Goal: Communication & Community: Answer question/provide support

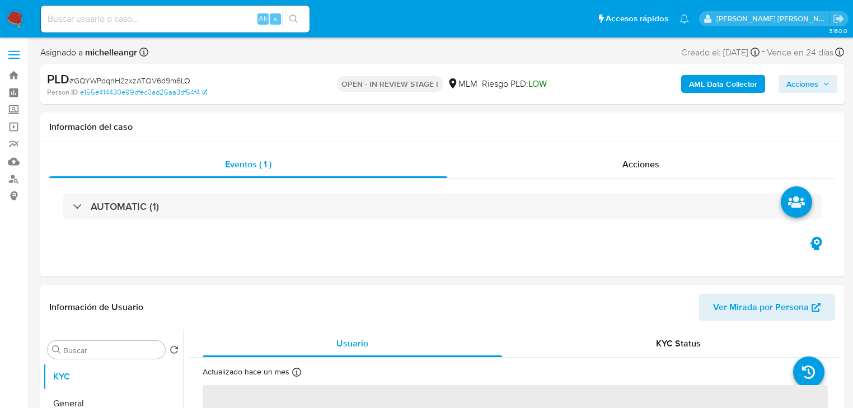
select select "10"
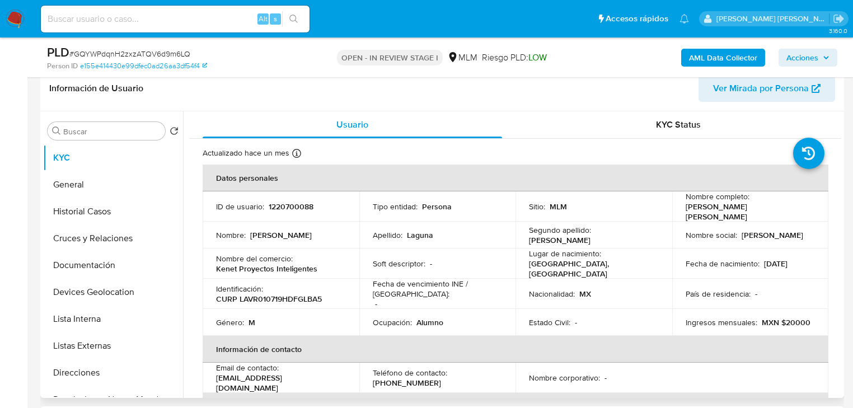
scroll to position [45, 0]
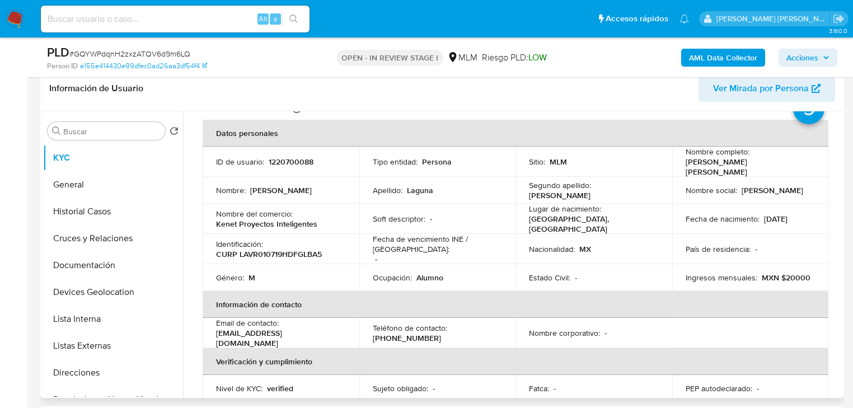
click at [298, 234] on td "Identificación : CURP LAVR010719HDFGLBA5" at bounding box center [281, 249] width 157 height 30
click at [98, 19] on input at bounding box center [175, 19] width 269 height 15
paste input "287591886"
type input "287591886"
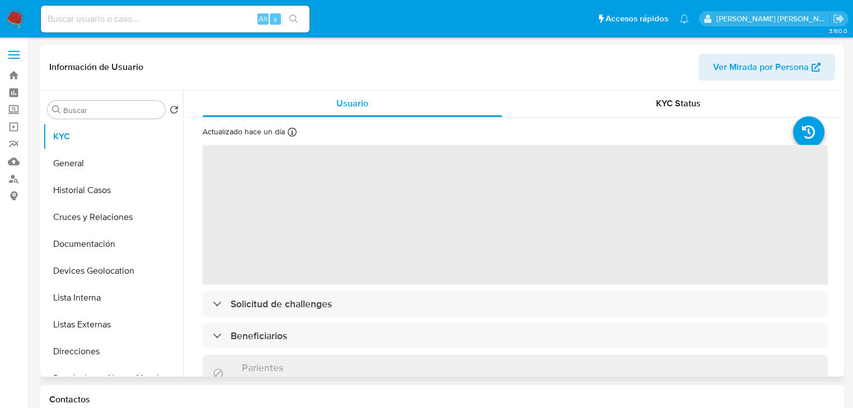
select select "10"
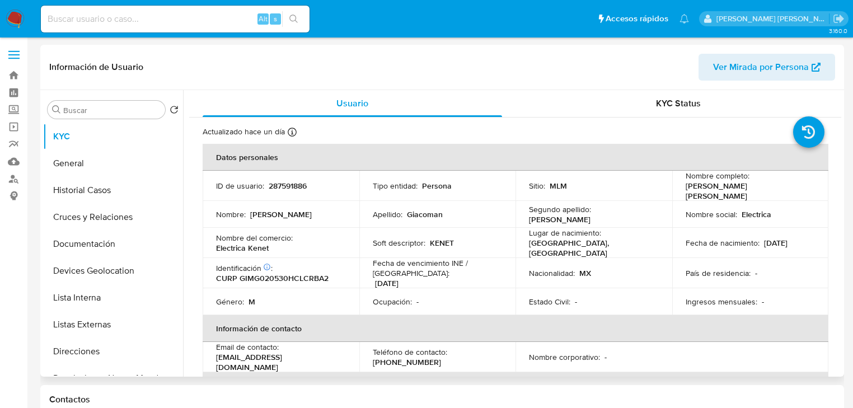
click at [120, 327] on button "Listas Externas" at bounding box center [113, 324] width 140 height 27
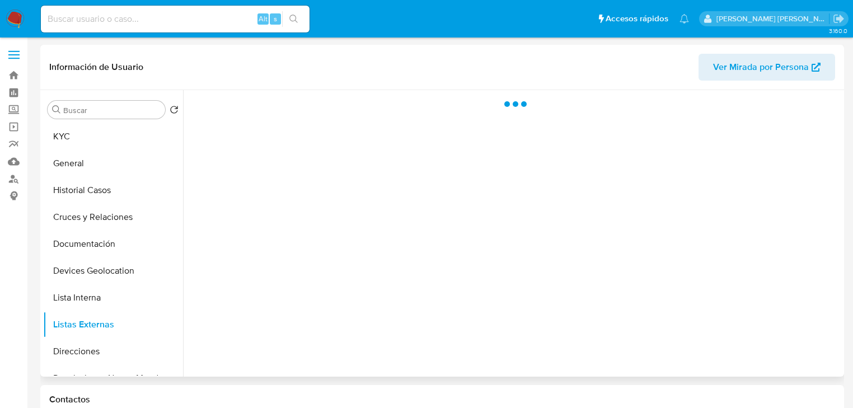
click at [354, 274] on div at bounding box center [512, 233] width 658 height 287
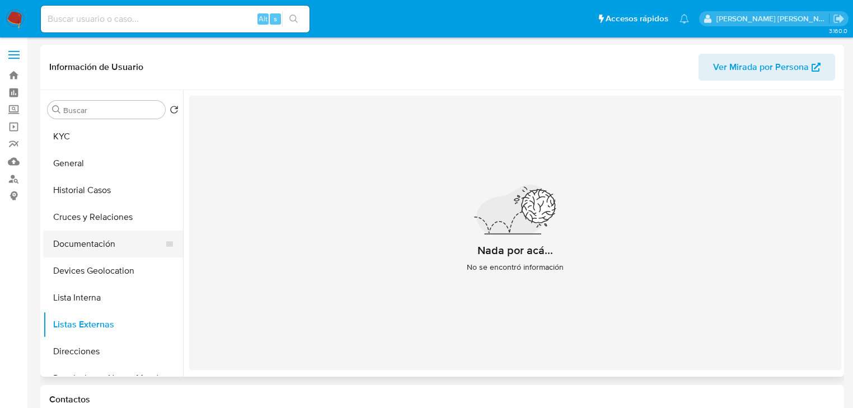
drag, startPoint x: 95, startPoint y: 240, endPoint x: 105, endPoint y: 238, distance: 10.8
click at [95, 238] on button "Documentación" at bounding box center [108, 244] width 131 height 27
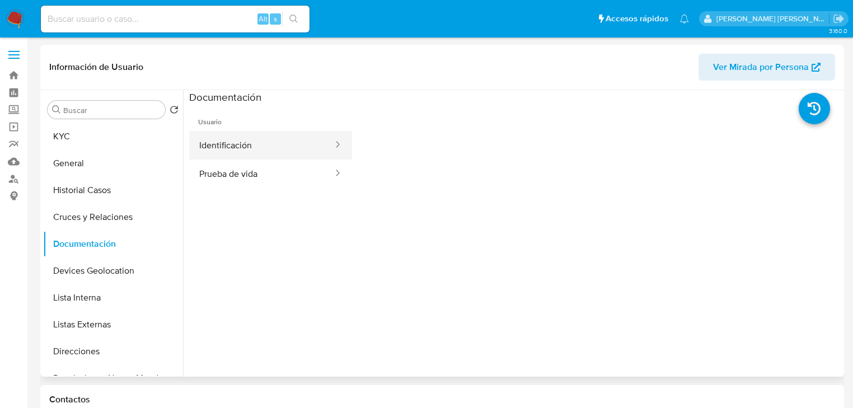
click at [287, 137] on button "Identificación" at bounding box center [261, 145] width 145 height 29
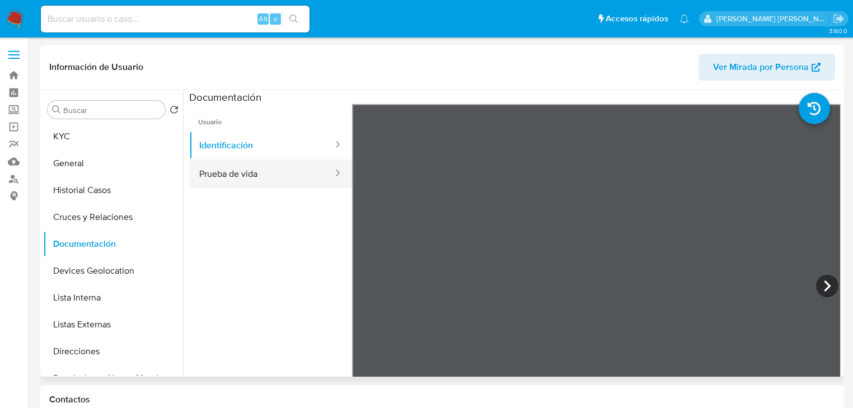
click at [267, 168] on button "Prueba de vida" at bounding box center [261, 173] width 145 height 29
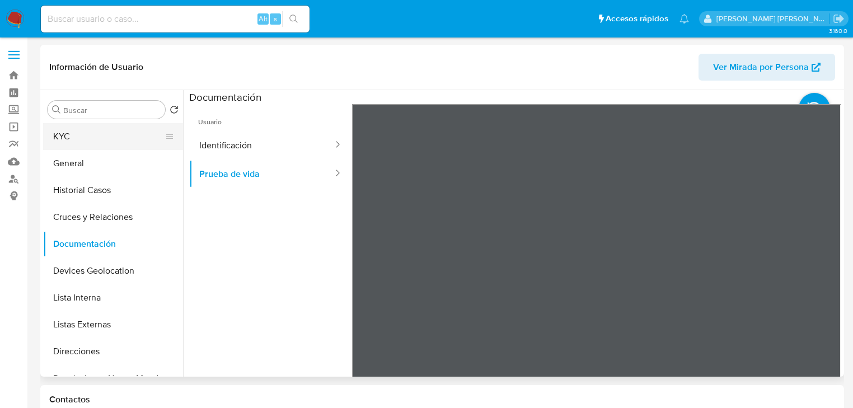
click at [85, 135] on button "KYC" at bounding box center [108, 136] width 131 height 27
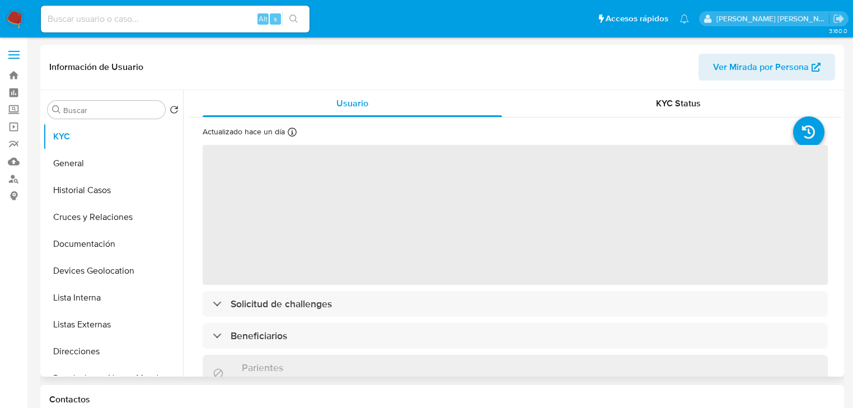
click at [289, 206] on span "‌" at bounding box center [515, 215] width 625 height 140
click at [281, 240] on span "‌" at bounding box center [515, 215] width 625 height 140
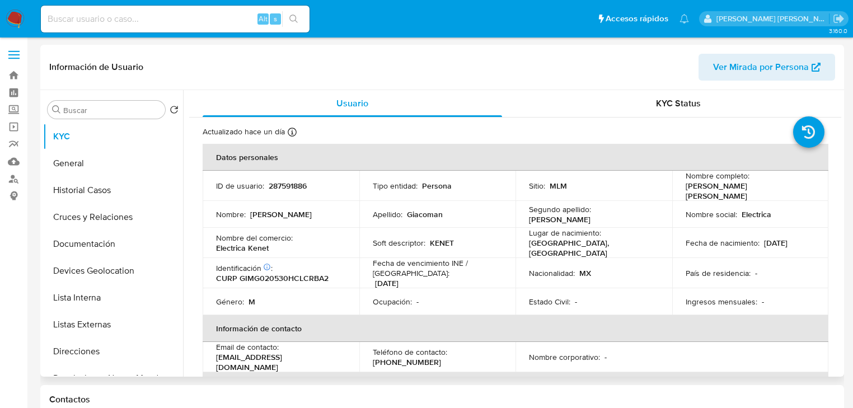
click at [293, 213] on p "Gabriel Omar" at bounding box center [281, 214] width 62 height 10
click at [294, 184] on p "287591886" at bounding box center [288, 186] width 38 height 10
copy p "287591886"
click at [268, 233] on p "Nombre del comercio :" at bounding box center [254, 238] width 77 height 10
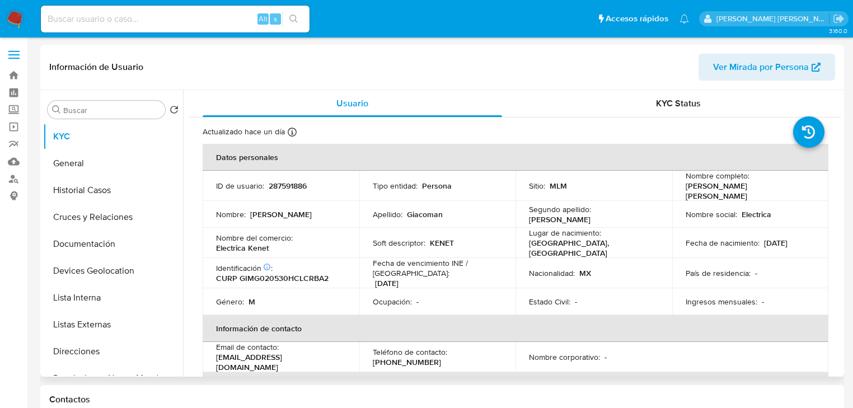
click at [270, 273] on p "CURP GIMG020530HCLCRBA2" at bounding box center [272, 278] width 112 height 10
click at [269, 273] on p "CURP GIMG020530HCLCRBA2" at bounding box center [272, 278] width 112 height 10
copy p "GIMG020530HCLCRBA2"
drag, startPoint x: 815, startPoint y: 267, endPoint x: 670, endPoint y: 268, distance: 144.9
click at [815, 267] on td "País de residencia : -" at bounding box center [750, 273] width 157 height 30
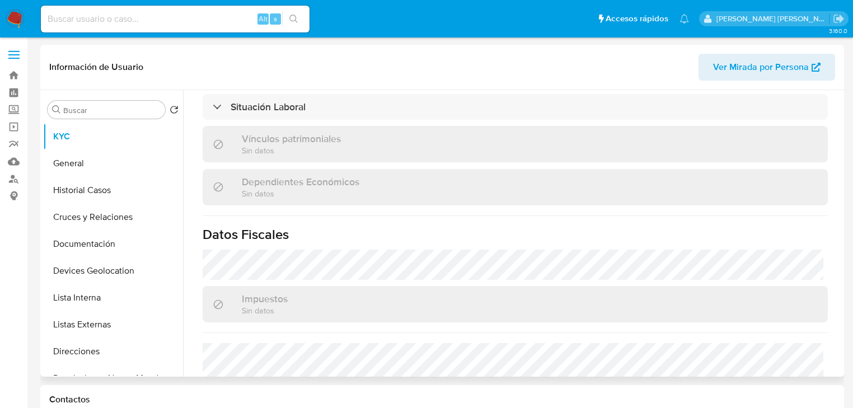
scroll to position [685, 0]
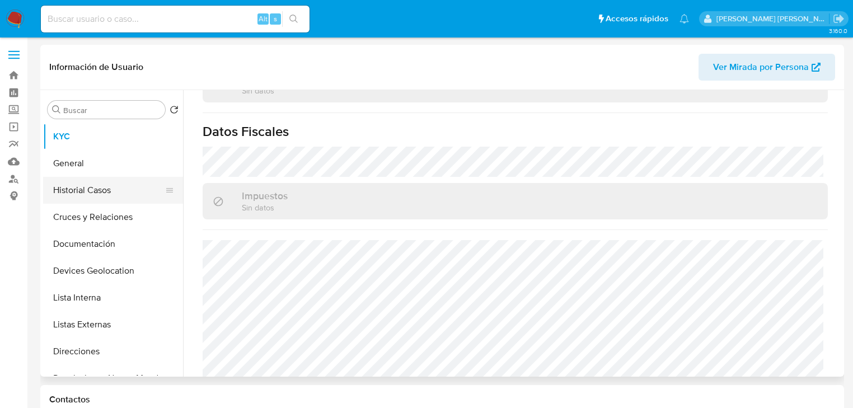
click at [92, 194] on button "Historial Casos" at bounding box center [108, 190] width 131 height 27
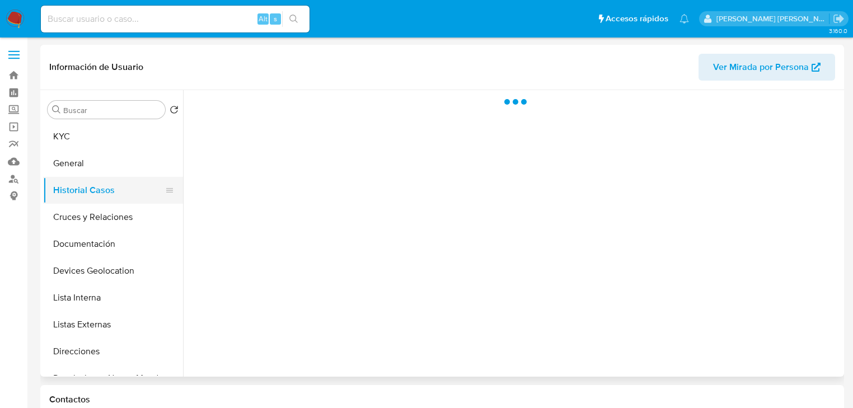
scroll to position [0, 0]
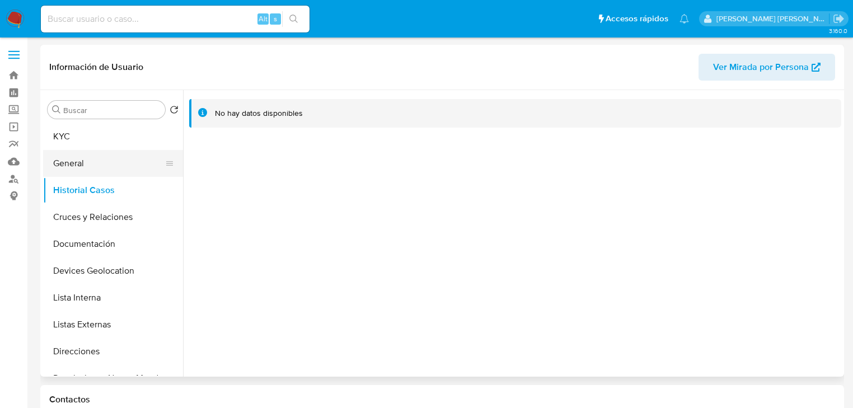
click at [69, 171] on button "General" at bounding box center [108, 163] width 131 height 27
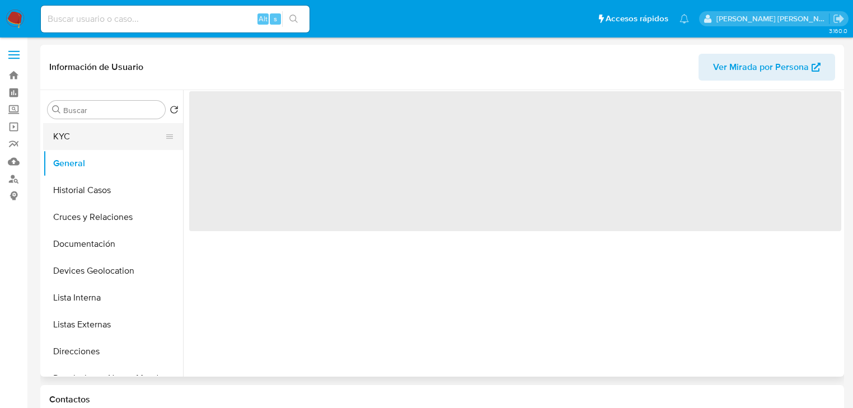
click at [79, 125] on button "KYC" at bounding box center [108, 136] width 131 height 27
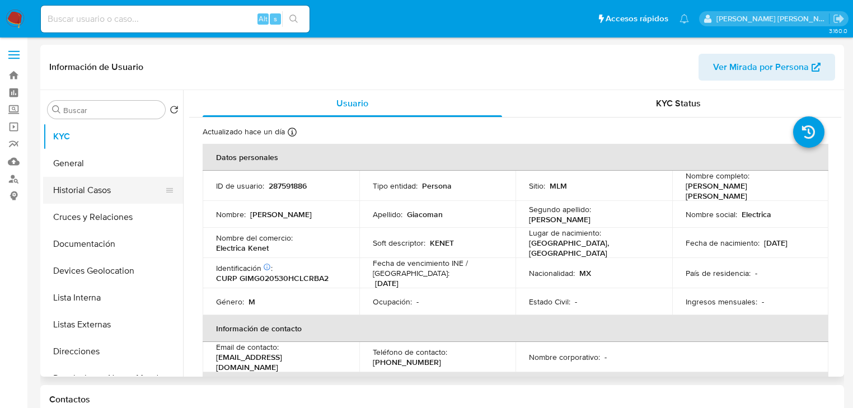
click at [96, 198] on button "Historial Casos" at bounding box center [108, 190] width 131 height 27
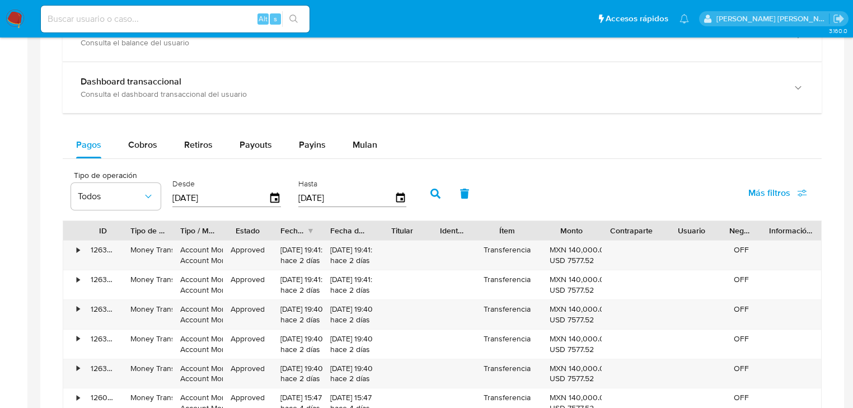
scroll to position [571, 0]
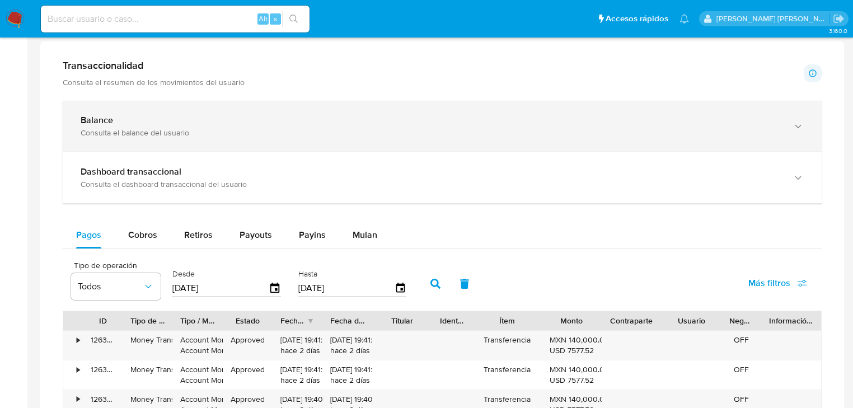
click at [157, 129] on div "Consulta el balance del usuario" at bounding box center [431, 133] width 701 height 10
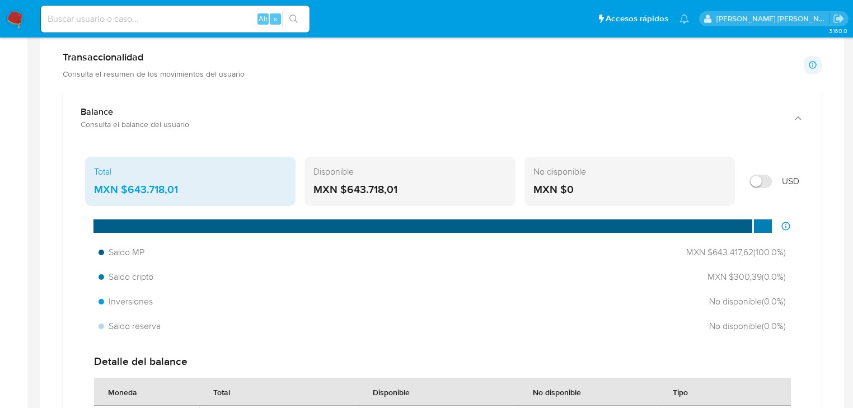
scroll to position [526, 0]
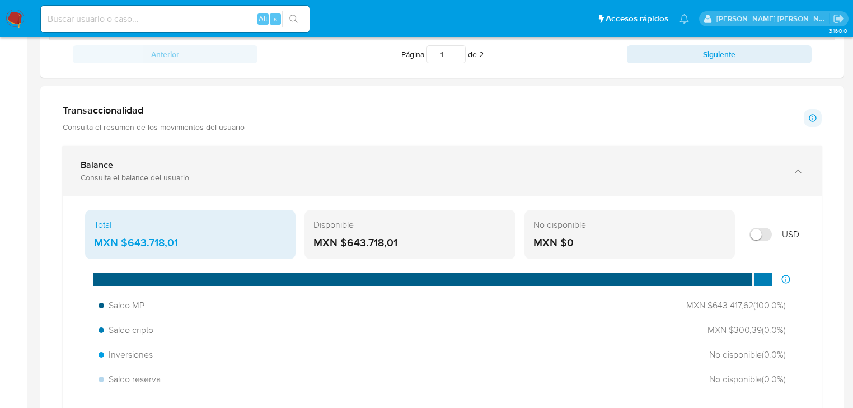
click at [801, 168] on icon "button" at bounding box center [797, 171] width 11 height 11
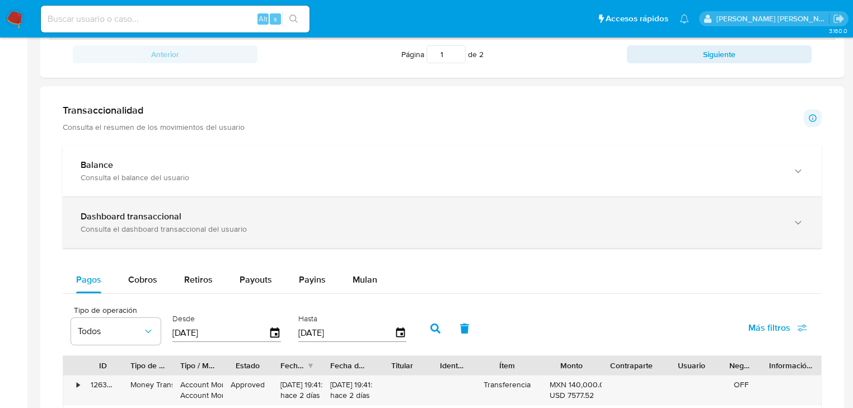
click at [313, 211] on div "Dashboard transaccional" at bounding box center [431, 216] width 701 height 11
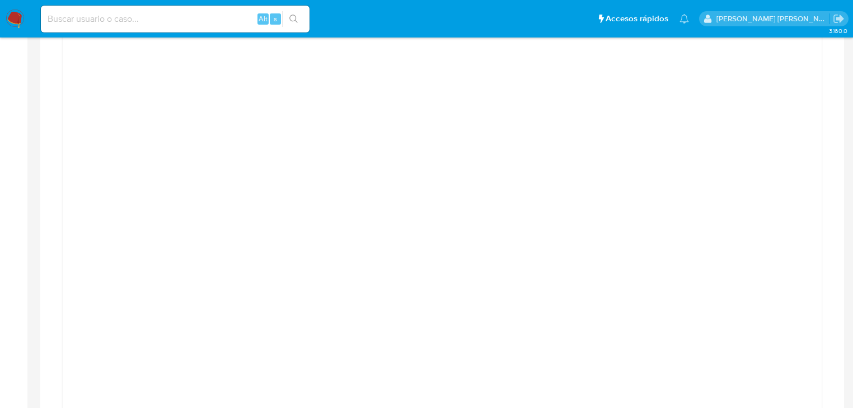
scroll to position [705, 0]
click at [69, 217] on div at bounding box center [442, 332] width 759 height 526
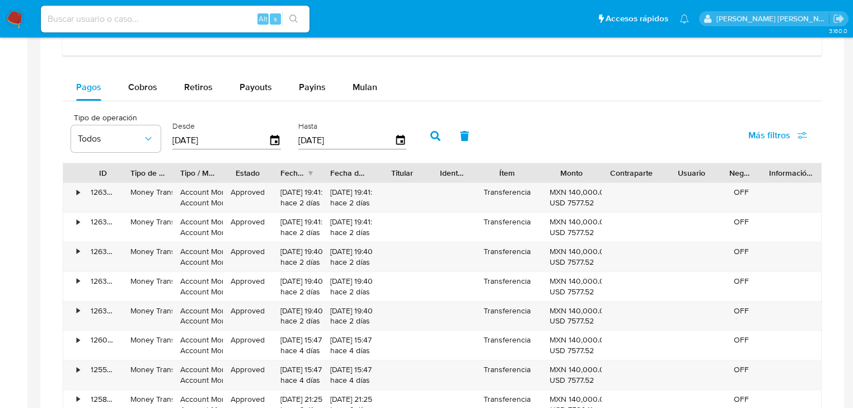
scroll to position [1242, 0]
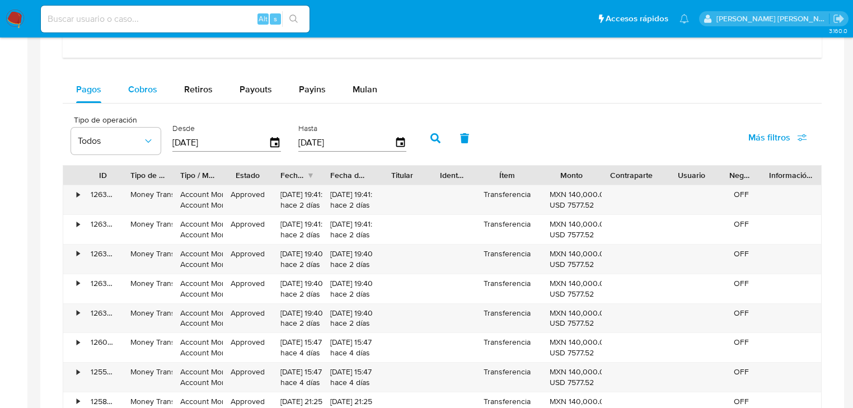
click at [137, 86] on span "Cobros" at bounding box center [142, 89] width 29 height 13
select select "10"
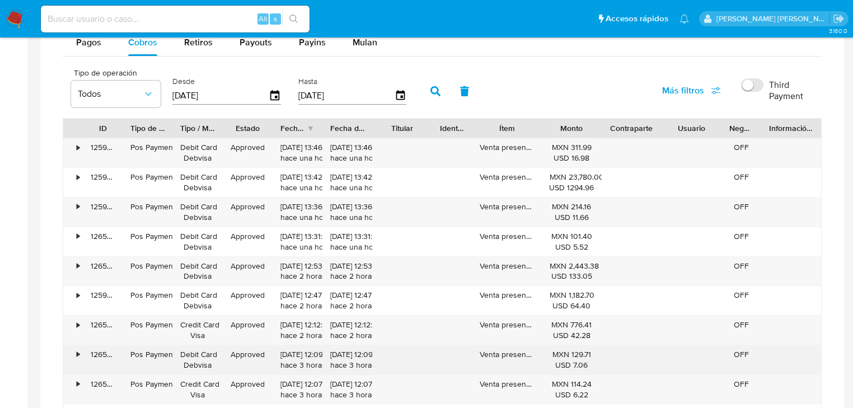
scroll to position [1466, 0]
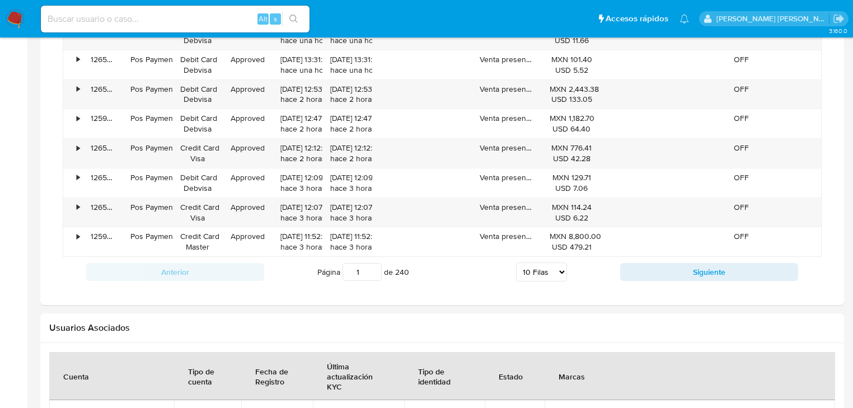
drag, startPoint x: 630, startPoint y: 269, endPoint x: 613, endPoint y: 269, distance: 16.8
click at [630, 269] on button "Siguiente" at bounding box center [709, 272] width 178 height 18
type input "2"
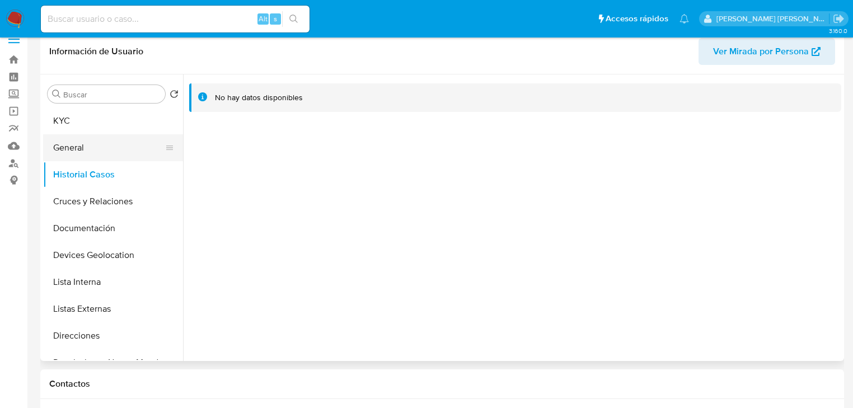
scroll to position [0, 0]
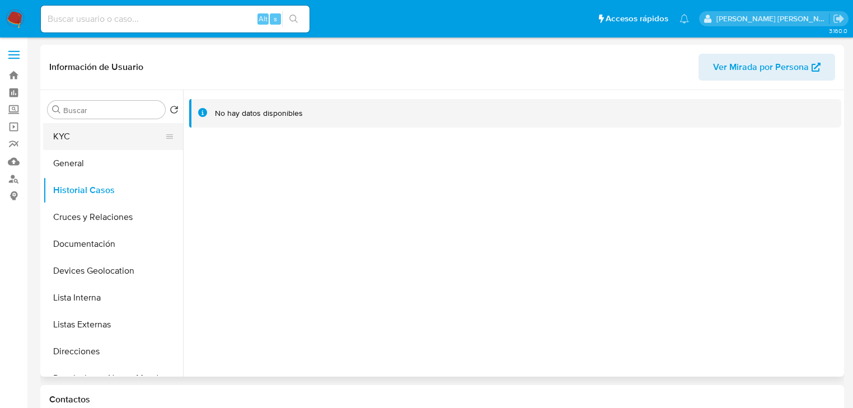
drag, startPoint x: 76, startPoint y: 130, endPoint x: 86, endPoint y: 132, distance: 10.2
click at [76, 130] on button "KYC" at bounding box center [108, 136] width 131 height 27
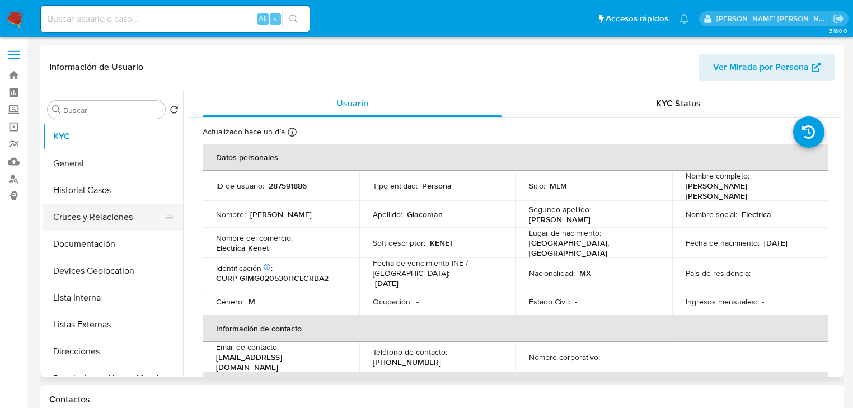
click at [123, 204] on button "Cruces y Relaciones" at bounding box center [108, 217] width 131 height 27
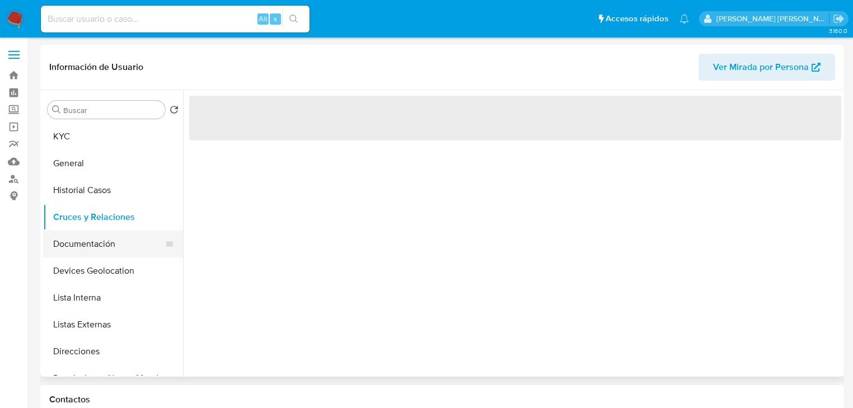
click at [115, 238] on button "Documentación" at bounding box center [108, 244] width 131 height 27
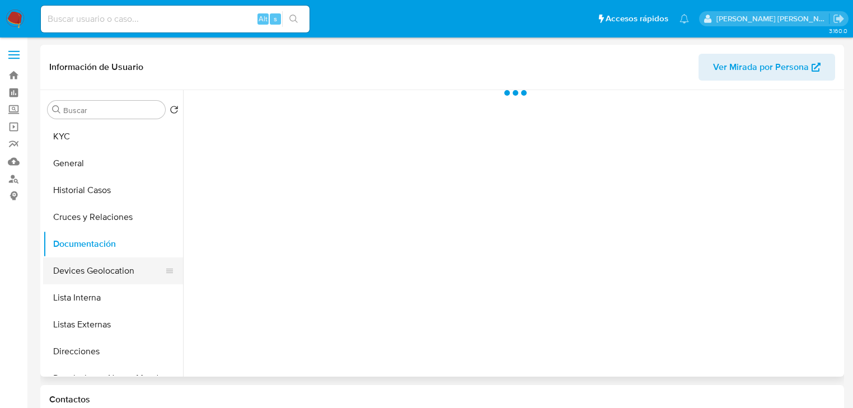
click at [88, 269] on button "Devices Geolocation" at bounding box center [108, 270] width 131 height 27
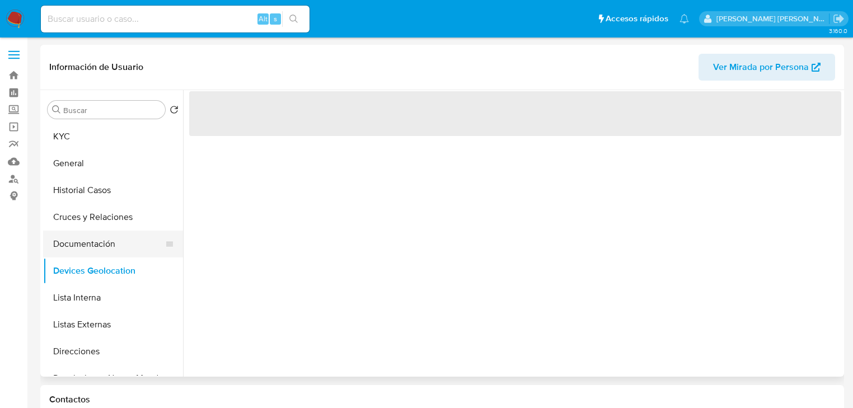
click at [85, 237] on button "Documentación" at bounding box center [108, 244] width 131 height 27
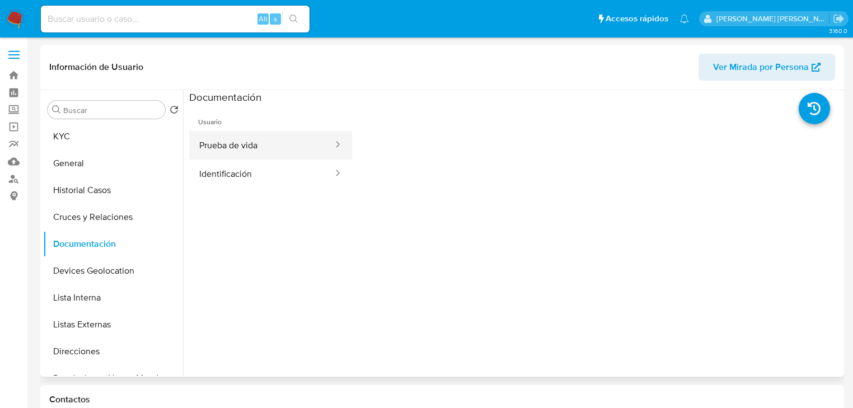
click at [257, 134] on button "Prueba de vida" at bounding box center [261, 145] width 145 height 29
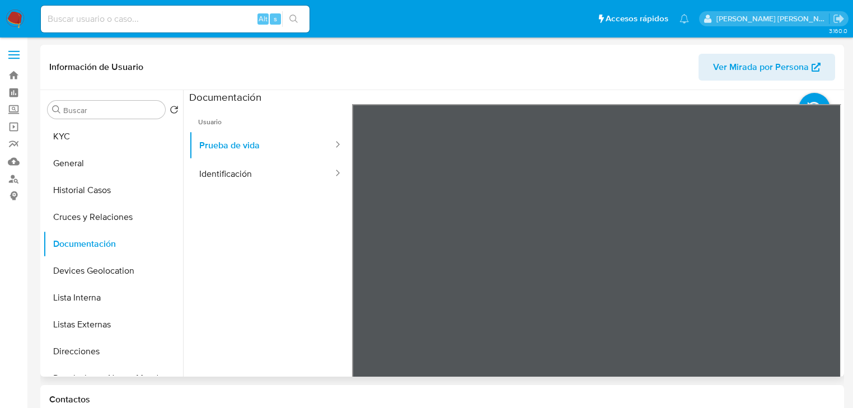
click at [621, 200] on div at bounding box center [596, 287] width 489 height 367
click at [16, 110] on label "Screening" at bounding box center [66, 109] width 133 height 17
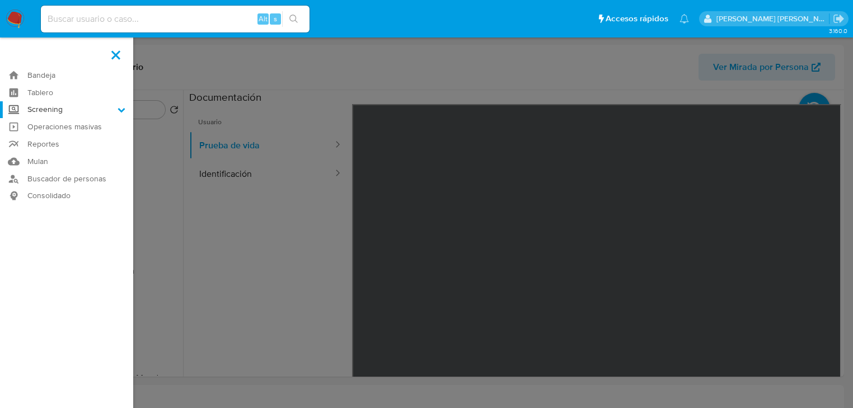
click at [0, 0] on input "Screening" at bounding box center [0, 0] width 0 height 0
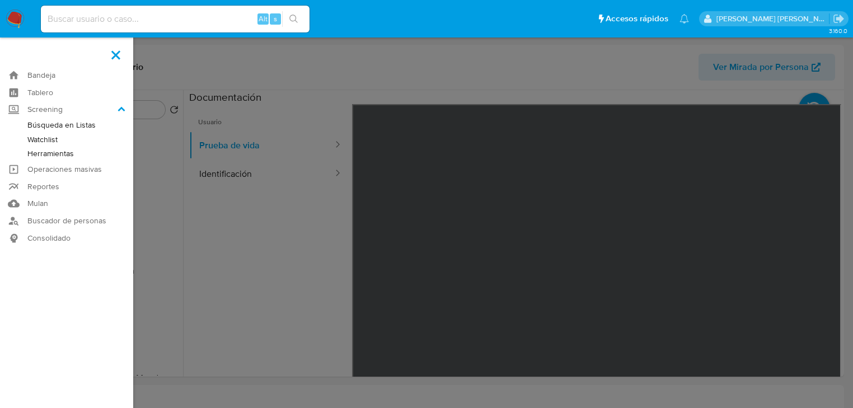
click at [45, 153] on link "Herramientas" at bounding box center [66, 154] width 133 height 14
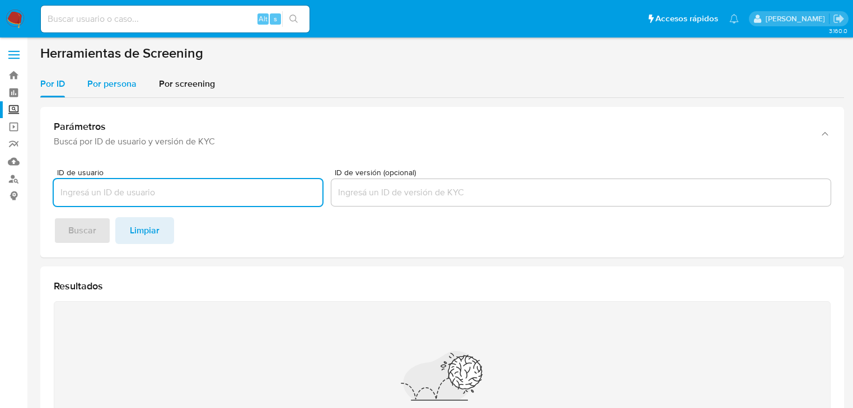
click at [126, 86] on span "Por persona" at bounding box center [111, 83] width 49 height 13
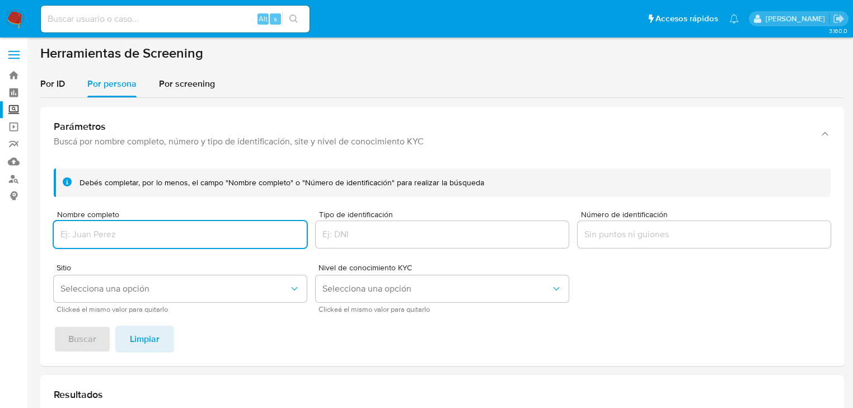
click at [100, 233] on input "Nombre completo" at bounding box center [180, 234] width 253 height 15
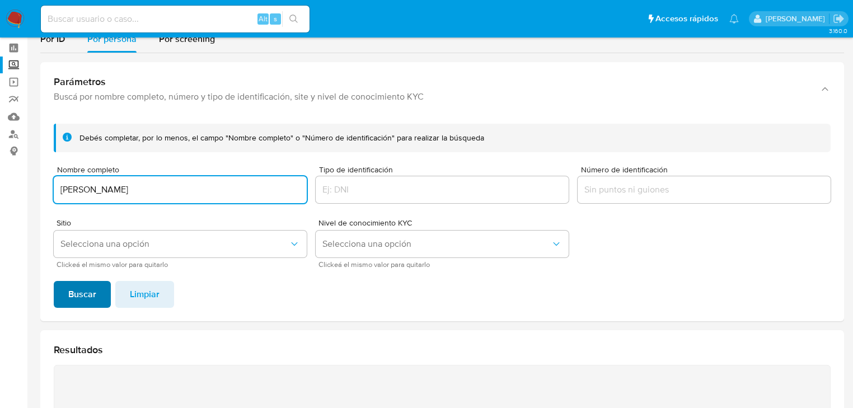
type input "HECTOR MANUEL OVIEDO PEREZ"
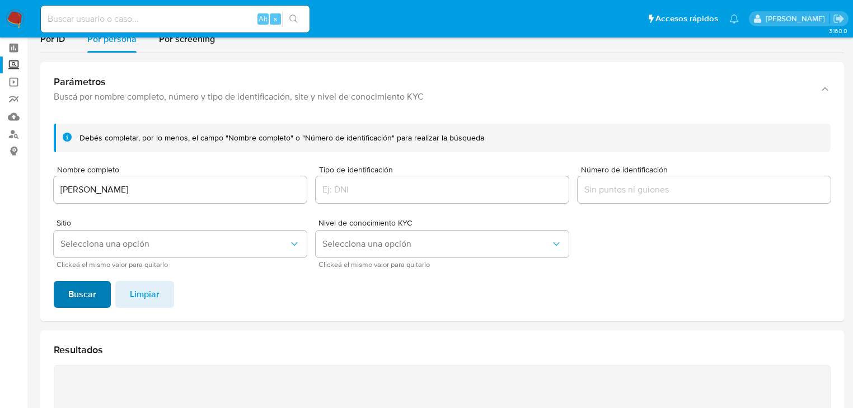
click at [87, 284] on span "Buscar" at bounding box center [82, 294] width 28 height 25
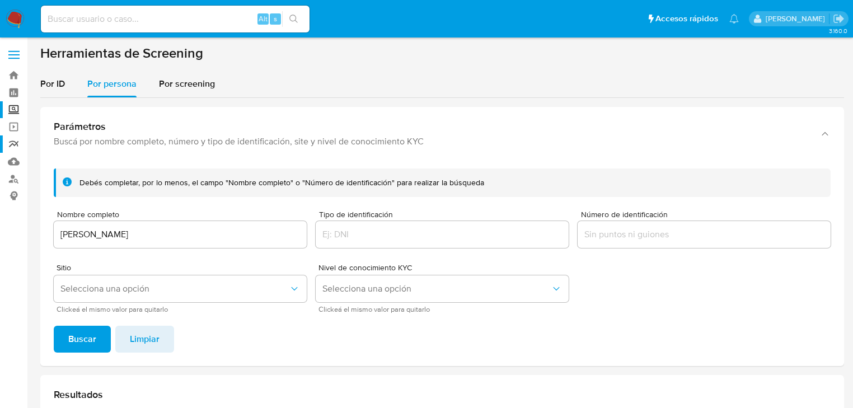
drag, startPoint x: 209, startPoint y: 237, endPoint x: 0, endPoint y: 148, distance: 226.9
click at [0, 153] on section "Bandeja Tablero Screening Búsqueda en Listas Watchlist Herramientas Operaciones…" at bounding box center [426, 337] width 853 height 675
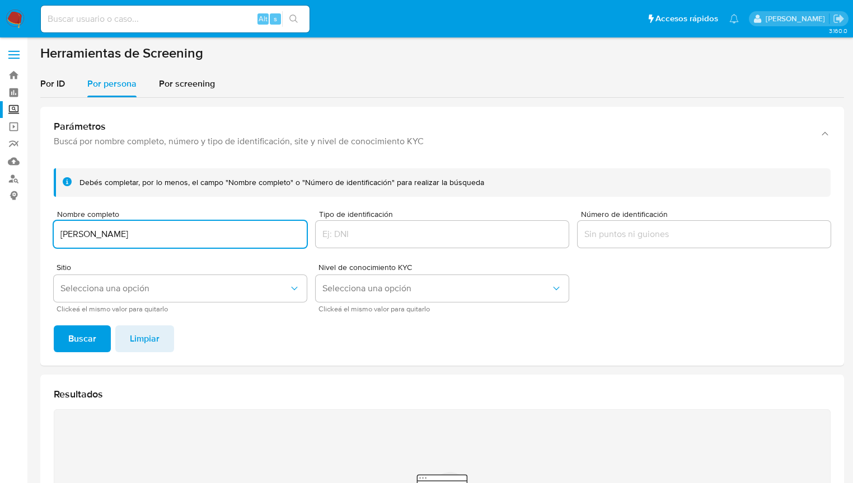
click at [459, 65] on section "Herramientas de Screening Por ID Por persona Por screening Parámetros Buscá por…" at bounding box center [442, 336] width 804 height 583
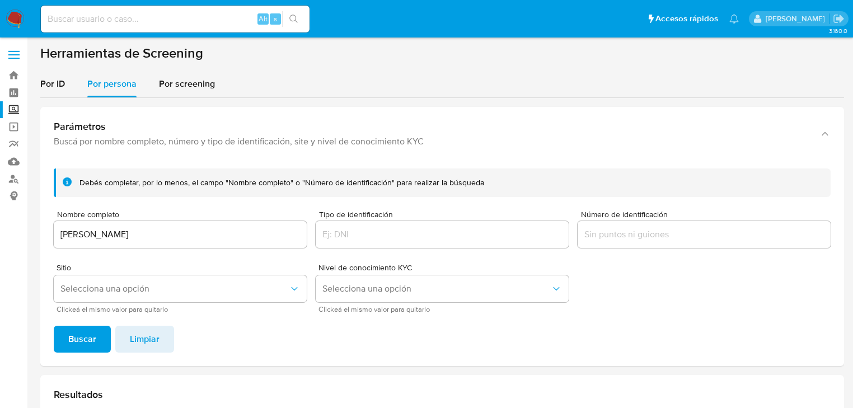
click at [159, 236] on input "ANWAR SLIM GILIO" at bounding box center [180, 234] width 253 height 15
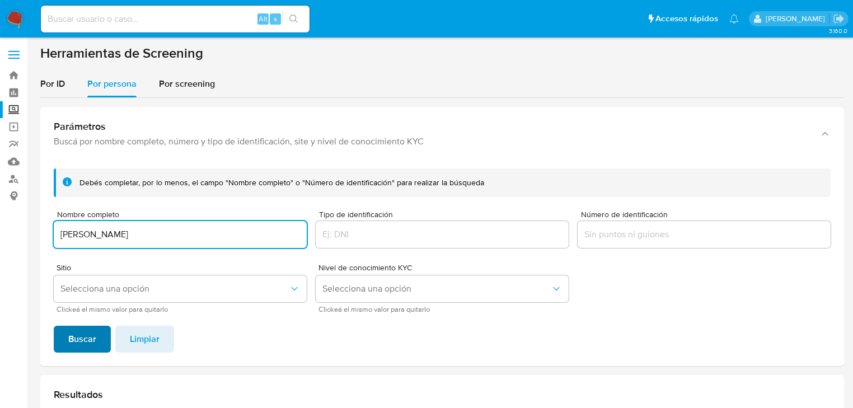
type input "ANWAR SLIM GILIO"
click at [81, 331] on span "Buscar" at bounding box center [82, 339] width 28 height 25
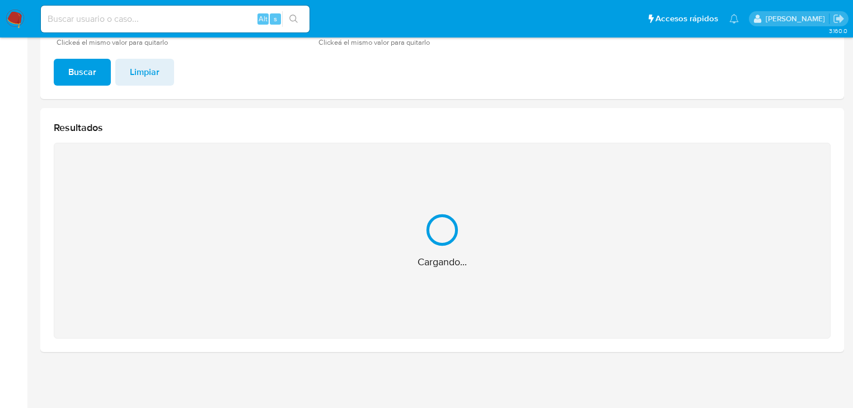
scroll to position [90, 0]
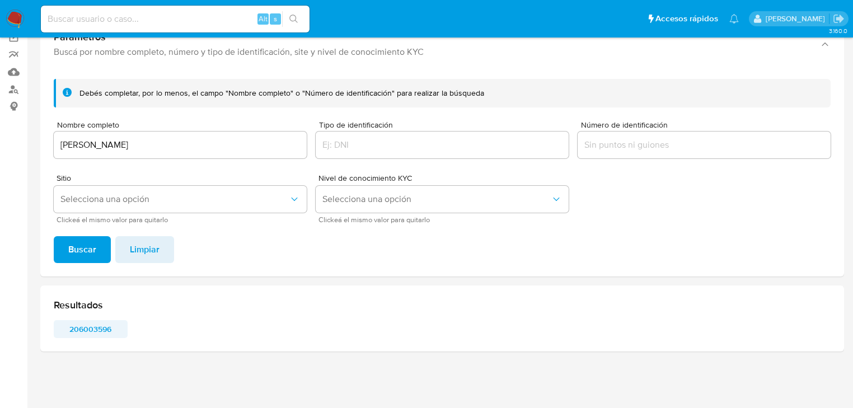
click at [80, 332] on span "206003596" at bounding box center [91, 329] width 58 height 16
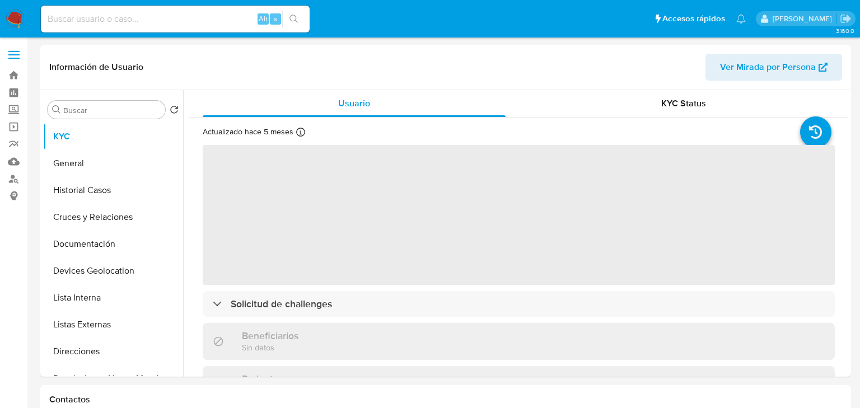
select select "10"
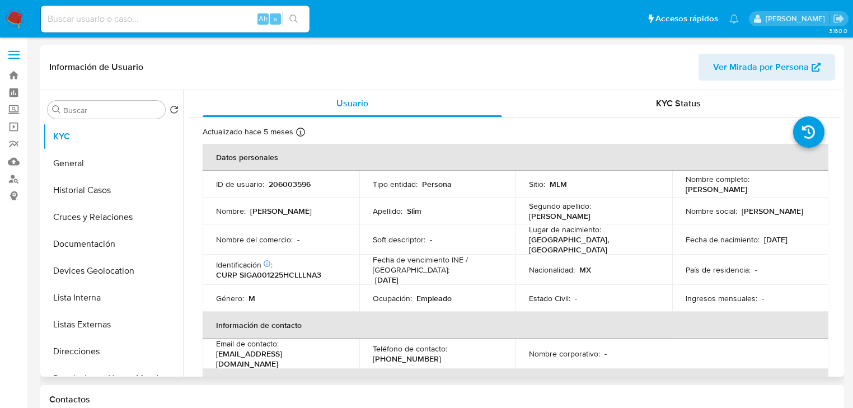
click at [475, 279] on div "Fecha de vencimiento INE / Pasaporte : 31/12/2029" at bounding box center [438, 270] width 130 height 30
drag, startPoint x: 104, startPoint y: 325, endPoint x: 505, endPoint y: 331, distance: 400.7
click at [107, 324] on button "Listas Externas" at bounding box center [113, 324] width 140 height 27
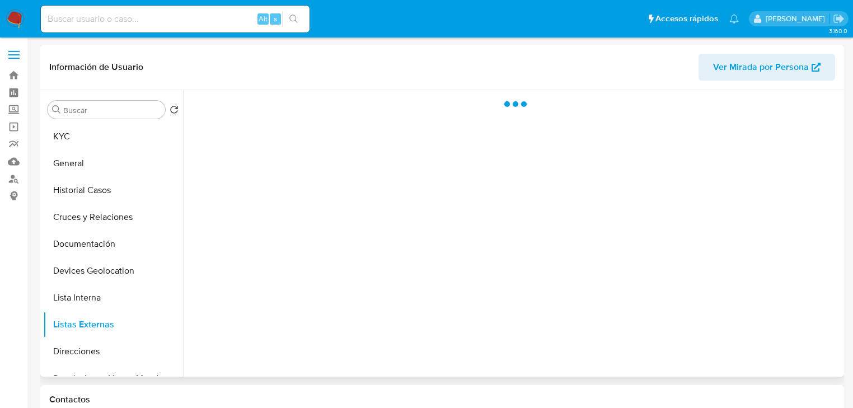
click at [508, 325] on div at bounding box center [512, 233] width 658 height 287
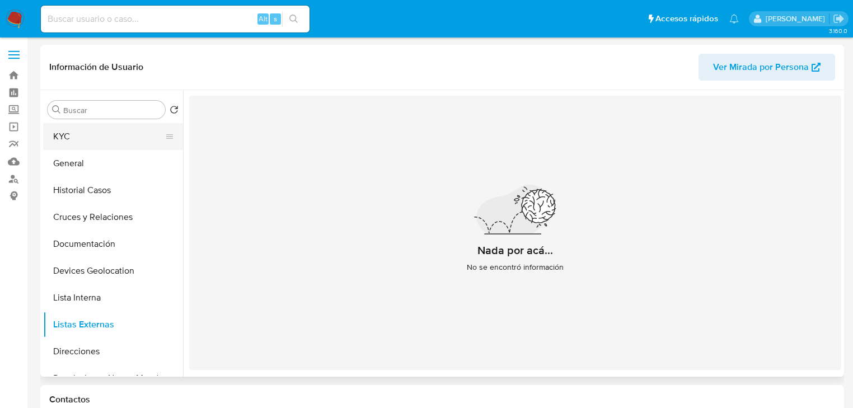
click at [87, 134] on button "KYC" at bounding box center [108, 136] width 131 height 27
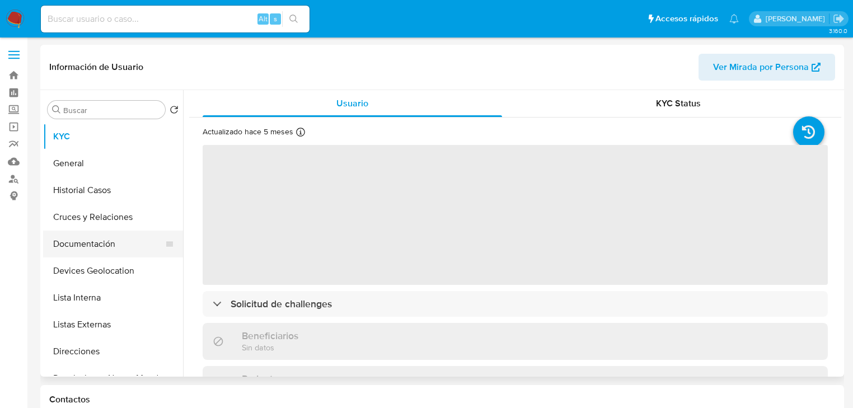
drag, startPoint x: 114, startPoint y: 242, endPoint x: 126, endPoint y: 238, distance: 12.8
click at [114, 240] on button "Documentación" at bounding box center [108, 244] width 131 height 27
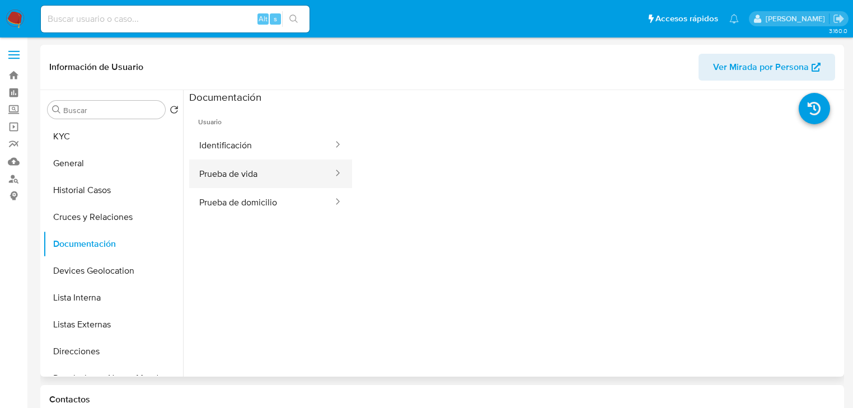
click at [275, 175] on button "Prueba de vida" at bounding box center [261, 173] width 145 height 29
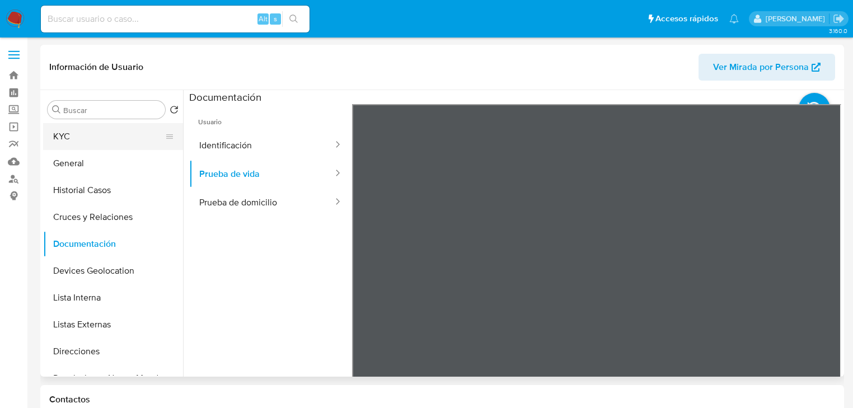
click at [96, 144] on button "KYC" at bounding box center [108, 136] width 131 height 27
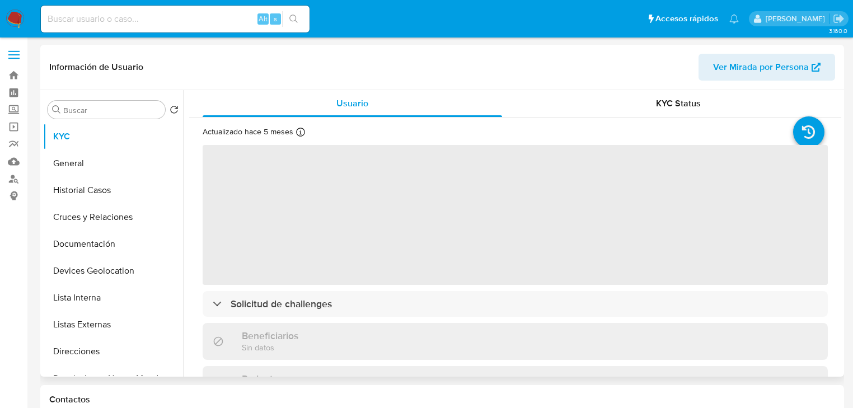
click at [303, 240] on span "‌" at bounding box center [515, 215] width 625 height 140
click at [304, 239] on span "‌" at bounding box center [515, 215] width 625 height 140
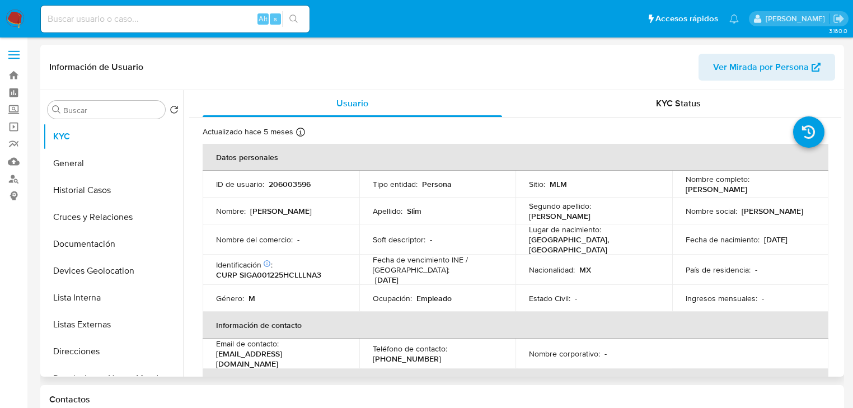
drag, startPoint x: 307, startPoint y: 237, endPoint x: 281, endPoint y: 244, distance: 26.8
click at [289, 228] on td "Nombre del comercio : -" at bounding box center [281, 239] width 157 height 30
click at [280, 271] on p "CURP SIGA001225HCLLLNA3" at bounding box center [268, 275] width 105 height 10
copy p "SIGA001225HCLLLNA3"
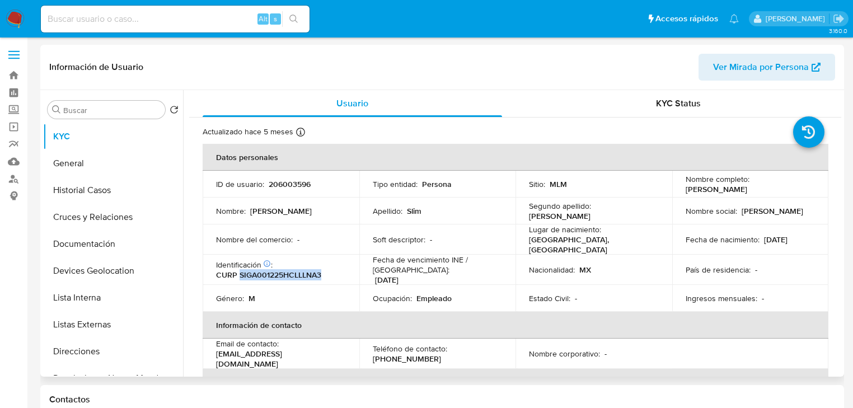
click at [766, 222] on td "Nombre social : Anwar" at bounding box center [750, 211] width 157 height 27
click at [287, 177] on td "ID de usuario : 206003596" at bounding box center [281, 184] width 157 height 27
click at [287, 182] on p "206003596" at bounding box center [290, 184] width 42 height 10
click at [287, 181] on p "206003596" at bounding box center [290, 184] width 42 height 10
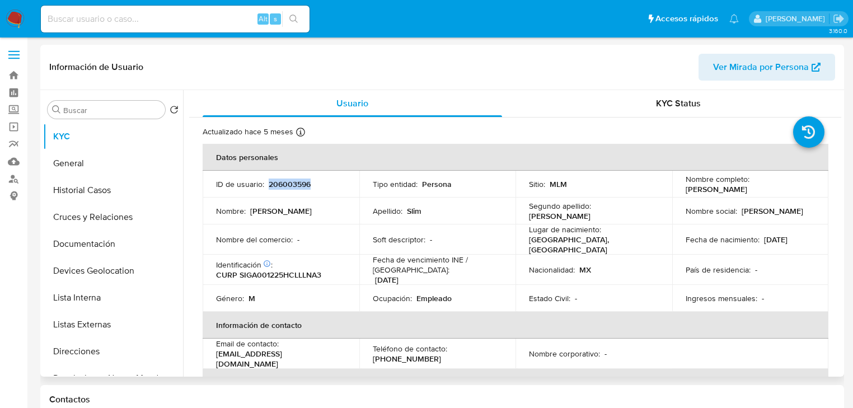
click at [794, 288] on td "Ingresos mensuales : -" at bounding box center [750, 298] width 157 height 27
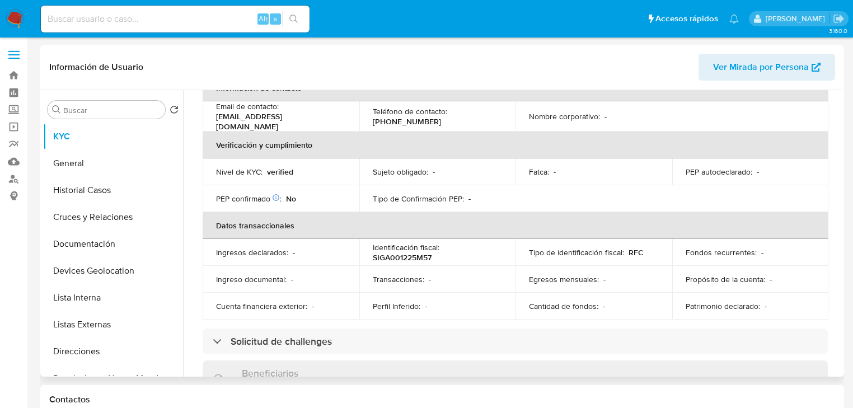
scroll to position [179, 0]
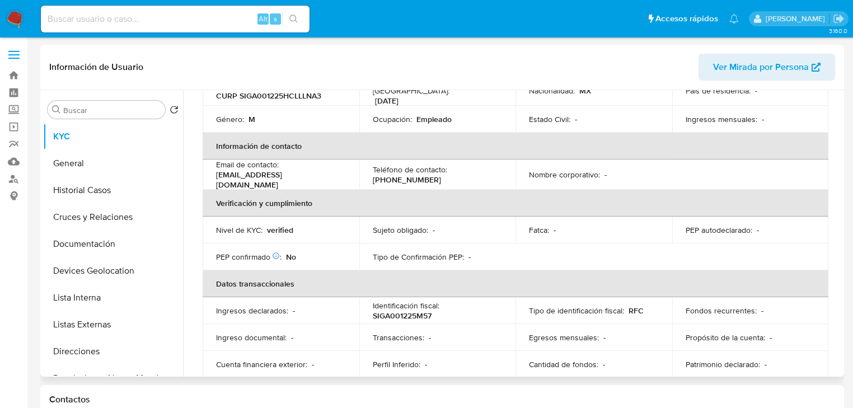
click at [402, 175] on p "(871) 4583650" at bounding box center [407, 180] width 68 height 10
copy p "4583650"
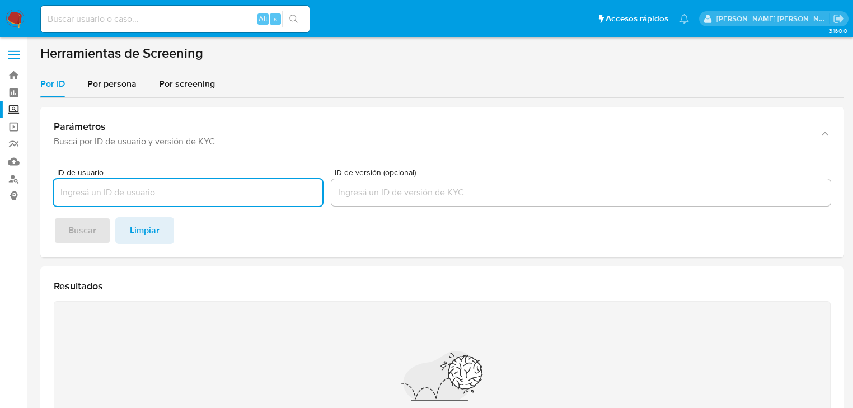
click at [85, 20] on input at bounding box center [175, 19] width 269 height 15
paste input "GQYWPdqnH2zxzATQV6d9m6LQ"
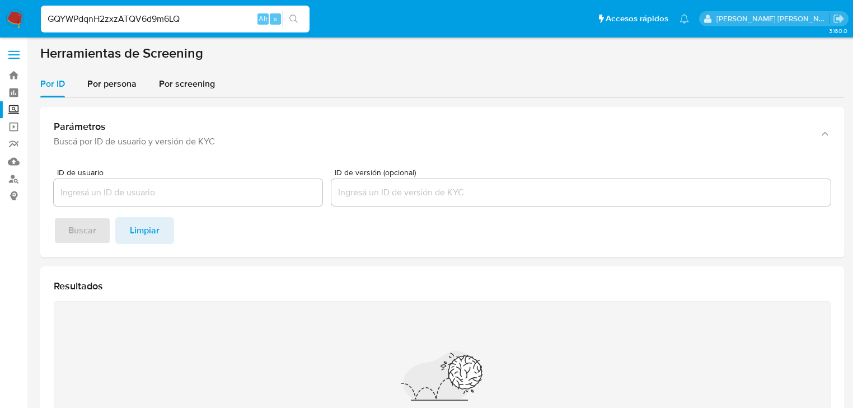
type input "GQYWPdqnH2zxzATQV6d9m6LQ"
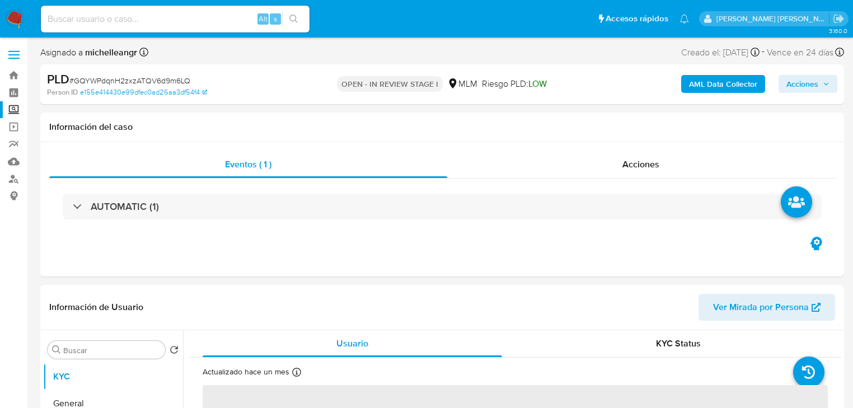
select select "10"
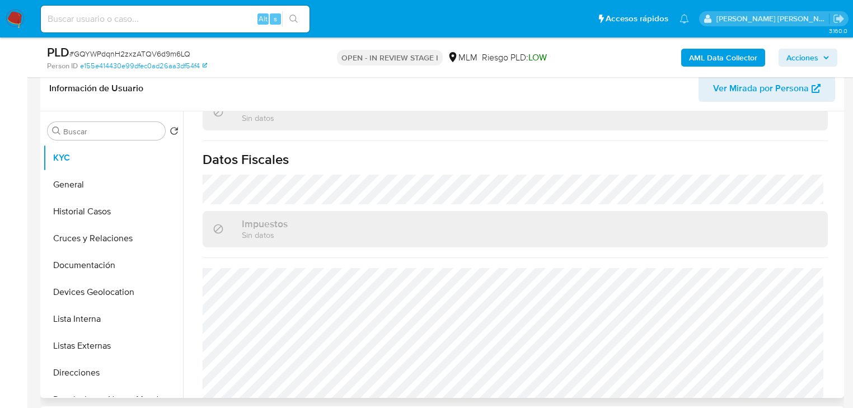
scroll to position [706, 0]
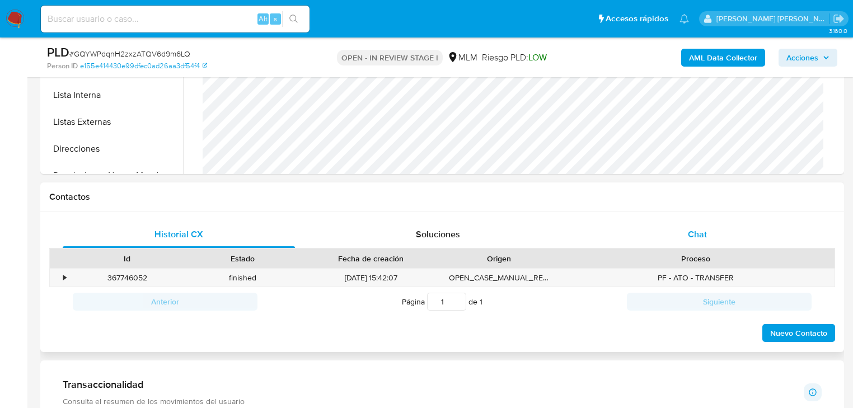
drag, startPoint x: 701, startPoint y: 240, endPoint x: 639, endPoint y: 238, distance: 62.7
click at [701, 239] on span "Chat" at bounding box center [697, 234] width 19 height 13
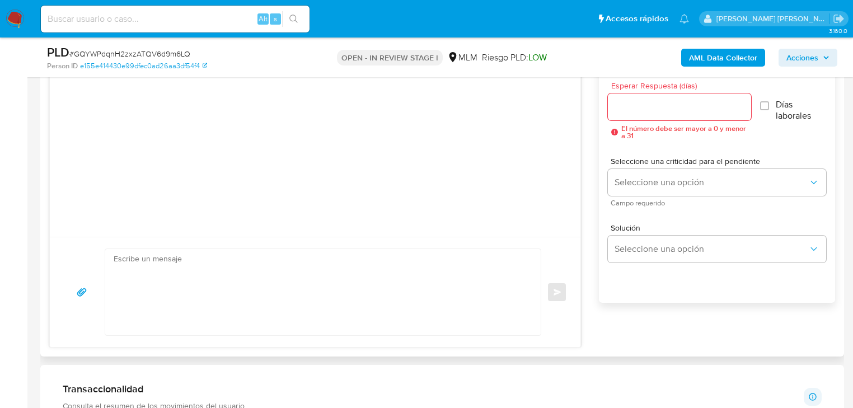
scroll to position [627, 0]
click at [176, 261] on textarea at bounding box center [320, 291] width 413 height 86
paste textarea "Loremips Dolor Sitamet, Co adipiscinge sed do ei temporincidi ut labore et do m…"
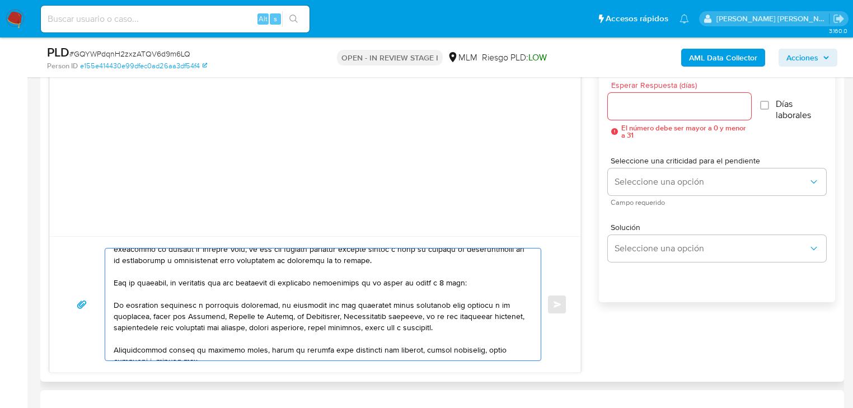
scroll to position [0, 0]
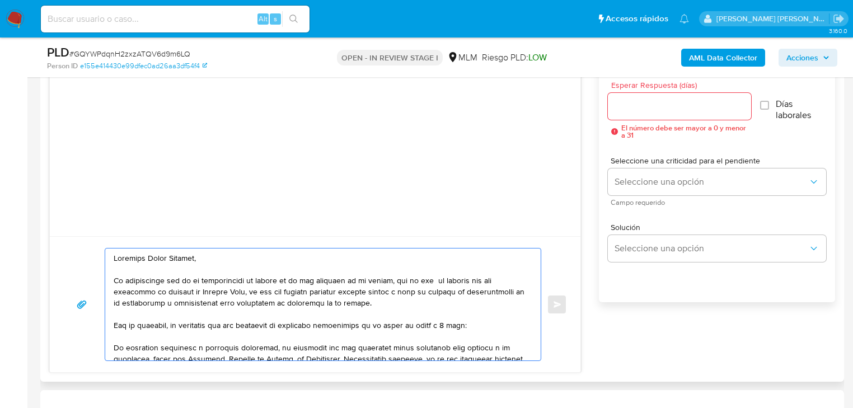
click at [115, 260] on textarea at bounding box center [320, 304] width 413 height 112
drag, startPoint x: 212, startPoint y: 260, endPoint x: 146, endPoint y: 256, distance: 66.1
click at [146, 256] on textarea at bounding box center [320, 304] width 413 height 112
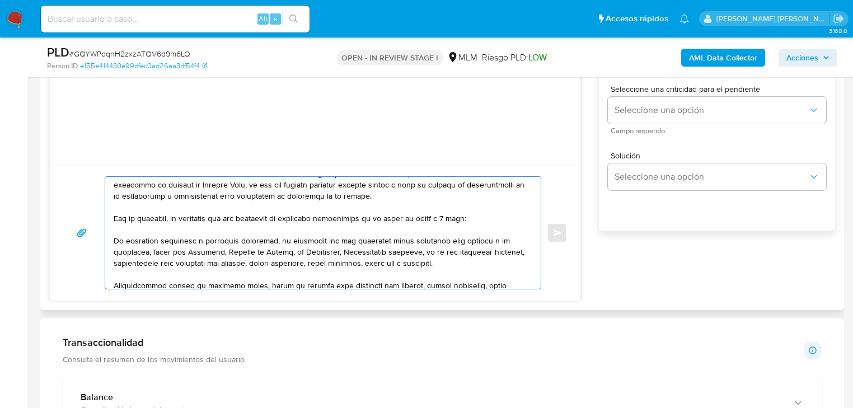
scroll to position [45, 0]
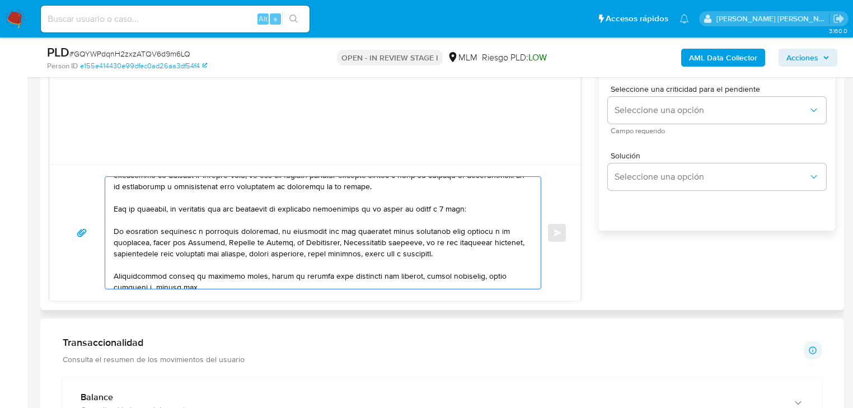
click at [112, 232] on div at bounding box center [320, 233] width 430 height 112
click at [115, 233] on textarea at bounding box center [320, 233] width 413 height 112
drag, startPoint x: 142, startPoint y: 252, endPoint x: 113, endPoint y: 252, distance: 28.5
click at [114, 252] on textarea at bounding box center [320, 233] width 413 height 112
click at [428, 239] on textarea at bounding box center [320, 233] width 413 height 112
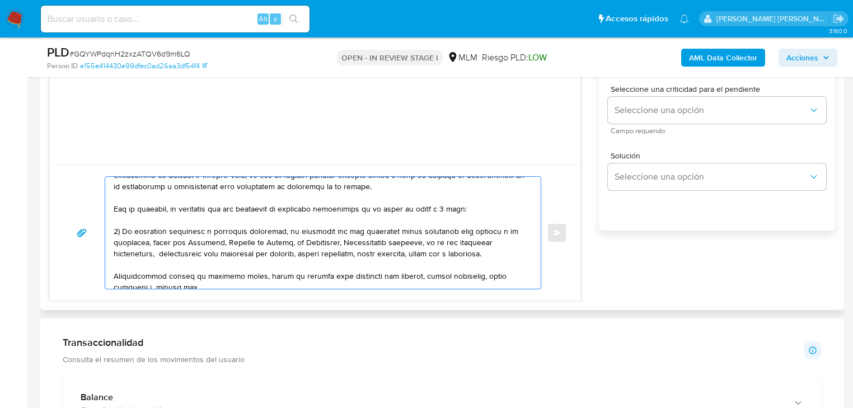
click at [158, 255] on textarea at bounding box center [320, 233] width 413 height 112
click at [159, 255] on textarea at bounding box center [320, 233] width 413 height 112
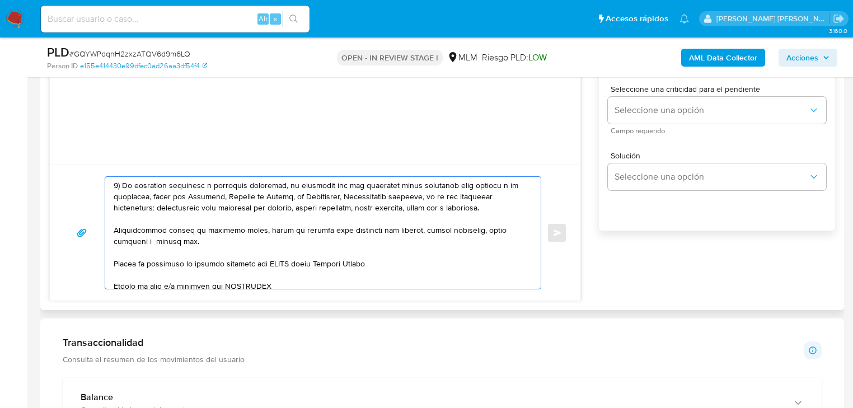
scroll to position [90, 0]
drag, startPoint x: 174, startPoint y: 239, endPoint x: 103, endPoint y: 226, distance: 72.2
click at [103, 226] on div "Enviar" at bounding box center [315, 232] width 504 height 113
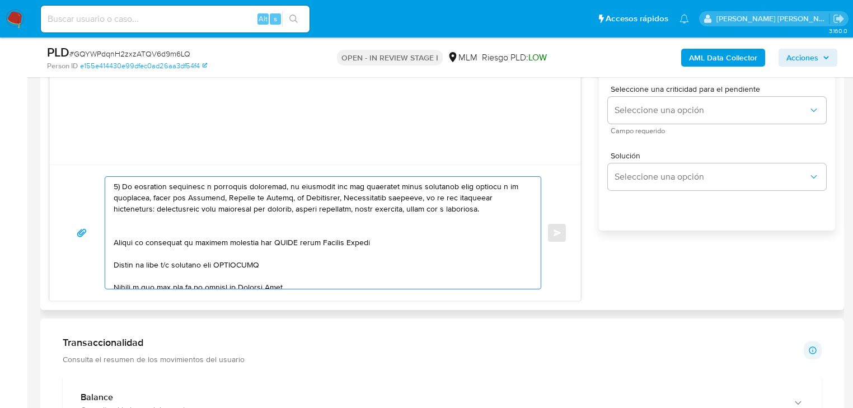
click at [115, 231] on textarea at bounding box center [320, 233] width 413 height 112
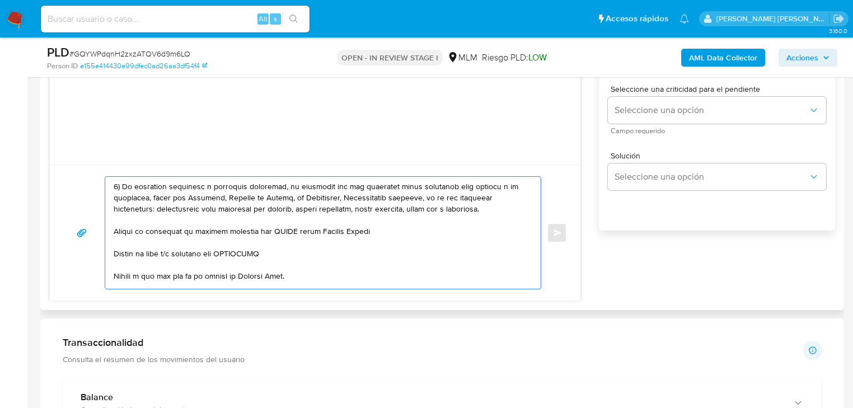
click at [114, 232] on textarea at bounding box center [320, 233] width 413 height 112
drag, startPoint x: 397, startPoint y: 235, endPoint x: 194, endPoint y: 232, distance: 203.7
click at [194, 232] on textarea at bounding box center [320, 233] width 413 height 112
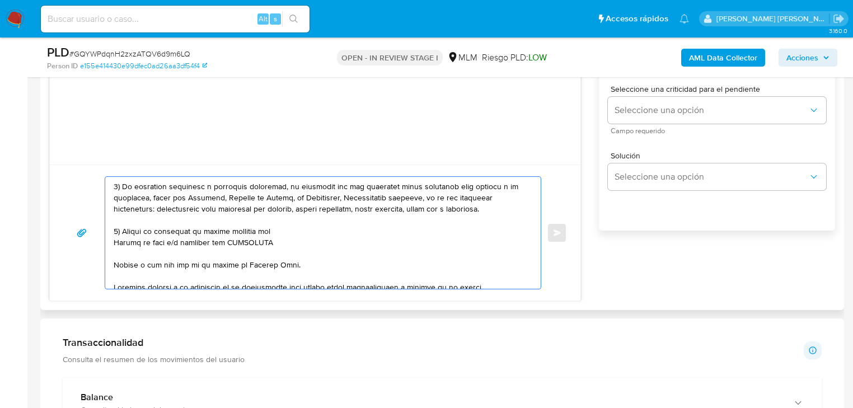
paste textarea "Gabriel Omar Giacoman Marcos"
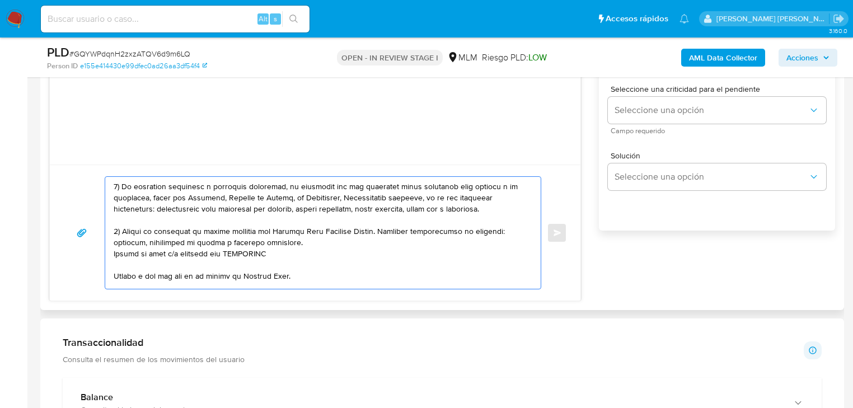
click at [297, 233] on textarea at bounding box center [320, 233] width 413 height 112
click at [302, 241] on textarea at bounding box center [320, 233] width 413 height 112
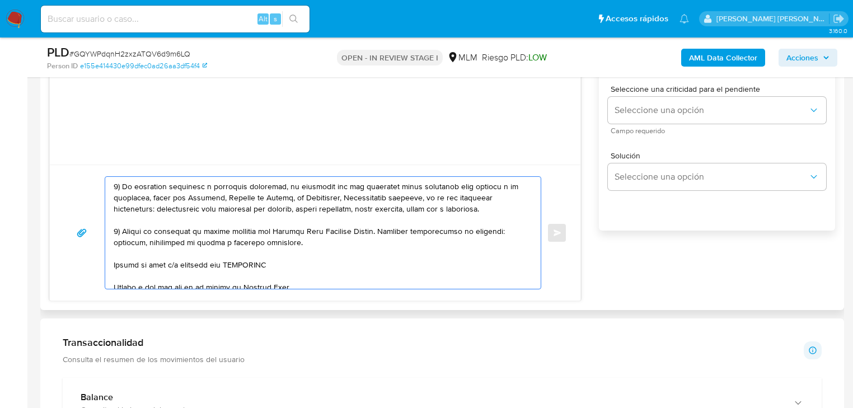
click at [115, 264] on textarea at bounding box center [320, 233] width 413 height 112
drag, startPoint x: 294, startPoint y: 264, endPoint x: 177, endPoint y: 262, distance: 117.0
click at [177, 262] on textarea at bounding box center [320, 233] width 413 height 112
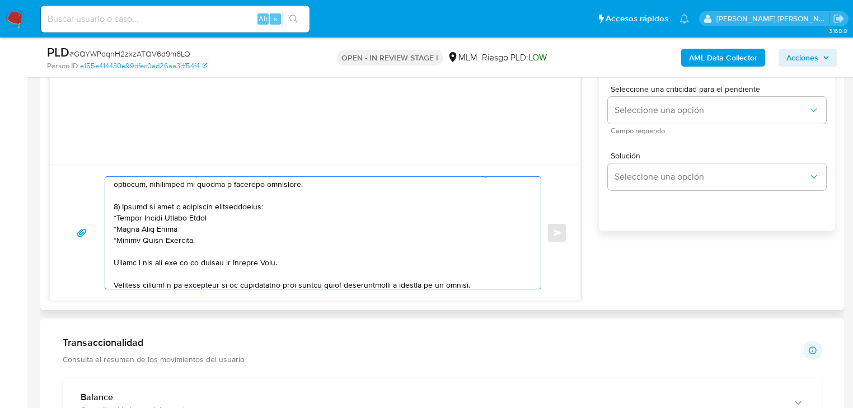
scroll to position [149, 0]
click at [114, 262] on textarea at bounding box center [320, 233] width 413 height 112
drag, startPoint x: 313, startPoint y: 260, endPoint x: 65, endPoint y: 251, distance: 247.5
click at [65, 251] on div "Enviar" at bounding box center [315, 232] width 504 height 113
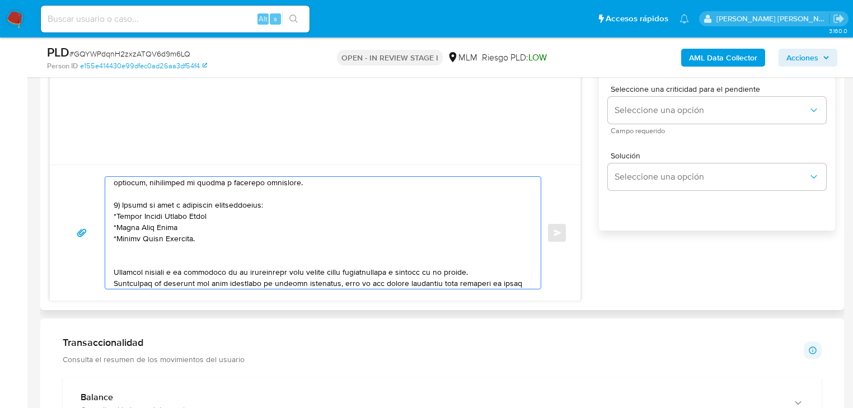
click at [119, 257] on textarea at bounding box center [320, 233] width 413 height 112
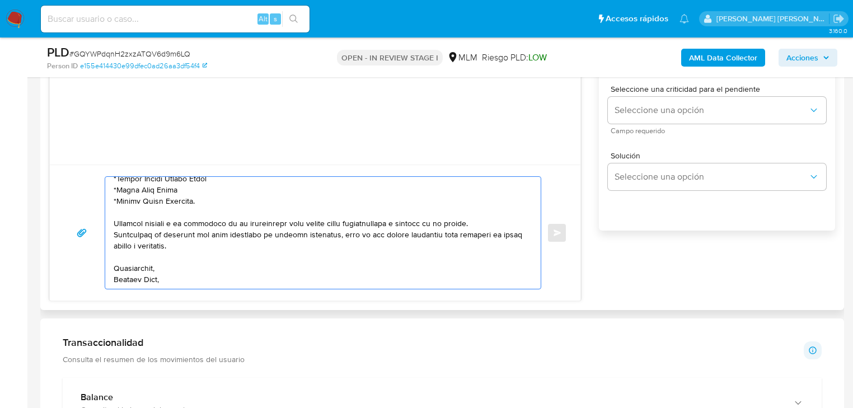
click at [124, 283] on textarea at bounding box center [320, 233] width 413 height 112
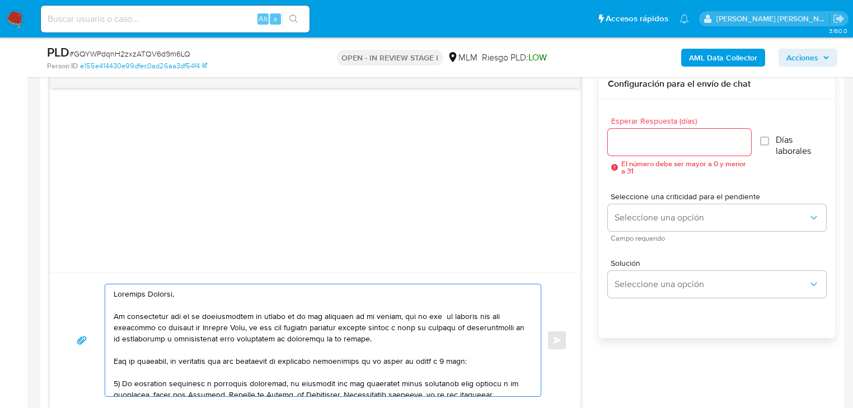
scroll to position [564, 0]
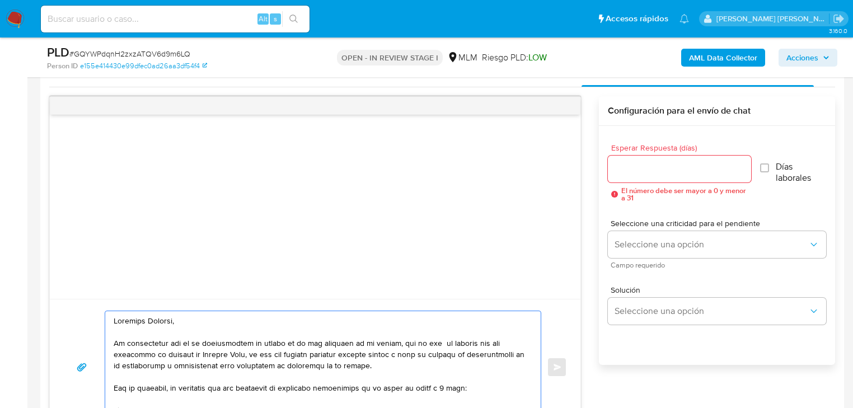
type textarea "Estimado Roberto, Te comunicamos que se ha identificado un cambio en el uso hab…"
click at [651, 169] on input "Esperar Respuesta (días)" at bounding box center [679, 169] width 143 height 15
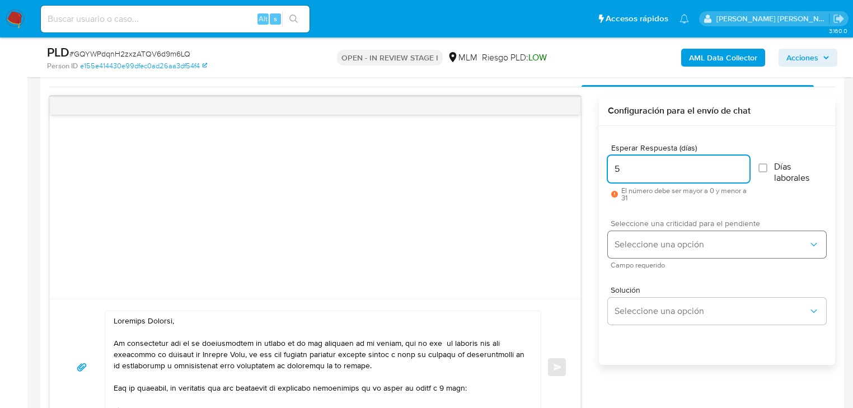
type input "5"
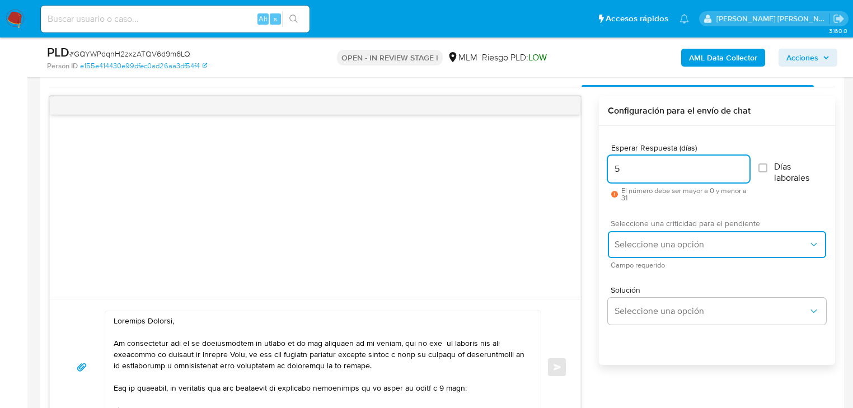
click at [659, 242] on span "Seleccione una opción" at bounding box center [711, 244] width 194 height 11
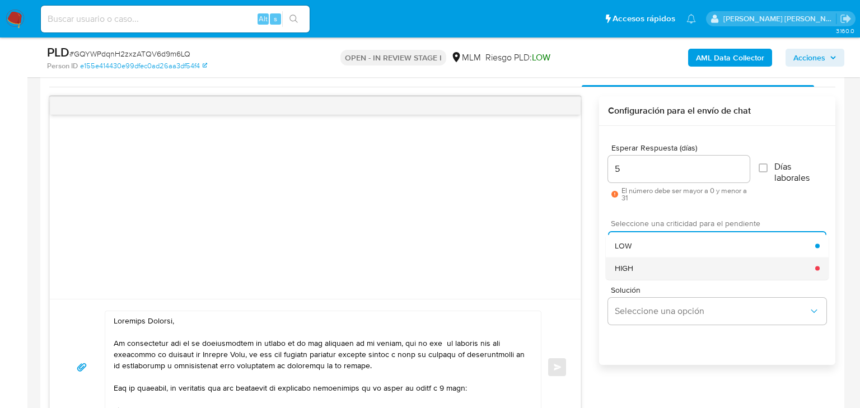
click at [646, 266] on div "HIGH" at bounding box center [714, 268] width 200 height 22
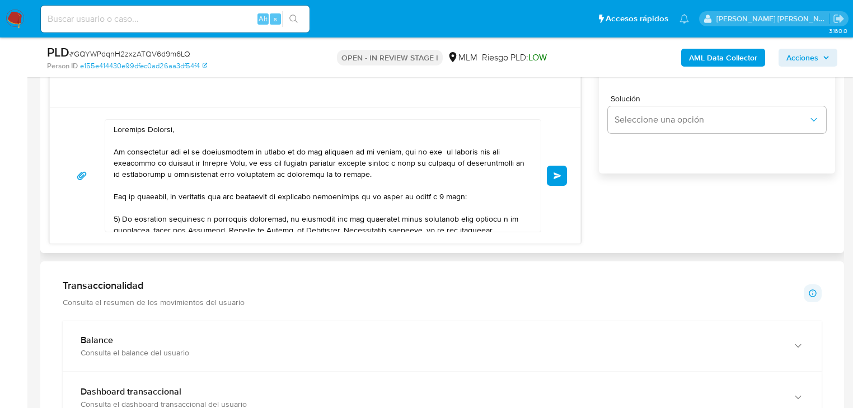
scroll to position [716, 0]
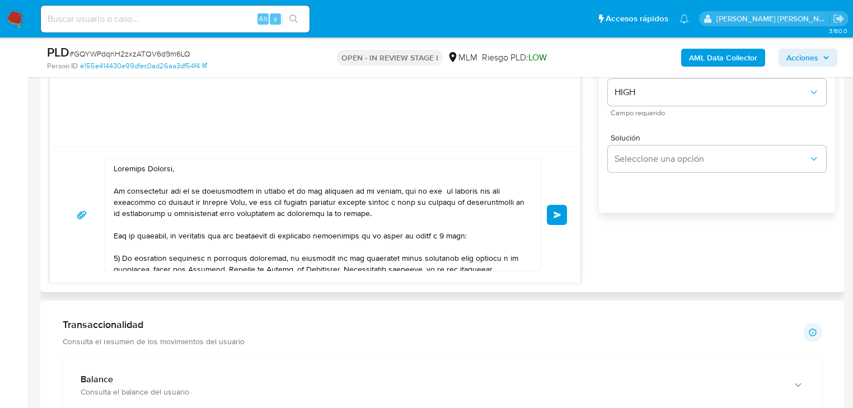
click at [552, 219] on button "Enviar" at bounding box center [557, 215] width 20 height 20
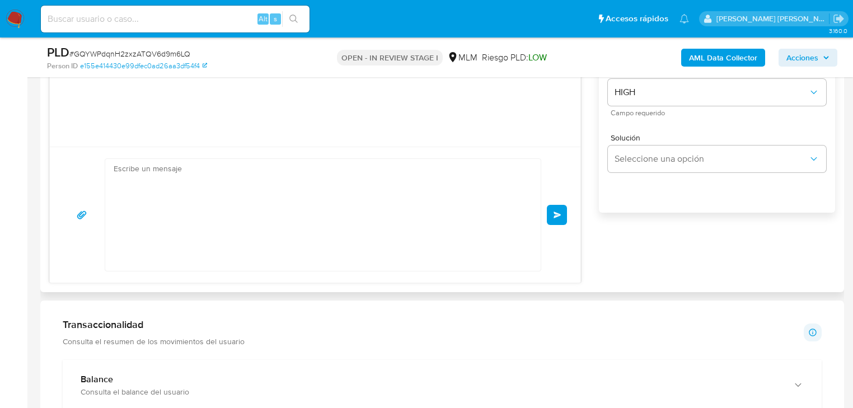
scroll to position [226, 0]
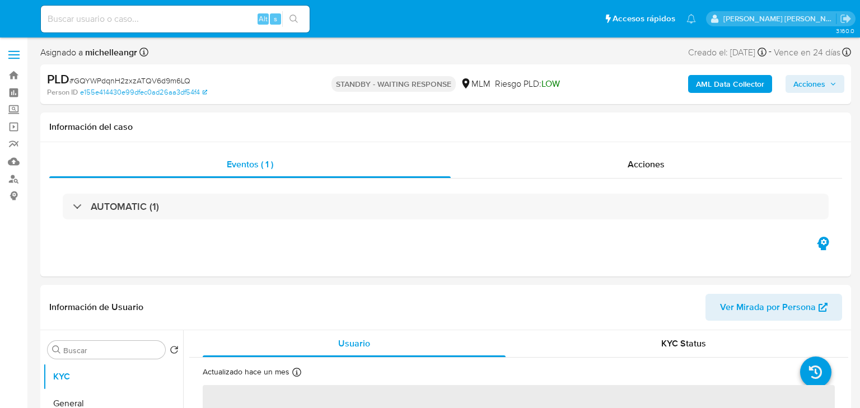
select select "10"
click at [94, 18] on input at bounding box center [175, 19] width 269 height 15
paste input "76trLxRuUfFt5ZfmL3OxoZ4p"
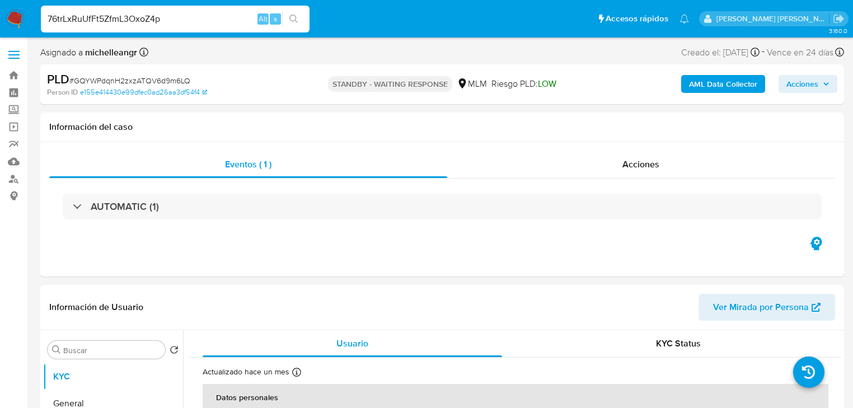
type input "76trLxRuUfFt5ZfmL3OxoZ4p"
select select "10"
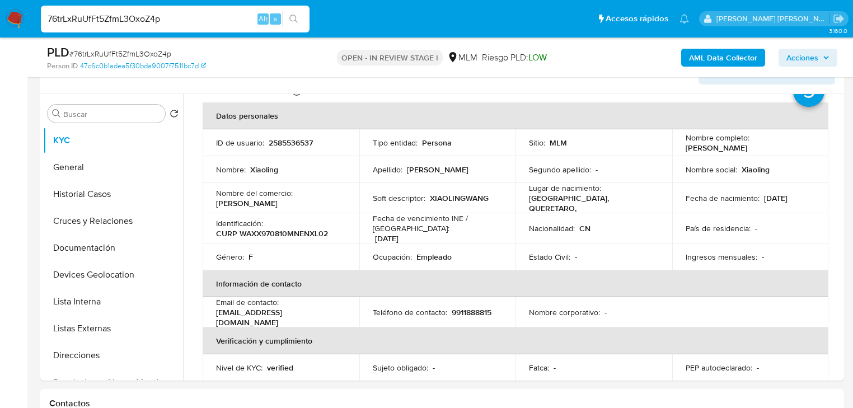
scroll to position [203, 0]
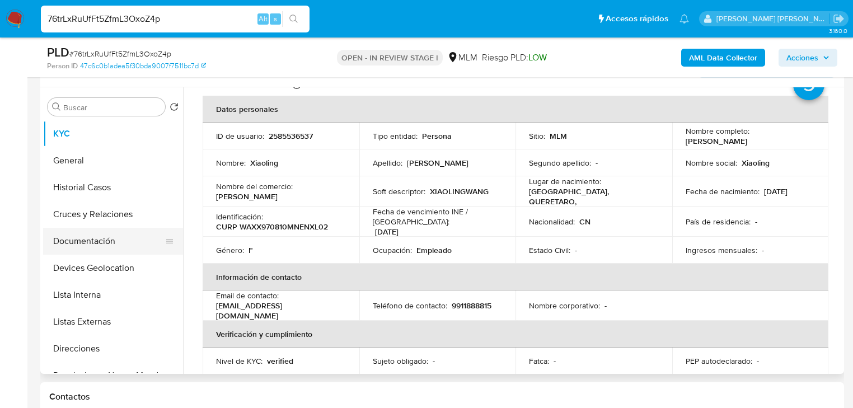
click at [105, 246] on button "Documentación" at bounding box center [108, 241] width 131 height 27
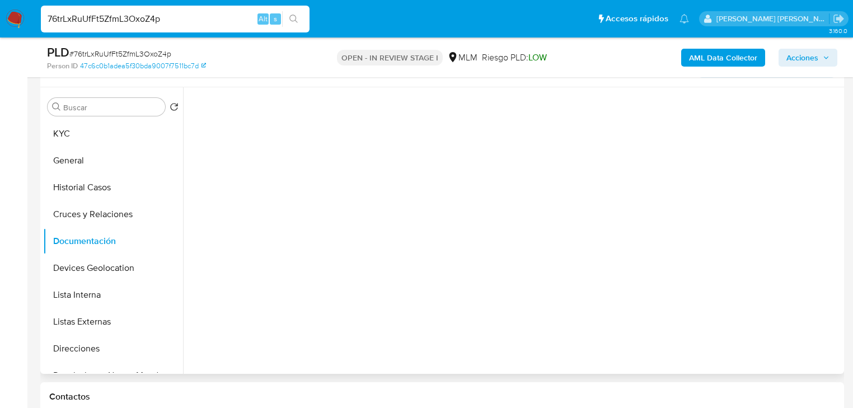
scroll to position [0, 0]
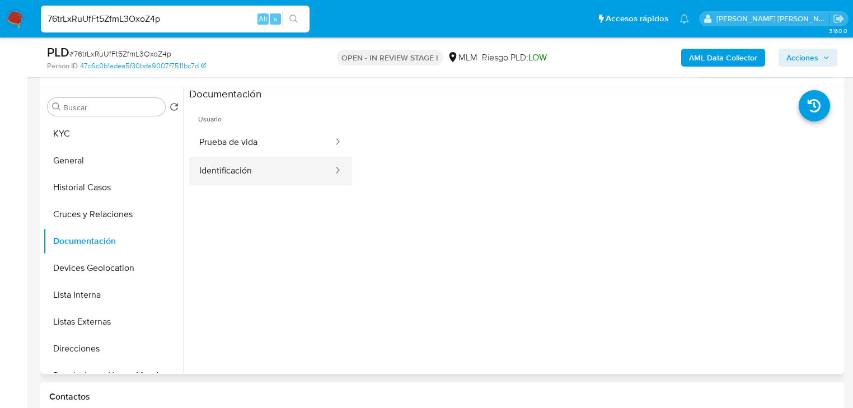
click at [262, 173] on button "Identificación" at bounding box center [261, 171] width 145 height 29
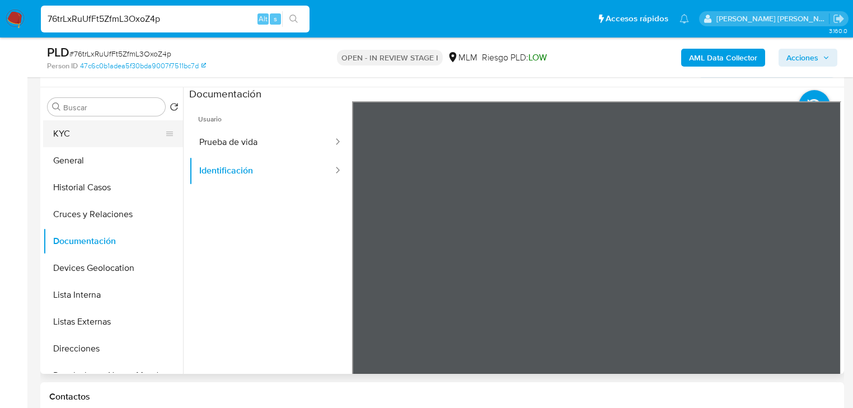
click at [70, 139] on button "KYC" at bounding box center [108, 133] width 131 height 27
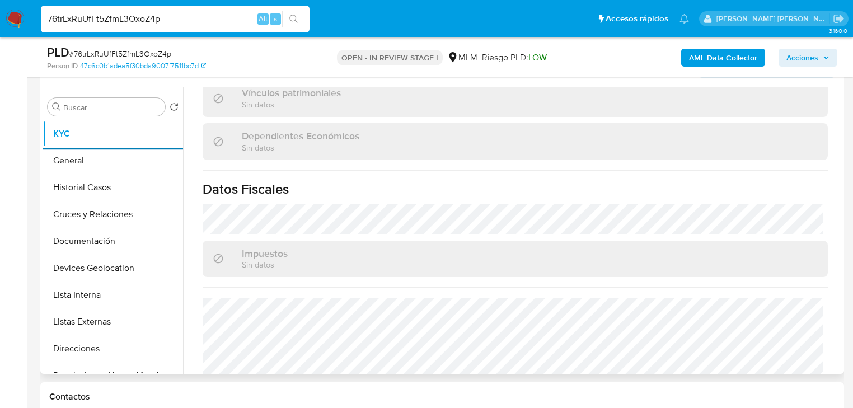
scroll to position [672, 0]
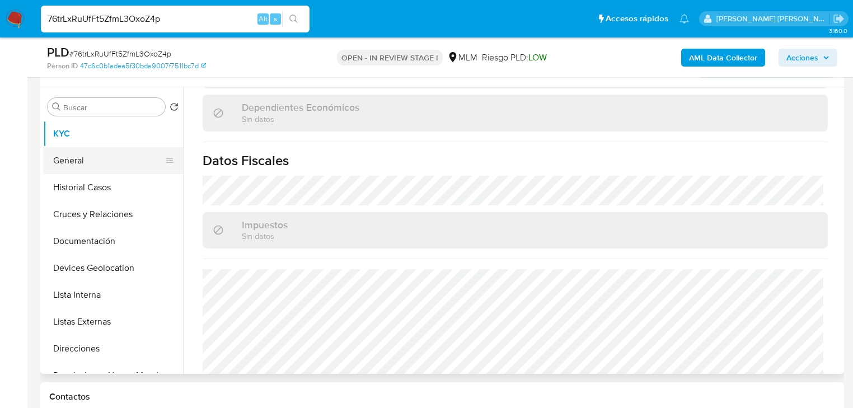
click at [78, 151] on button "General" at bounding box center [108, 160] width 131 height 27
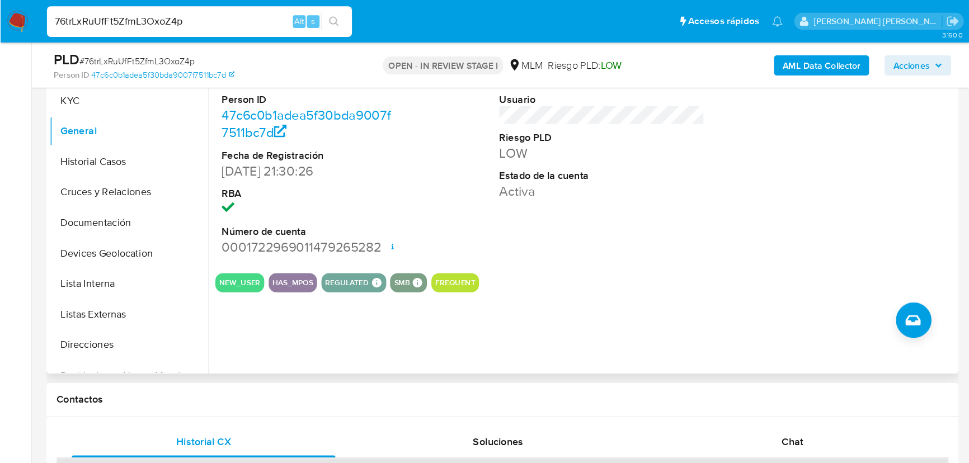
scroll to position [248, 0]
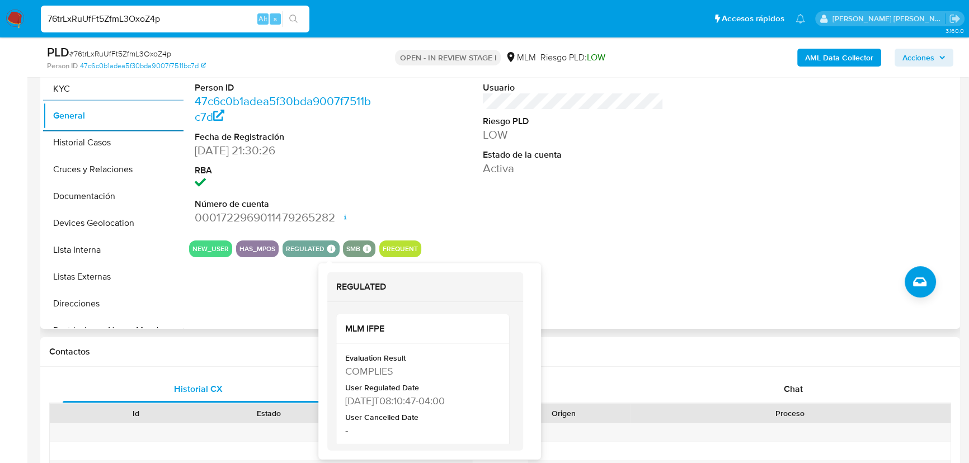
click at [548, 242] on div "NEW_USER HAS_MPOS REGULATED REGULATED MLM IFPE Evaluation Result COMPLIES User …" at bounding box center [573, 249] width 768 height 17
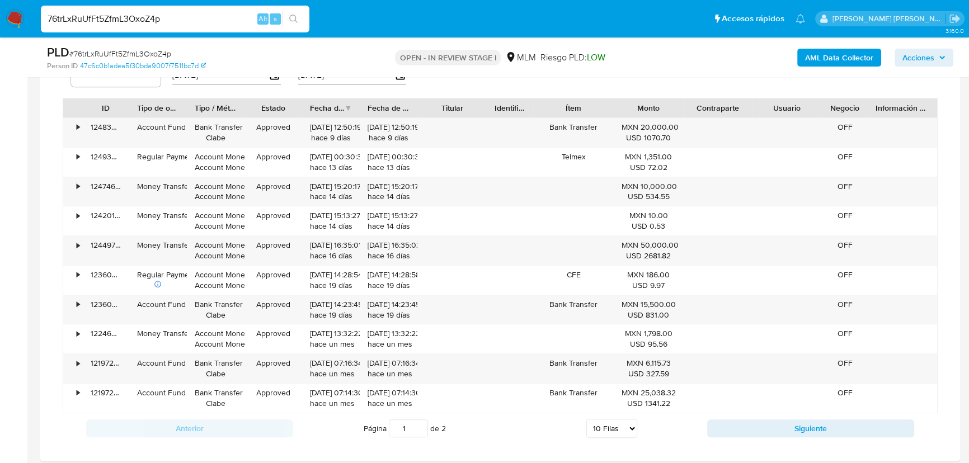
scroll to position [1011, 0]
click at [772, 407] on button "Siguiente" at bounding box center [810, 428] width 207 height 18
type input "2"
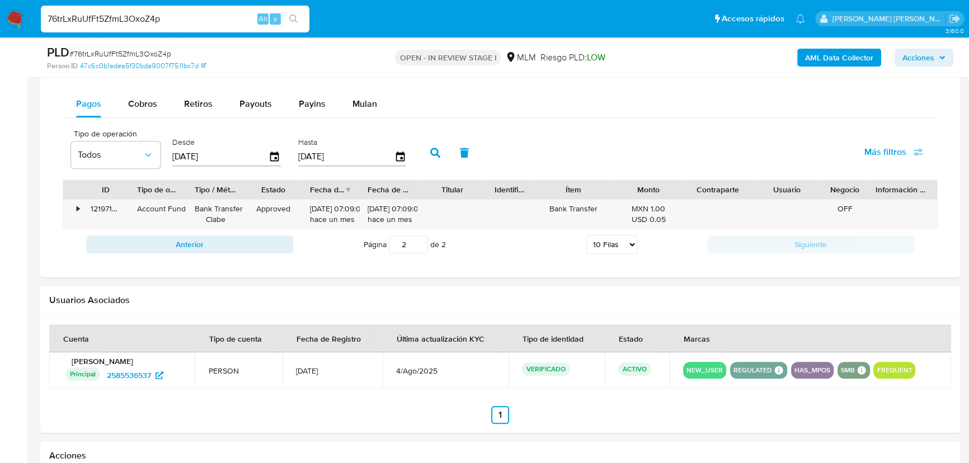
scroll to position [909, 0]
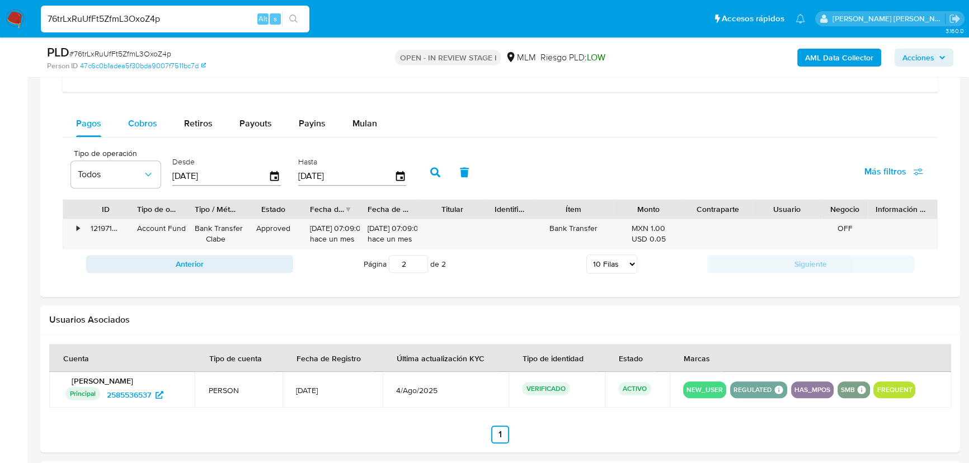
click at [139, 120] on span "Cobros" at bounding box center [142, 123] width 29 height 13
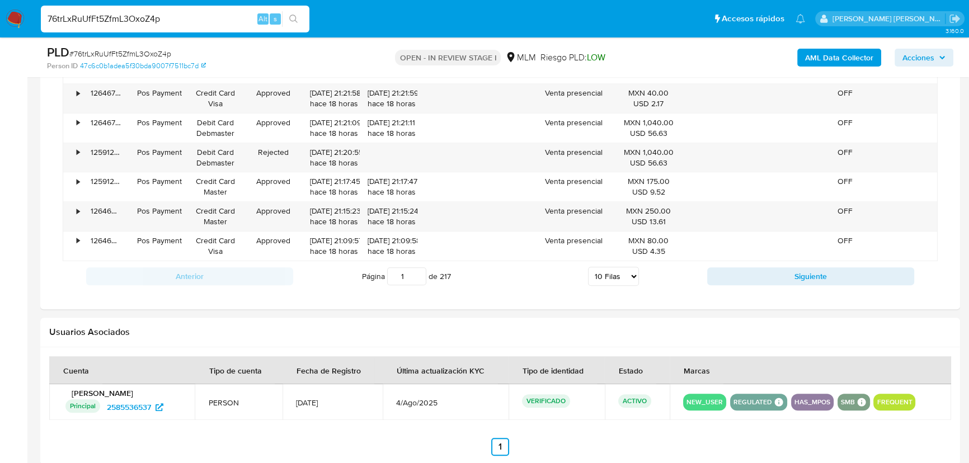
scroll to position [1164, 0]
drag, startPoint x: 616, startPoint y: 273, endPoint x: 616, endPoint y: 283, distance: 10.1
click at [616, 273] on select "5 Filas 10 Filas 20 Filas 25 Filas 50 Filas 100 Filas" at bounding box center [613, 275] width 51 height 19
select select "100"
click at [589, 266] on select "5 Filas 10 Filas 20 Filas 25 Filas 50 Filas 100 Filas" at bounding box center [613, 275] width 51 height 19
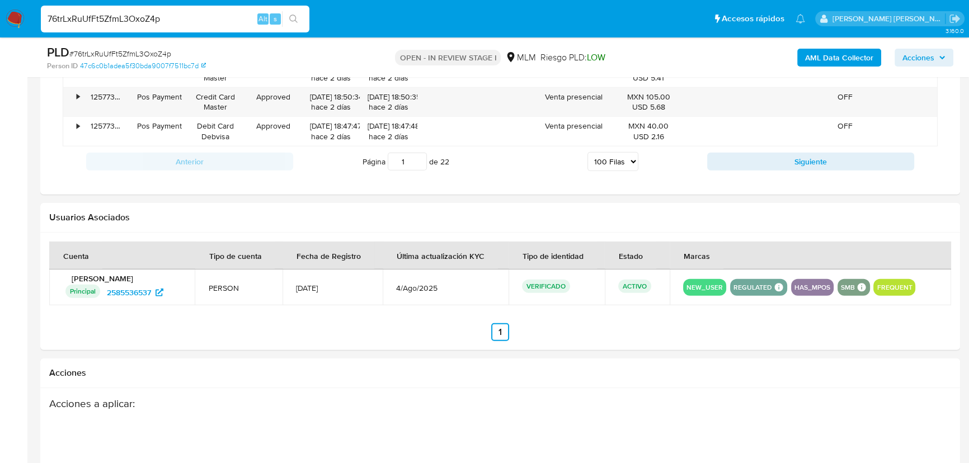
scroll to position [3904, 0]
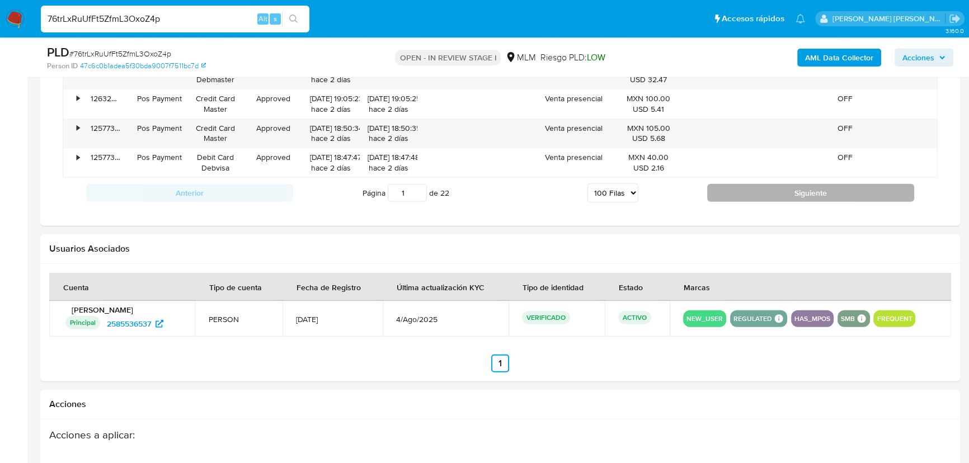
click at [837, 189] on button "Siguiente" at bounding box center [810, 193] width 207 height 18
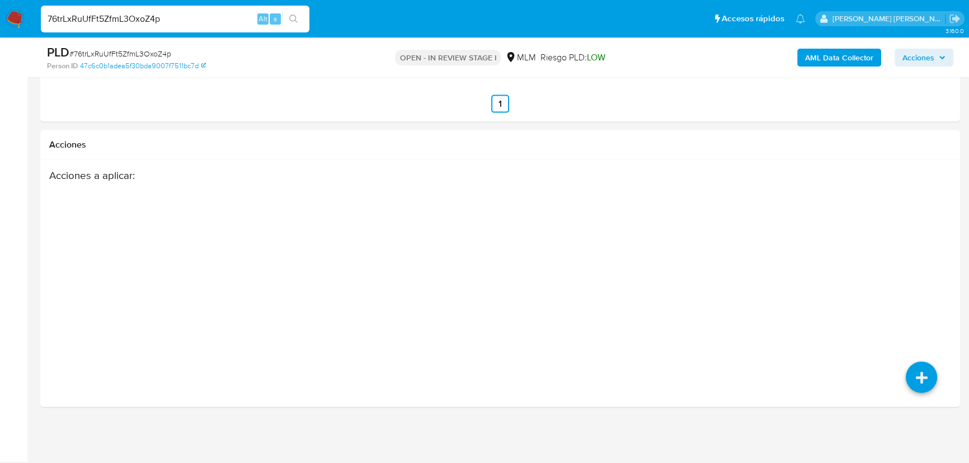
scroll to position [3100, 0]
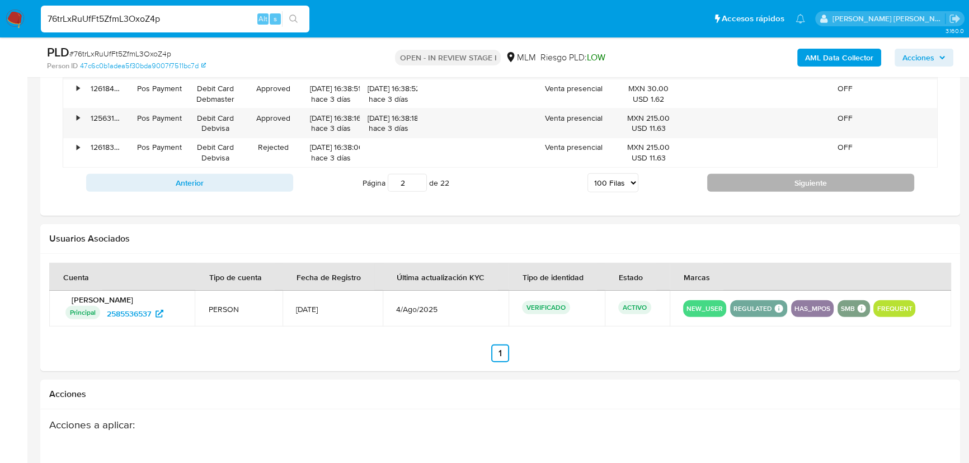
click at [792, 176] on button "Siguiente" at bounding box center [810, 183] width 207 height 18
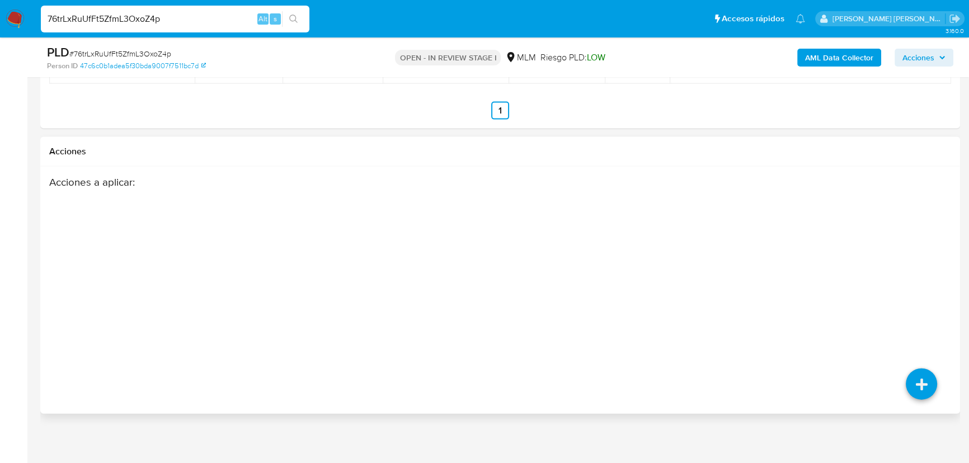
scroll to position [3914, 0]
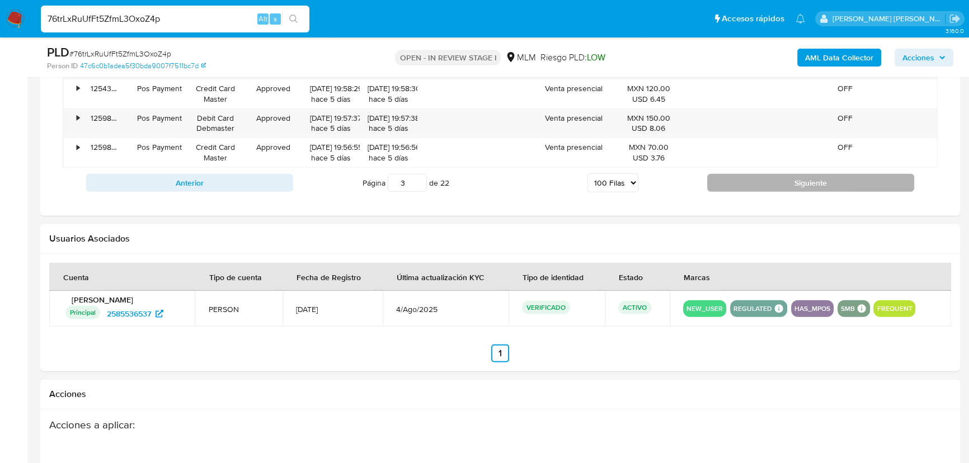
click at [810, 179] on button "Siguiente" at bounding box center [810, 183] width 207 height 18
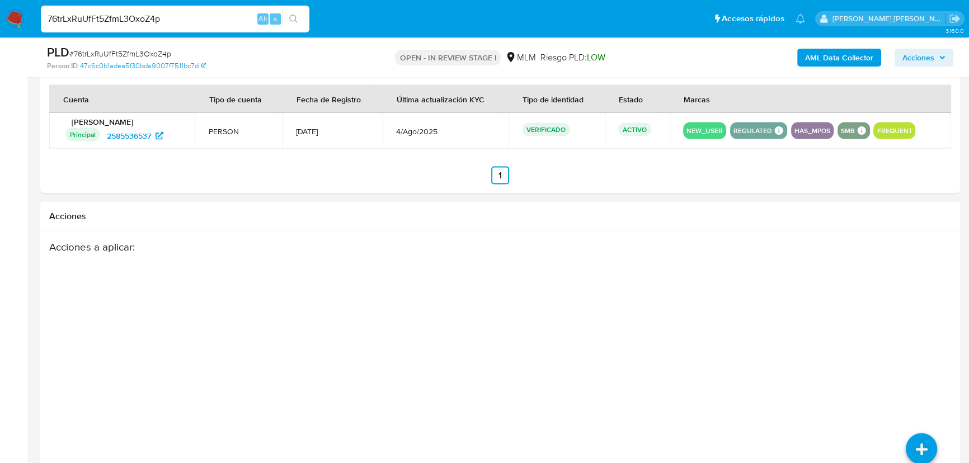
scroll to position [2999, 0]
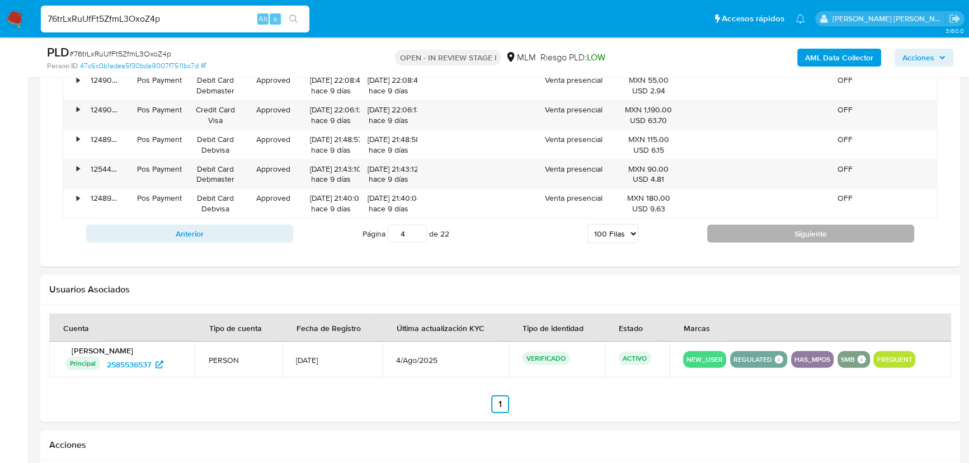
click at [773, 228] on button "Siguiente" at bounding box center [810, 234] width 207 height 18
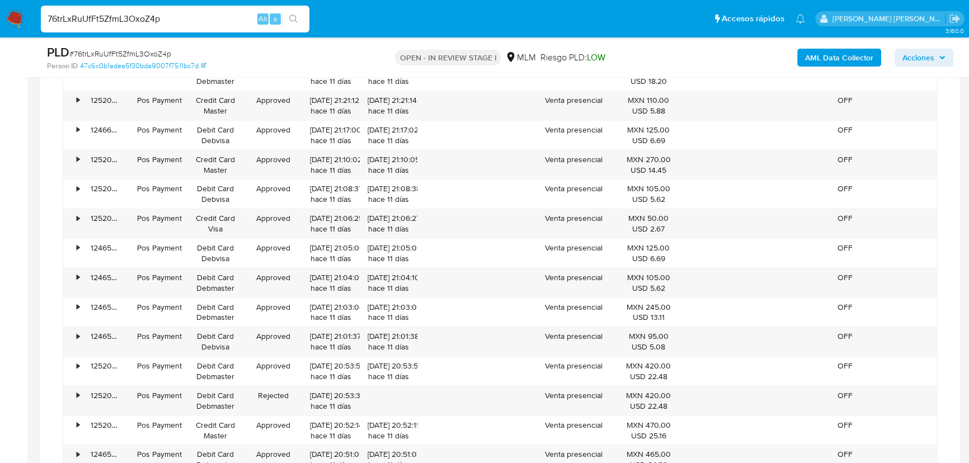
scroll to position [3711, 0]
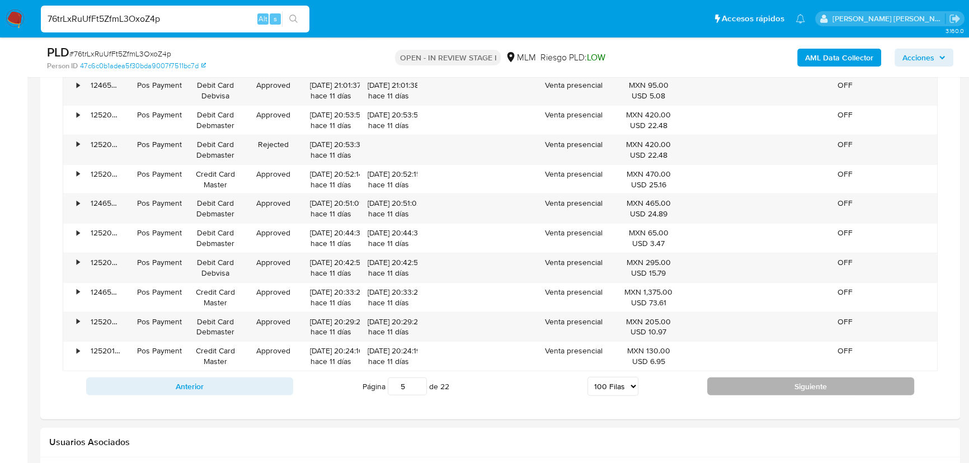
click at [734, 386] on button "Siguiente" at bounding box center [810, 387] width 207 height 18
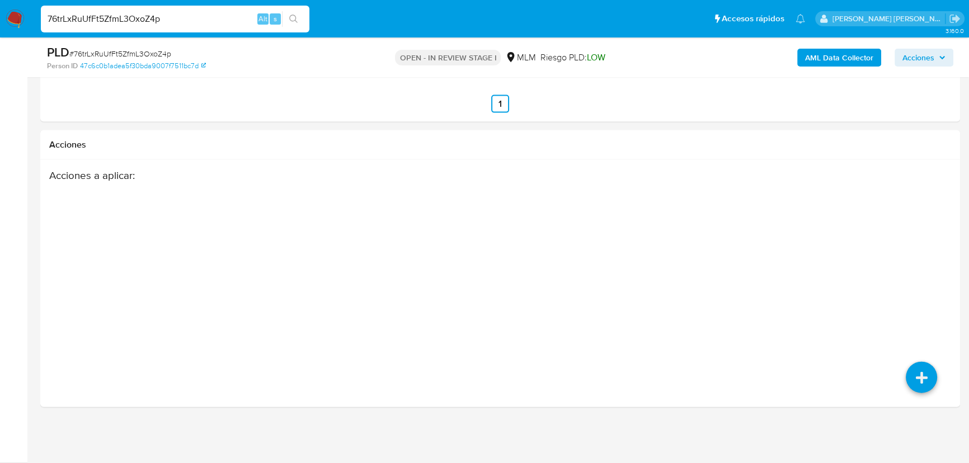
scroll to position [3100, 0]
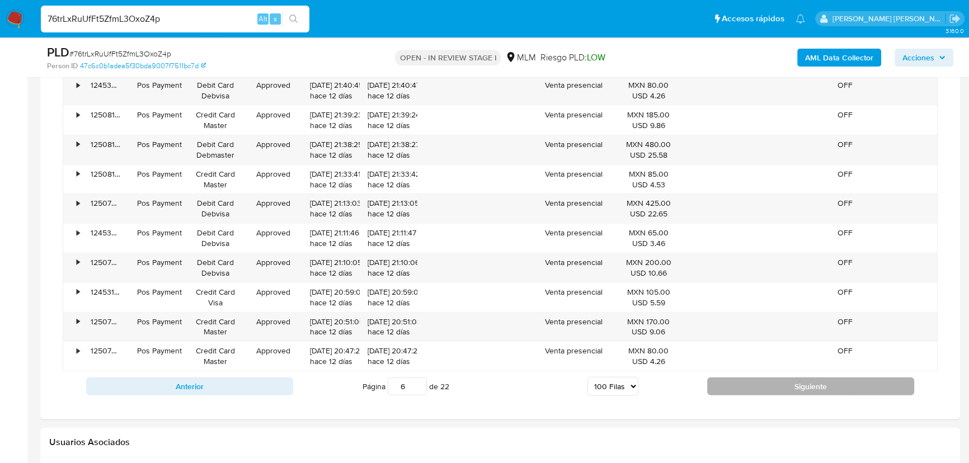
click at [734, 386] on button "Siguiente" at bounding box center [810, 387] width 207 height 18
type input "7"
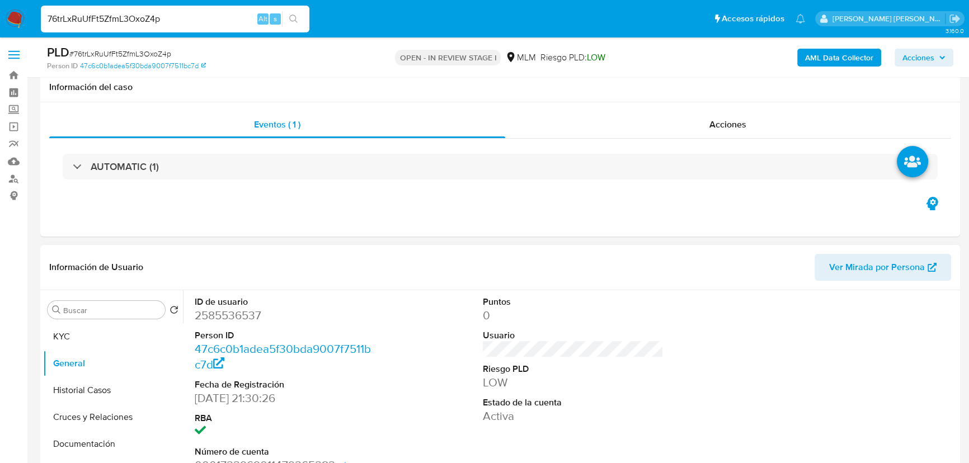
scroll to position [203, 0]
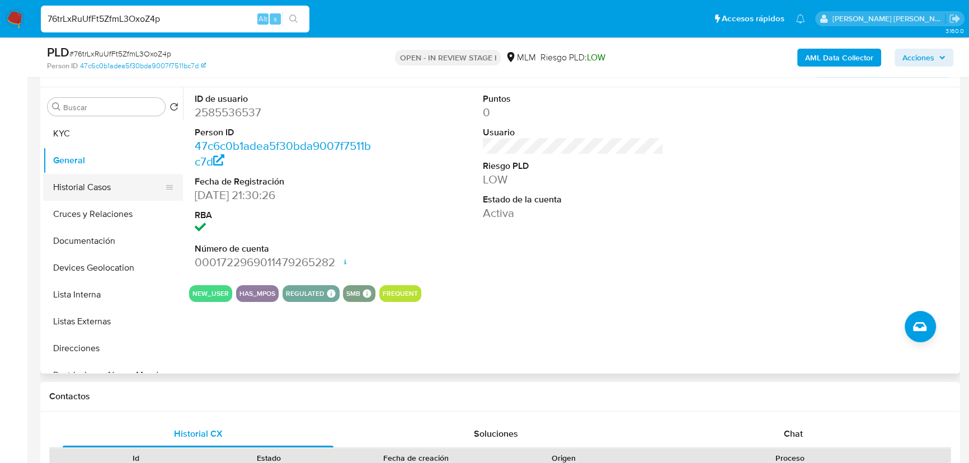
click at [125, 180] on button "Historial Casos" at bounding box center [108, 187] width 131 height 27
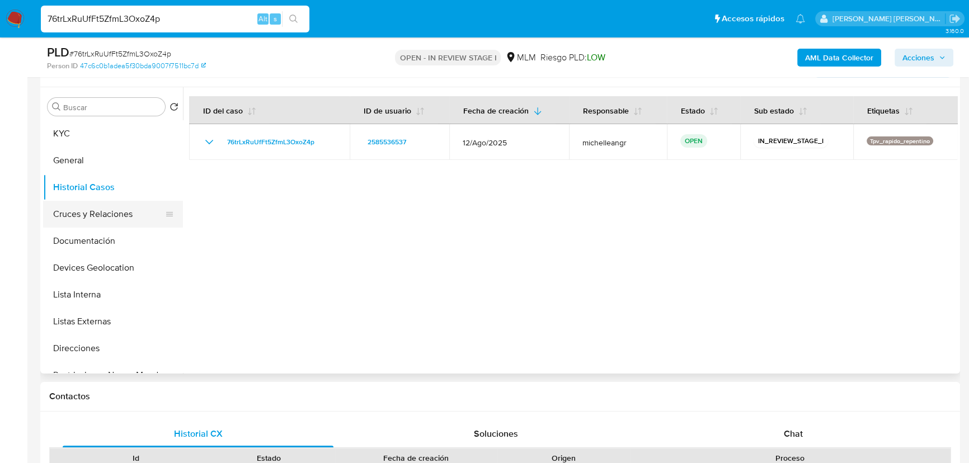
click at [126, 220] on button "Cruces y Relaciones" at bounding box center [108, 214] width 131 height 27
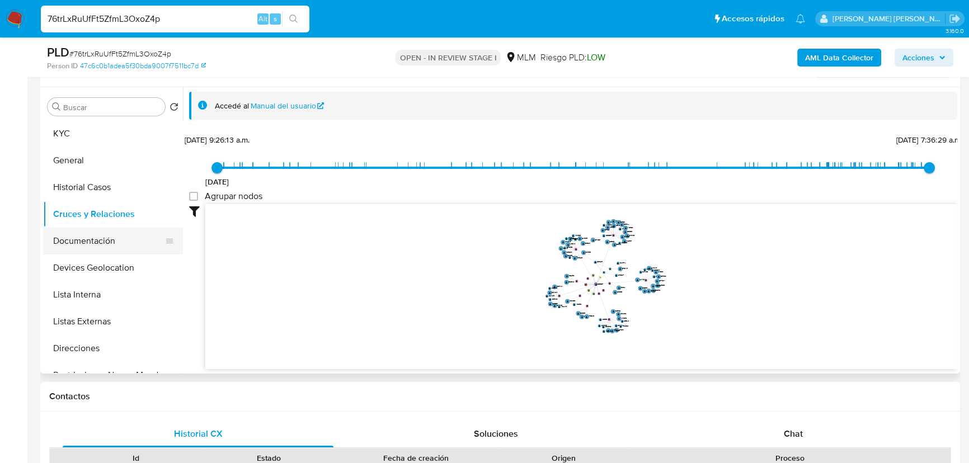
click at [114, 240] on button "Documentación" at bounding box center [108, 241] width 131 height 27
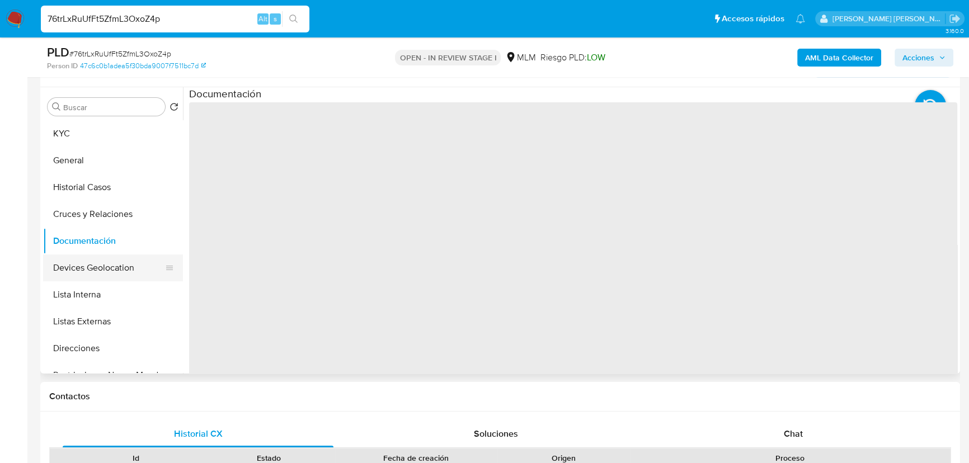
click at [122, 264] on button "Devices Geolocation" at bounding box center [108, 268] width 131 height 27
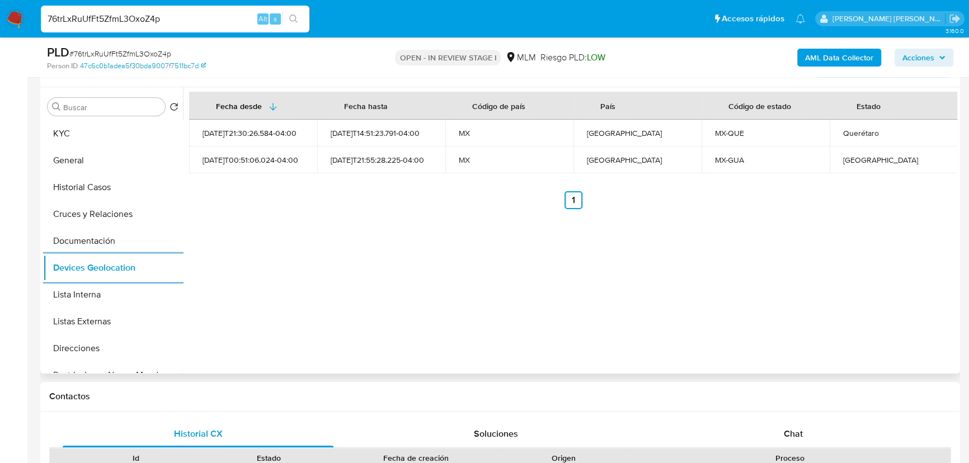
click at [106, 328] on button "Listas Externas" at bounding box center [113, 321] width 140 height 27
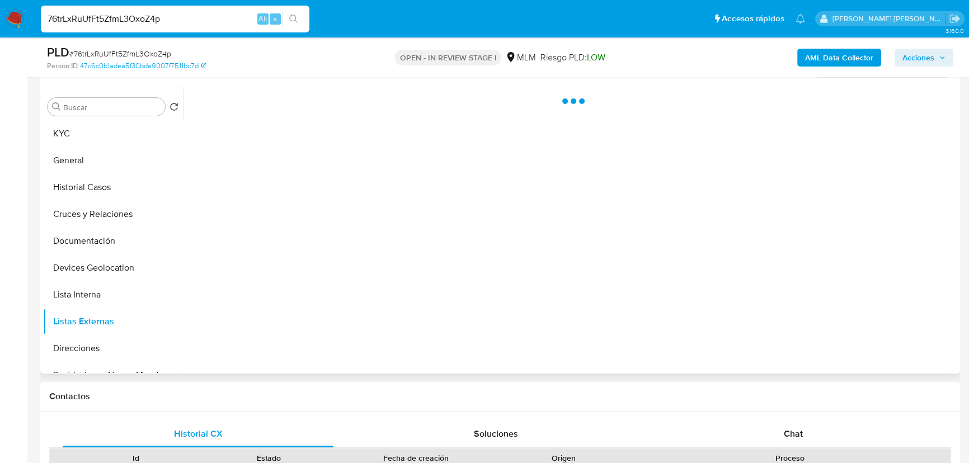
click at [444, 285] on div at bounding box center [570, 230] width 774 height 287
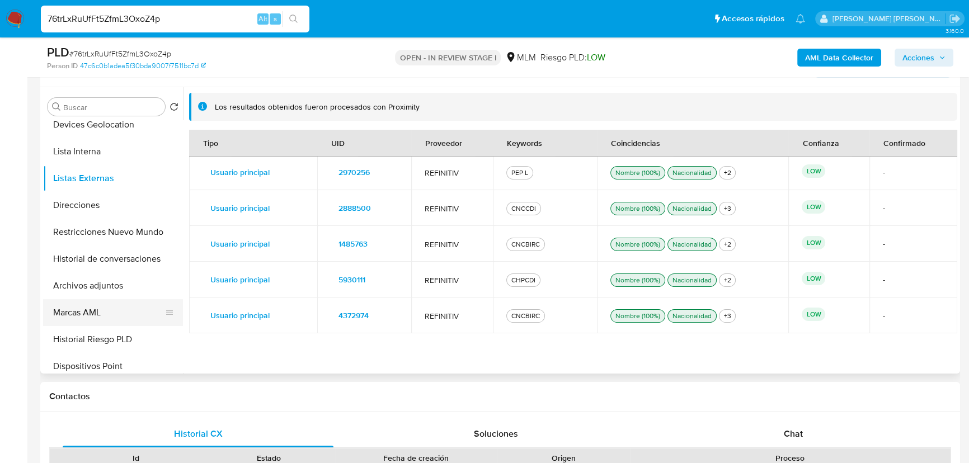
scroll to position [152, 0]
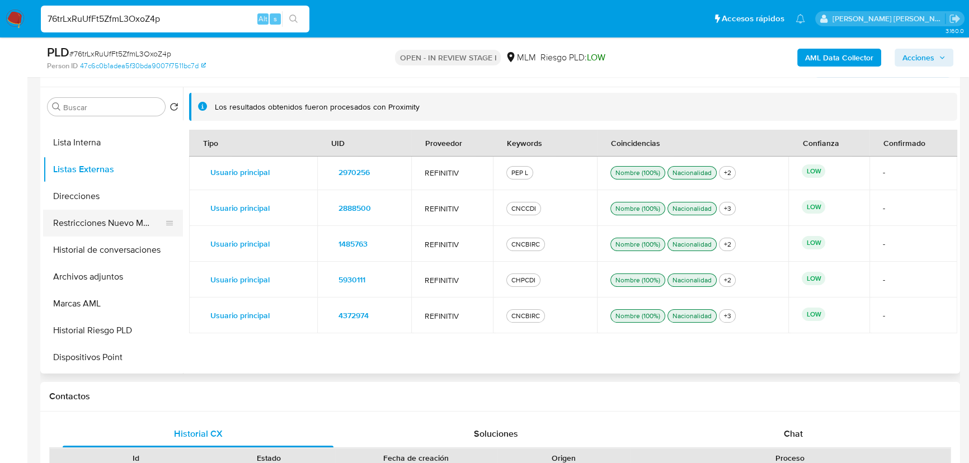
click at [113, 246] on button "Historial de conversaciones" at bounding box center [113, 250] width 140 height 27
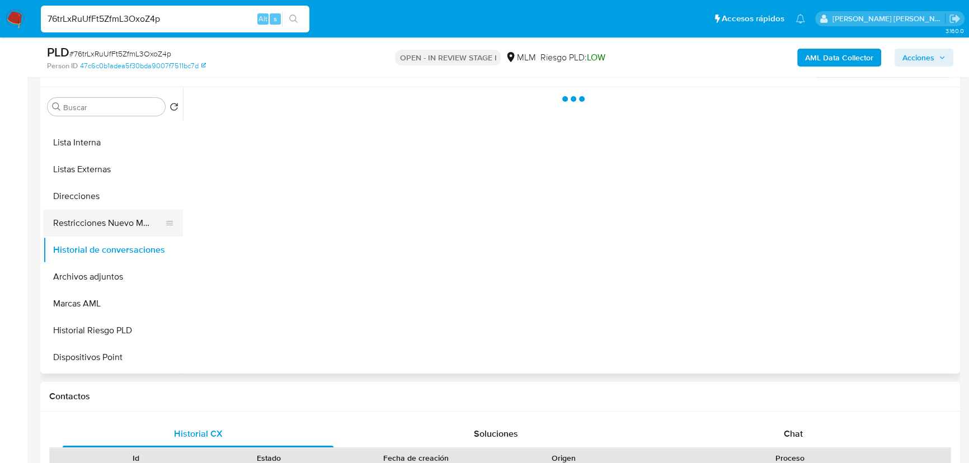
click at [123, 218] on button "Restricciones Nuevo Mundo" at bounding box center [108, 223] width 131 height 27
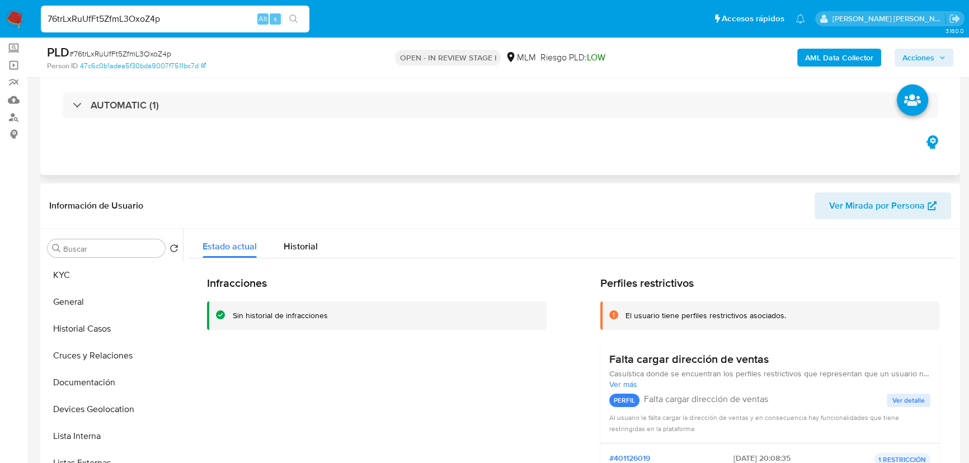
scroll to position [50, 0]
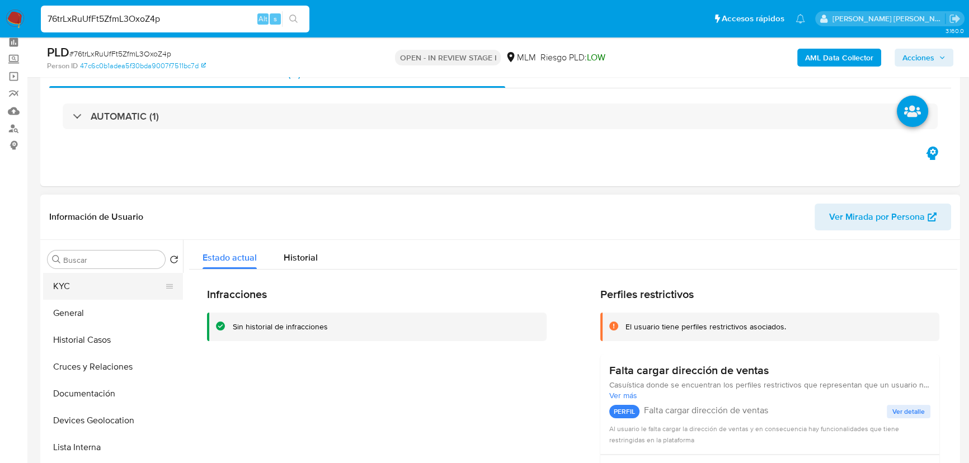
click at [75, 291] on button "KYC" at bounding box center [108, 286] width 131 height 27
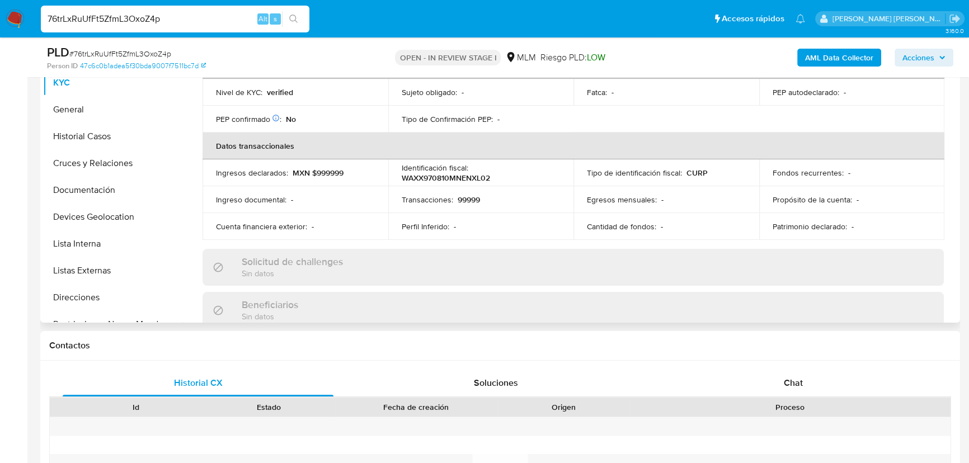
scroll to position [143, 0]
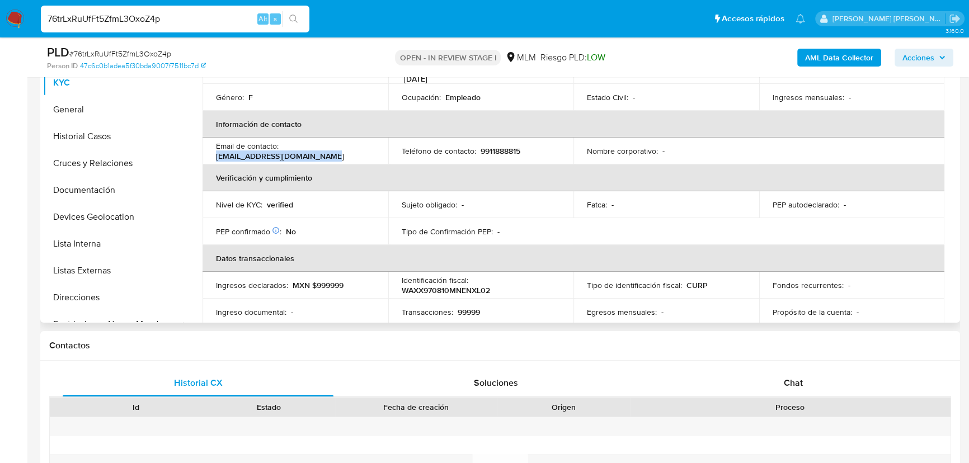
drag, startPoint x: 333, startPoint y: 156, endPoint x: 213, endPoint y: 151, distance: 119.9
click at [213, 151] on td "Email de contacto : wangxiaoling99597@gmail.com" at bounding box center [296, 151] width 186 height 27
copy p "[EMAIL_ADDRESS][DOMAIN_NAME]"
click at [523, 151] on div "Teléfono de contacto : 9911888815" at bounding box center [481, 151] width 159 height 10
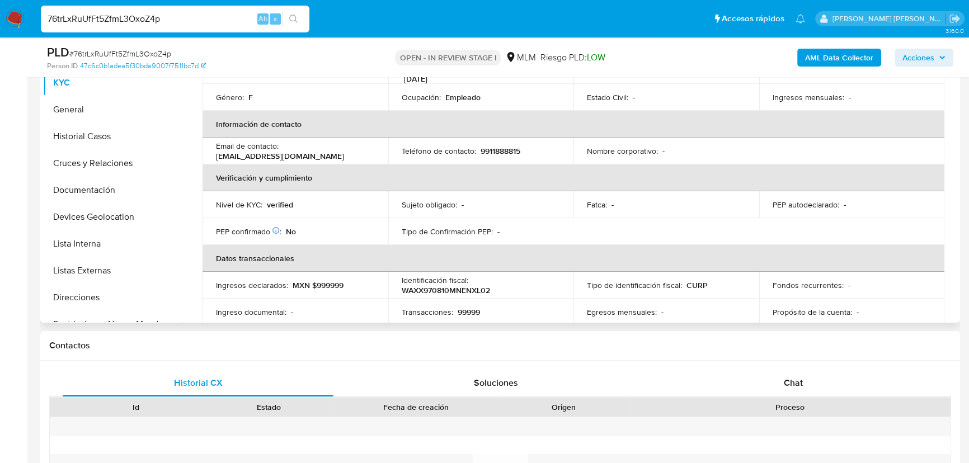
click at [510, 146] on p "9911888815" at bounding box center [501, 151] width 40 height 10
copy p "9911888815"
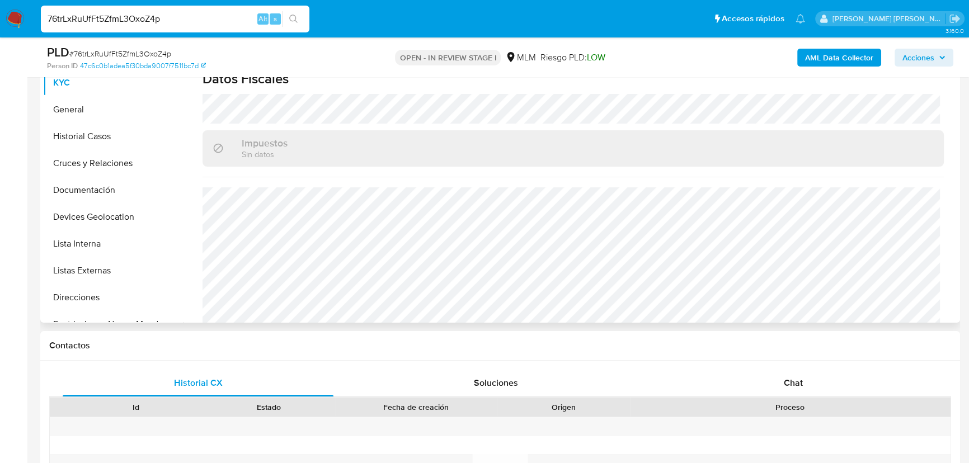
scroll to position [703, 0]
click at [88, 247] on button "Lista Interna" at bounding box center [108, 244] width 131 height 27
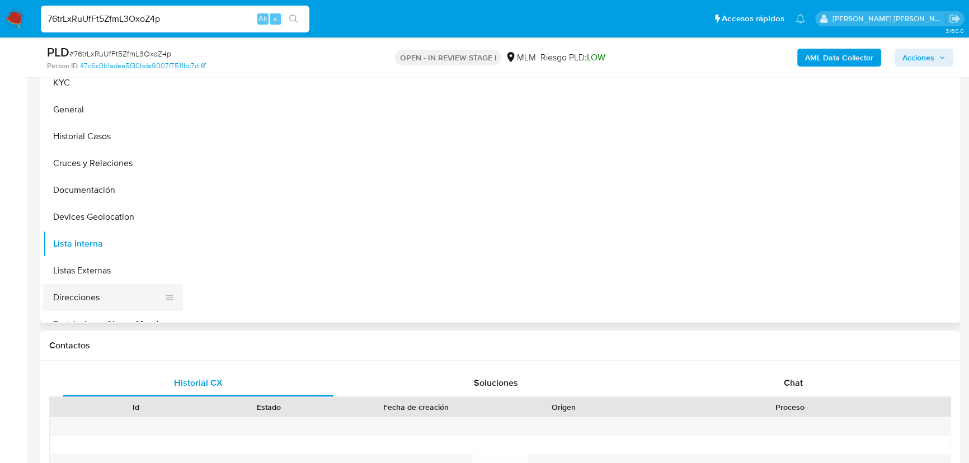
scroll to position [0, 0]
click at [98, 296] on button "Direcciones" at bounding box center [108, 297] width 131 height 27
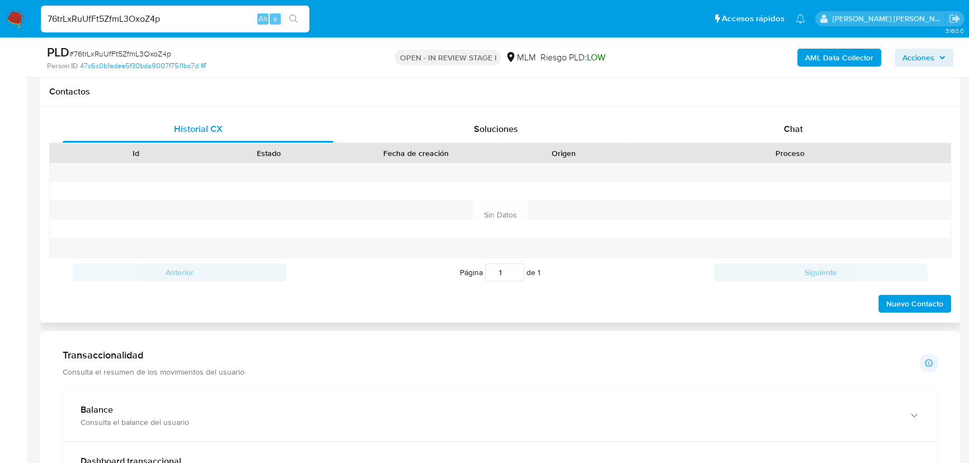
scroll to position [509, 0]
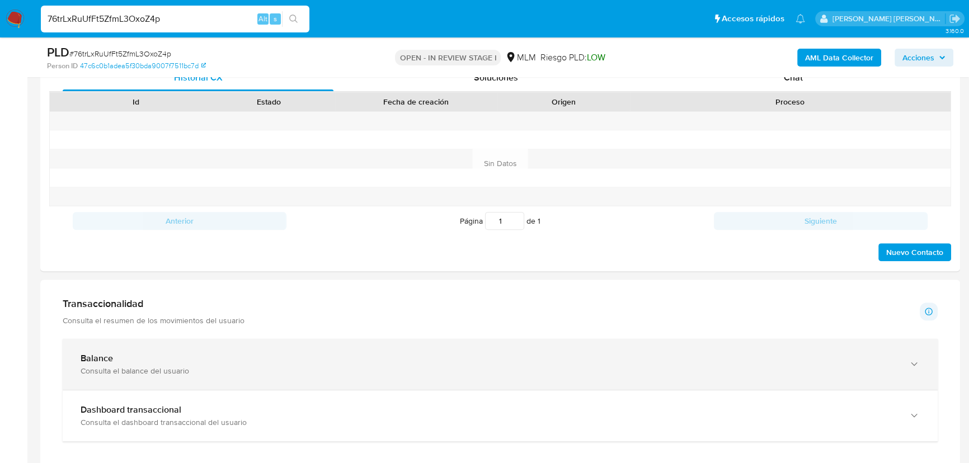
click at [186, 373] on div "Consulta el balance del usuario" at bounding box center [489, 371] width 817 height 10
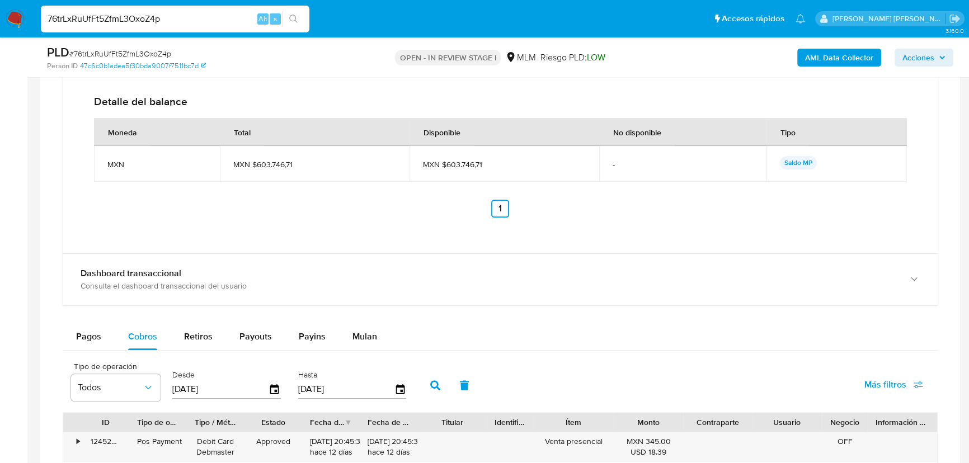
scroll to position [1068, 0]
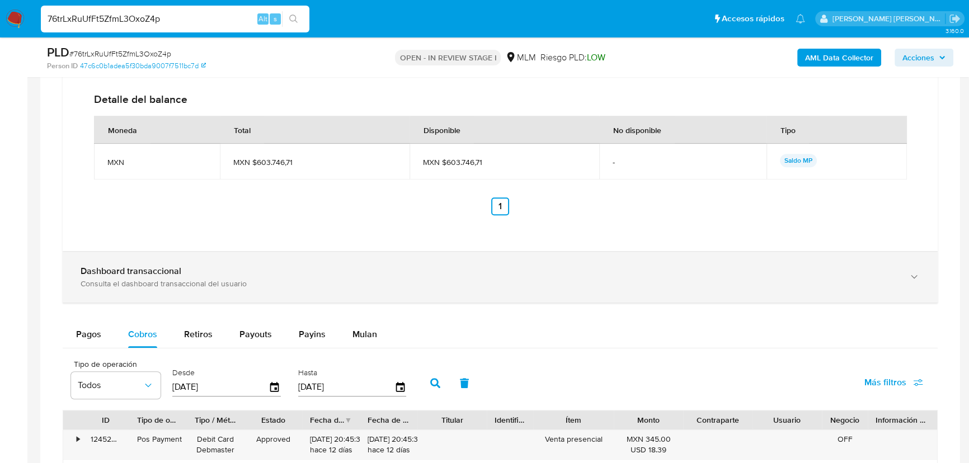
click at [157, 283] on div "Consulta el dashboard transaccional del usuario" at bounding box center [489, 284] width 817 height 10
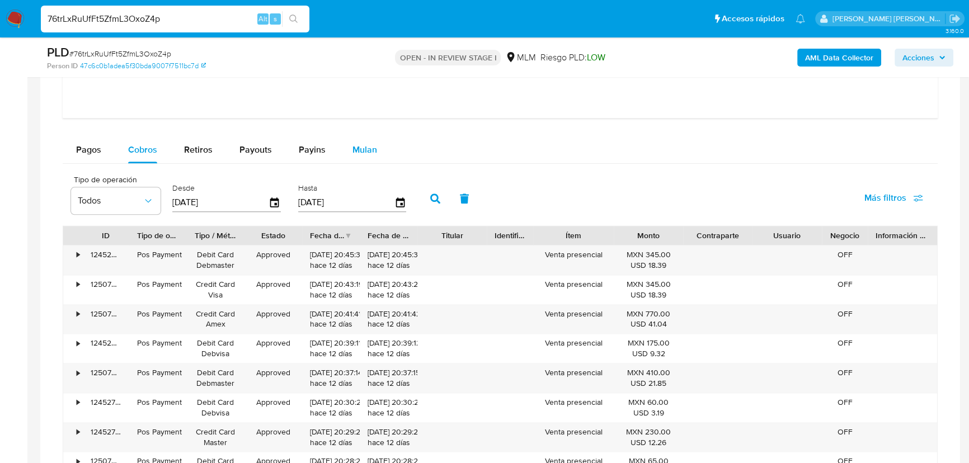
scroll to position [1780, 0]
click at [243, 145] on span "Payouts" at bounding box center [256, 148] width 32 height 13
select select "10"
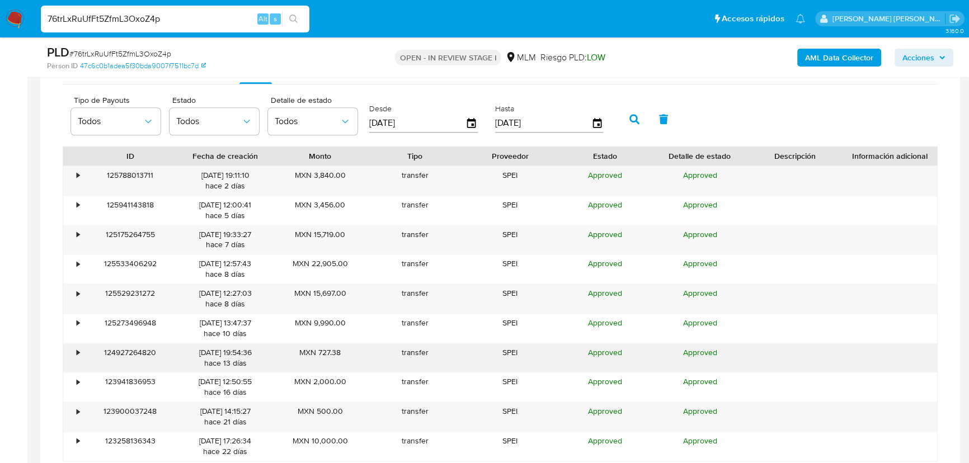
scroll to position [1933, 0]
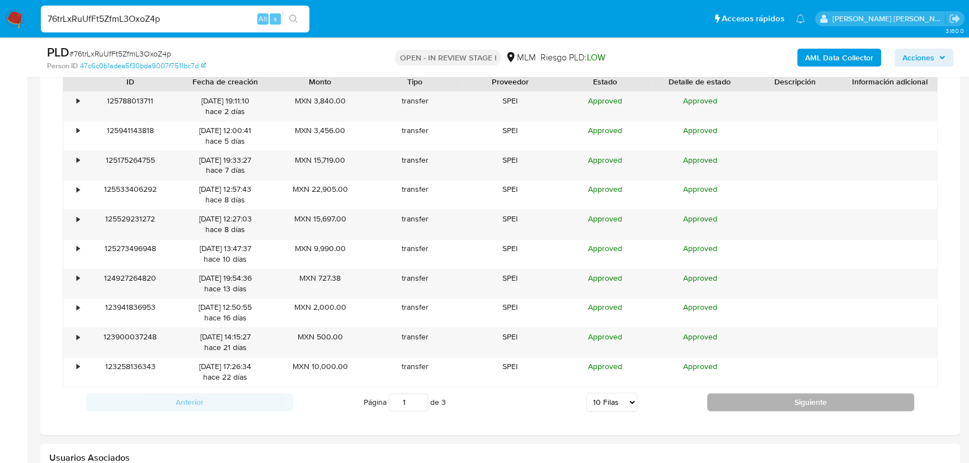
click at [760, 406] on button "Siguiente" at bounding box center [810, 402] width 207 height 18
click at [761, 407] on button "Siguiente" at bounding box center [810, 402] width 207 height 18
type input "3"
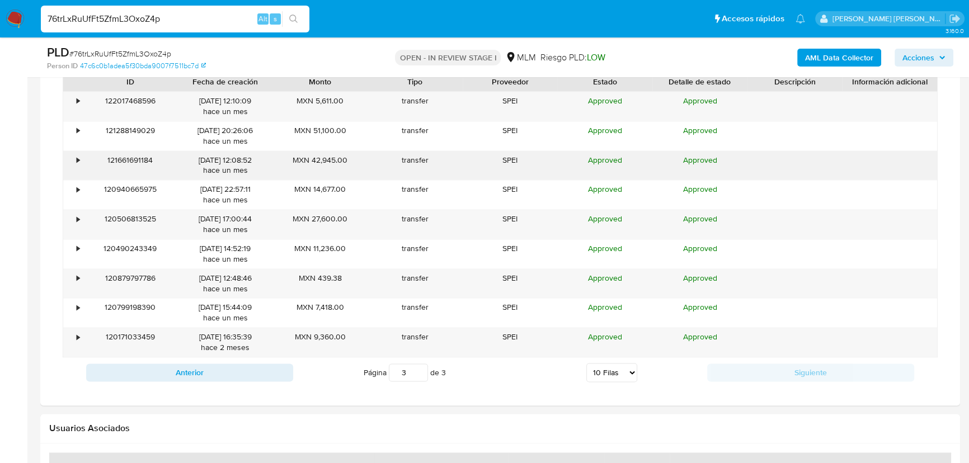
click at [75, 157] on div "•" at bounding box center [73, 165] width 20 height 29
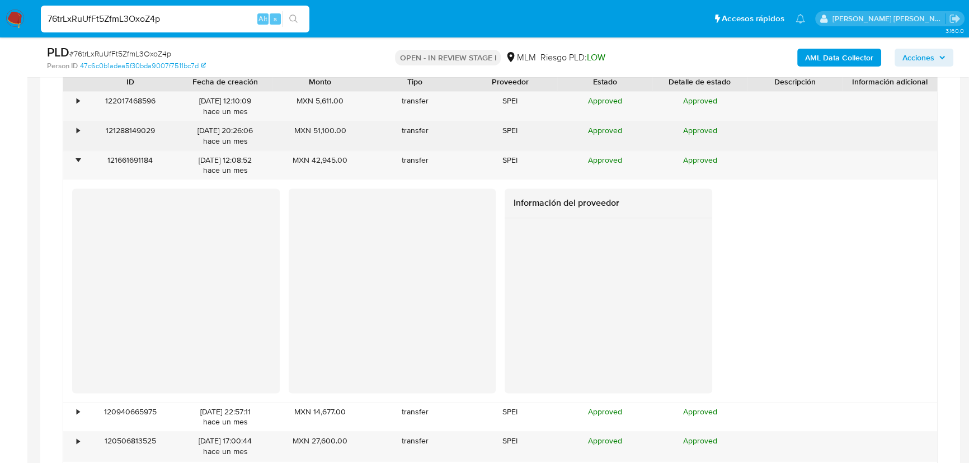
click at [79, 133] on div "•" at bounding box center [73, 135] width 20 height 29
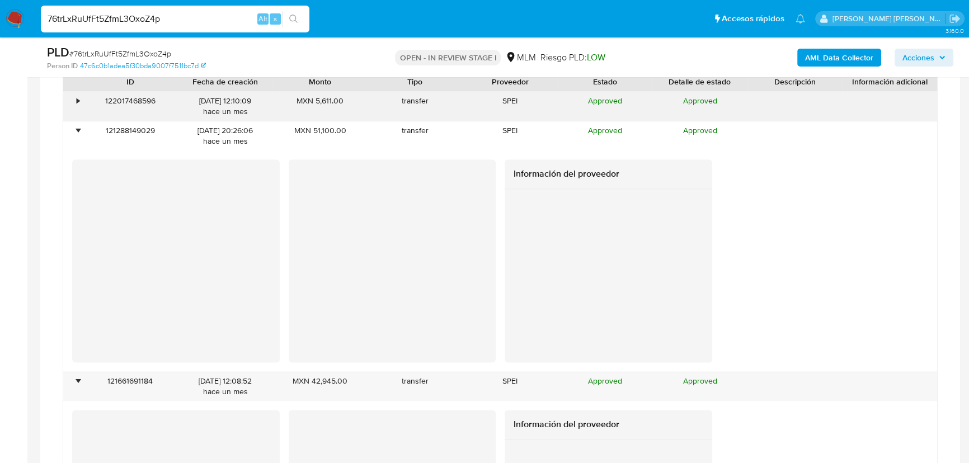
click at [78, 97] on div "•" at bounding box center [78, 101] width 3 height 11
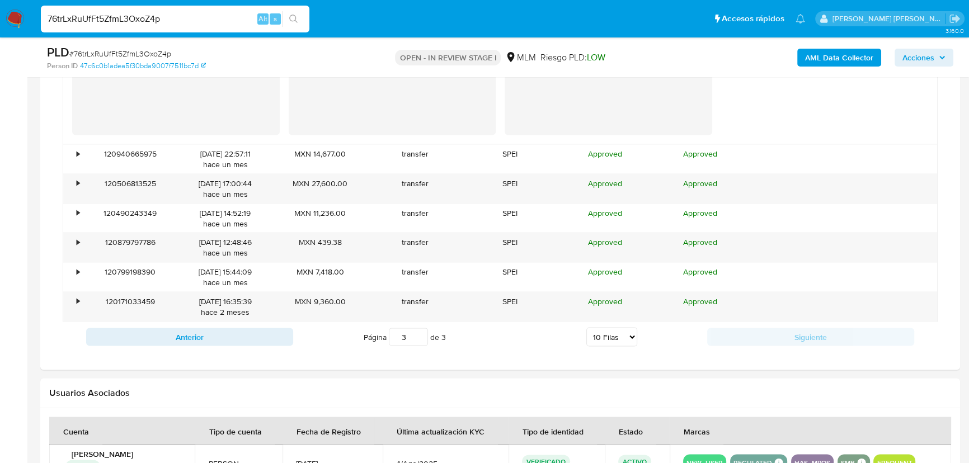
scroll to position [2645, 0]
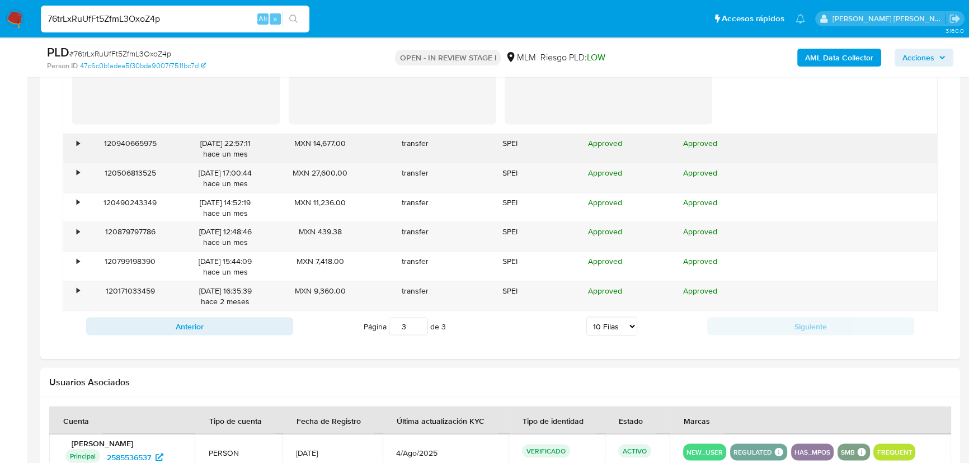
click at [78, 140] on div "•" at bounding box center [78, 143] width 3 height 11
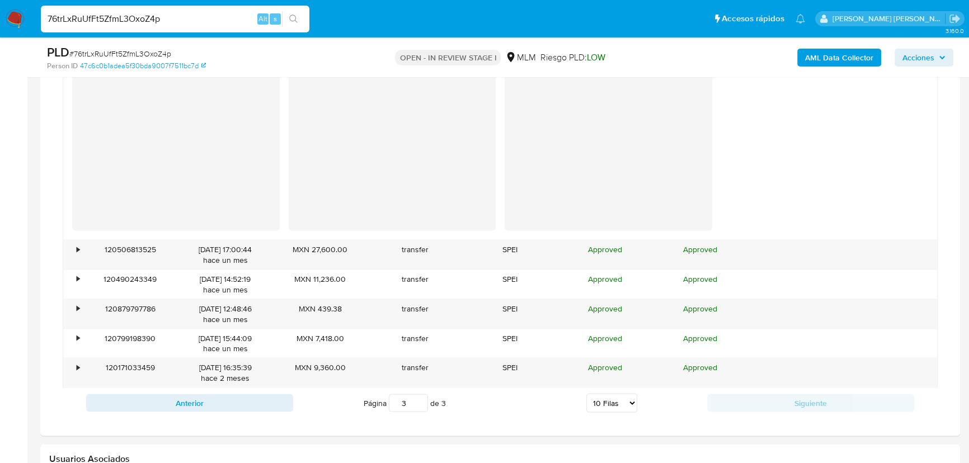
scroll to position [2798, 0]
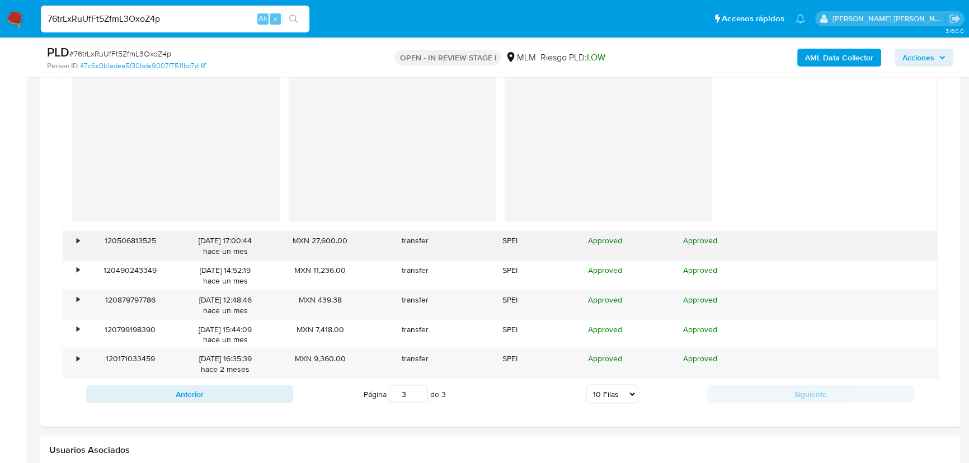
click at [81, 243] on div "•" at bounding box center [73, 246] width 20 height 29
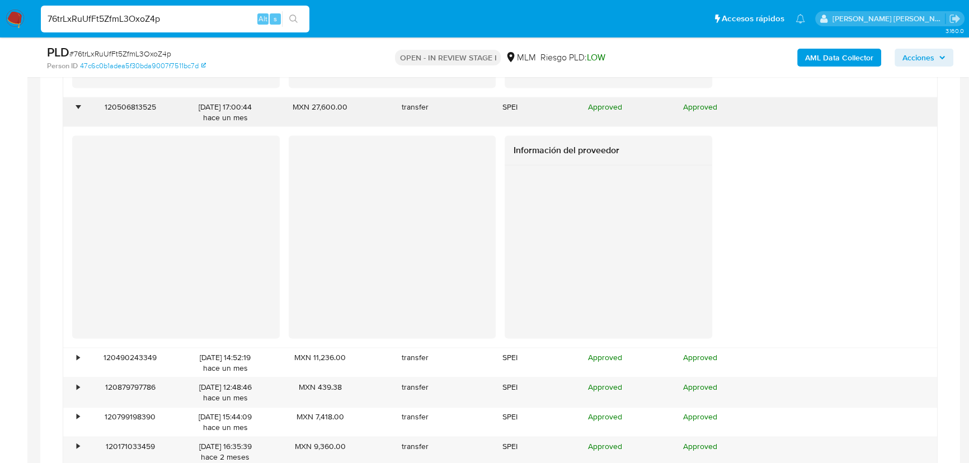
scroll to position [2950, 0]
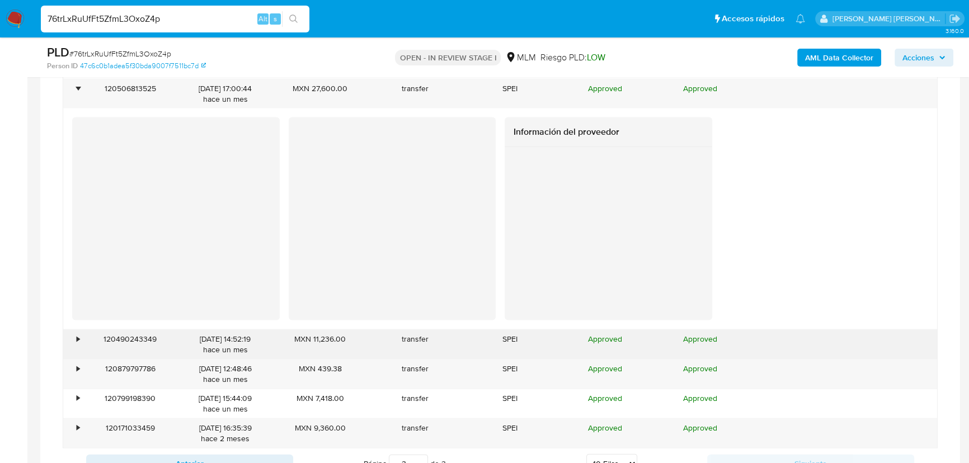
click at [79, 342] on div "•" at bounding box center [73, 344] width 20 height 29
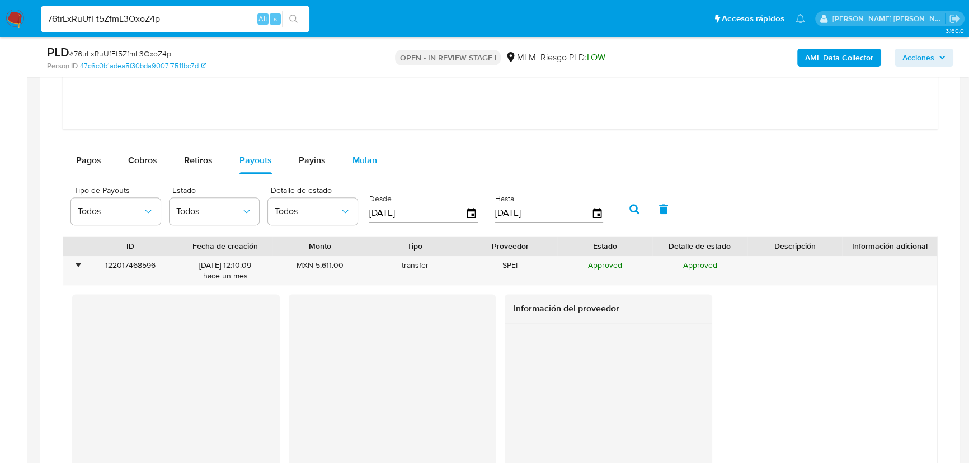
scroll to position [1767, 0]
click at [356, 163] on span "Mulan" at bounding box center [365, 161] width 25 height 13
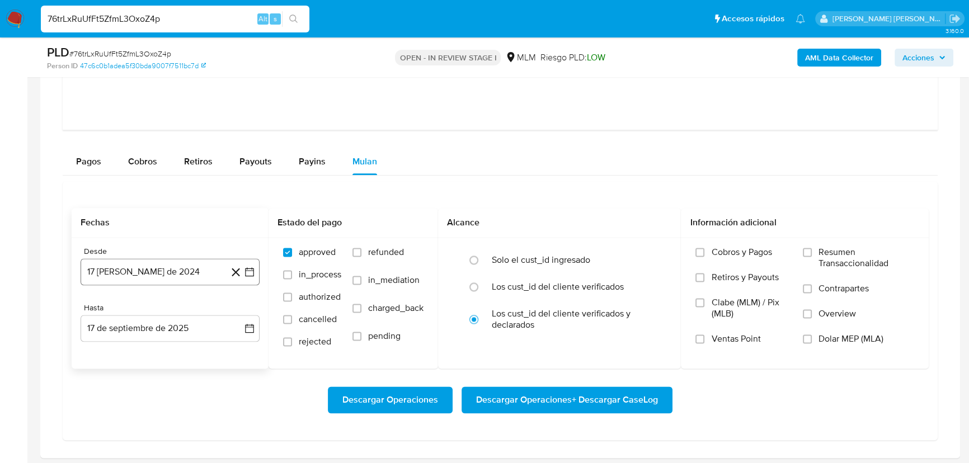
drag, startPoint x: 135, startPoint y: 271, endPoint x: 141, endPoint y: 270, distance: 6.3
click at [137, 270] on button "17 de agosto de 2024" at bounding box center [170, 272] width 179 height 27
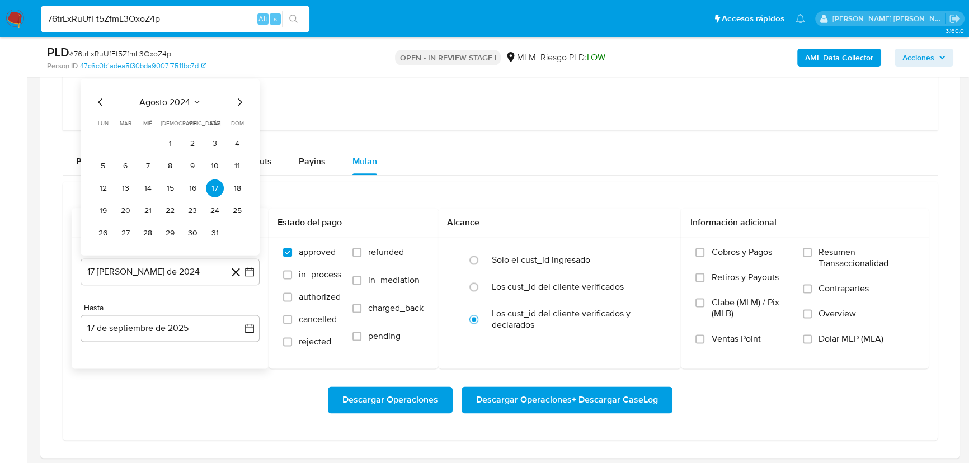
click at [102, 98] on icon "Mes anterior" at bounding box center [100, 102] width 4 height 8
click at [172, 103] on span "julio 2024" at bounding box center [165, 101] width 42 height 11
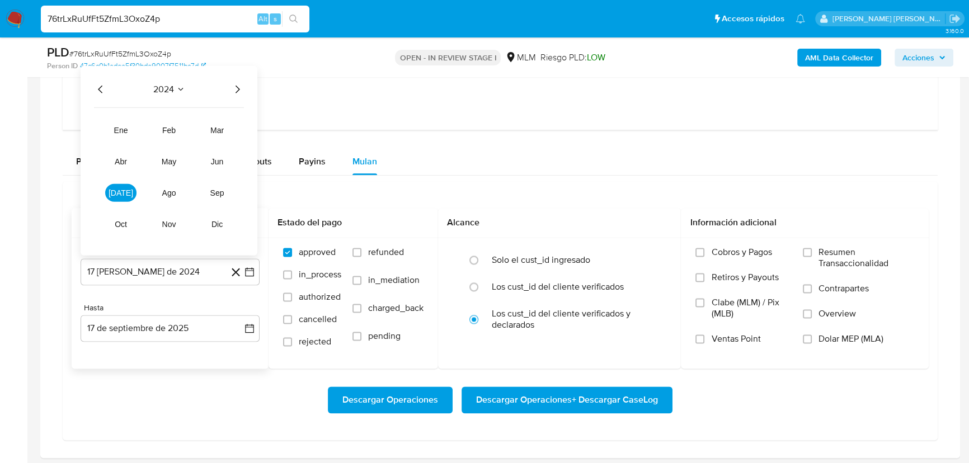
click at [239, 90] on icon "Año siguiente" at bounding box center [237, 88] width 13 height 13
click at [113, 192] on button "jul" at bounding box center [120, 193] width 31 height 18
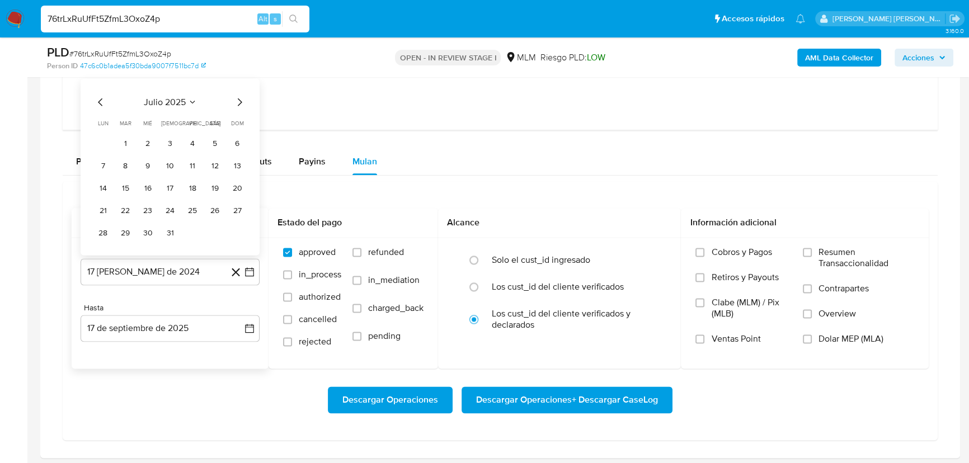
click at [126, 142] on button "1" at bounding box center [125, 143] width 18 height 18
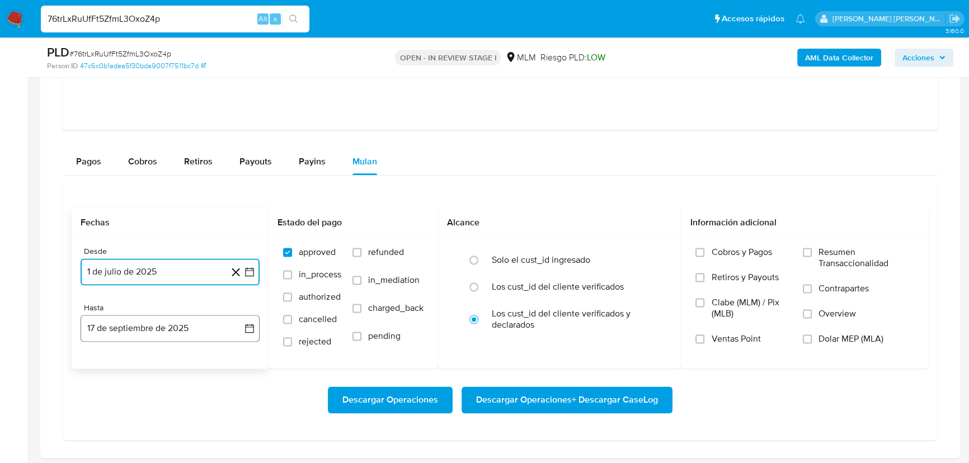
click at [135, 330] on button "17 de septiembre de 2025" at bounding box center [170, 328] width 179 height 27
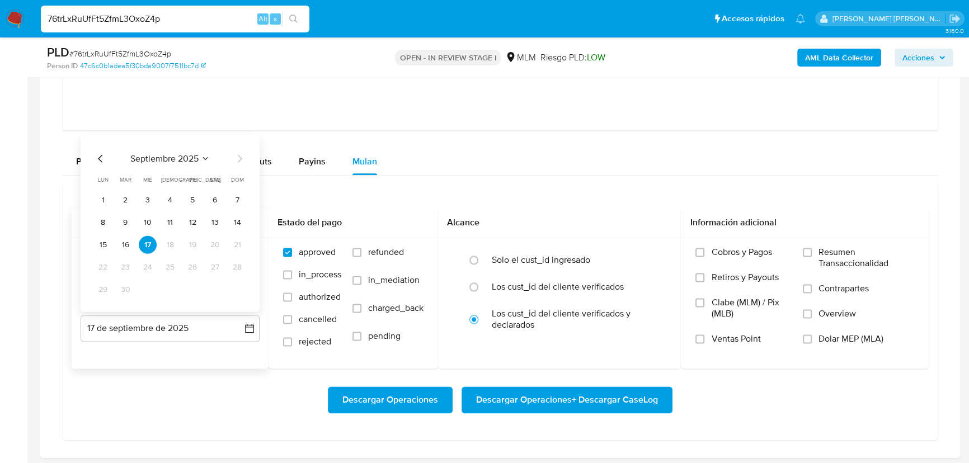
click at [102, 158] on icon "Mes anterior" at bounding box center [100, 158] width 13 height 13
click at [234, 290] on button "31" at bounding box center [237, 289] width 18 height 18
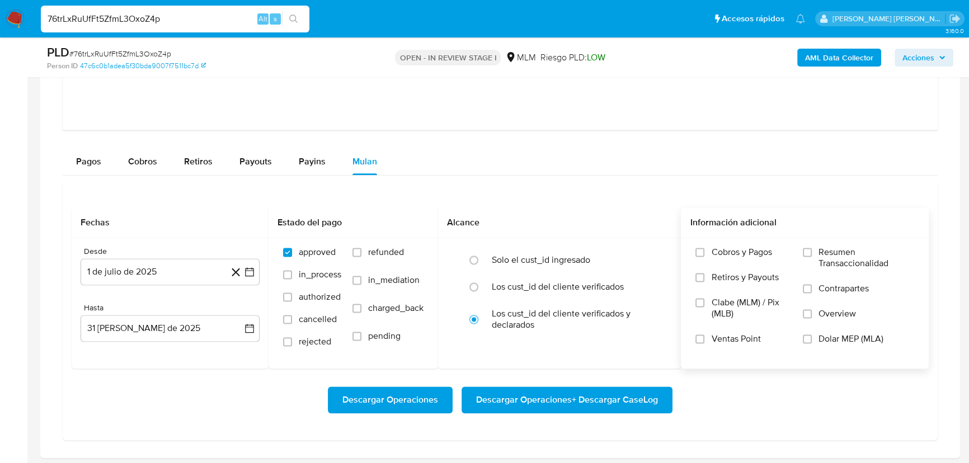
click at [827, 309] on span "Overview" at bounding box center [837, 313] width 37 height 11
click at [812, 309] on input "Overview" at bounding box center [807, 313] width 9 height 9
click at [403, 397] on span "Descargar Operaciones" at bounding box center [390, 400] width 96 height 25
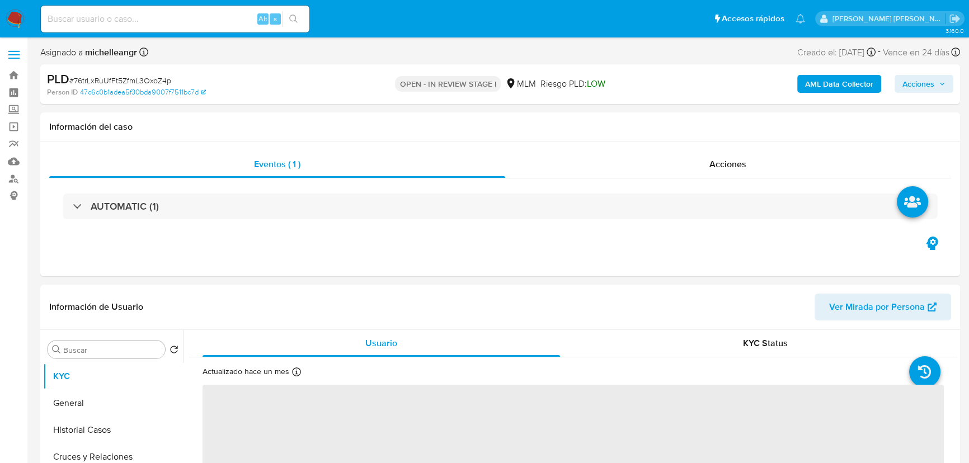
click at [174, 21] on input at bounding box center [175, 19] width 269 height 15
paste input "2357684673"
type input "2357684673"
select select "10"
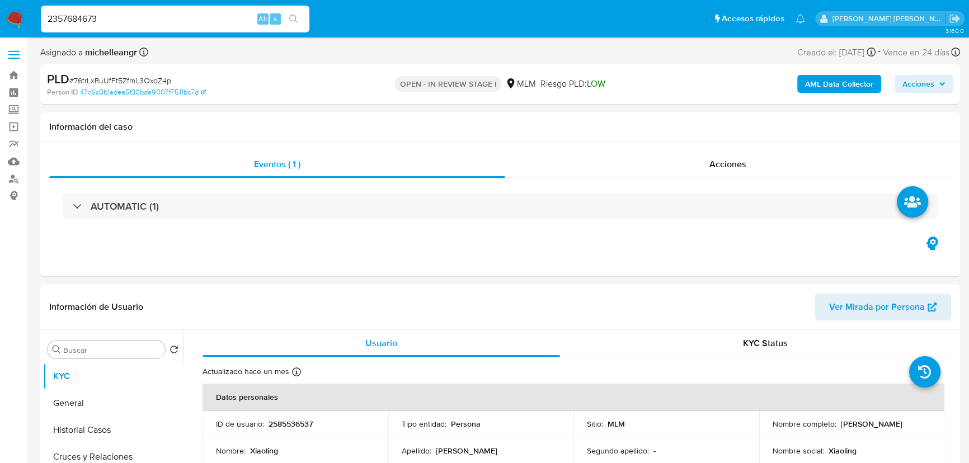
type input "2357684673"
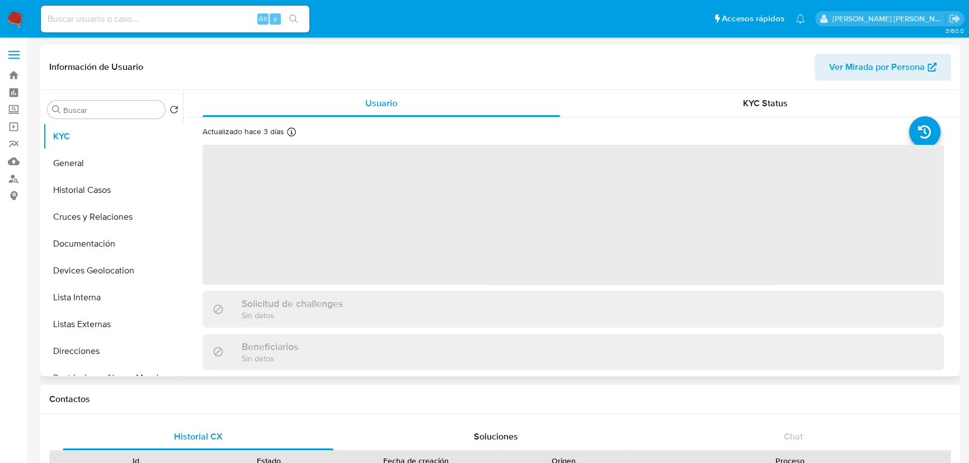
select select "10"
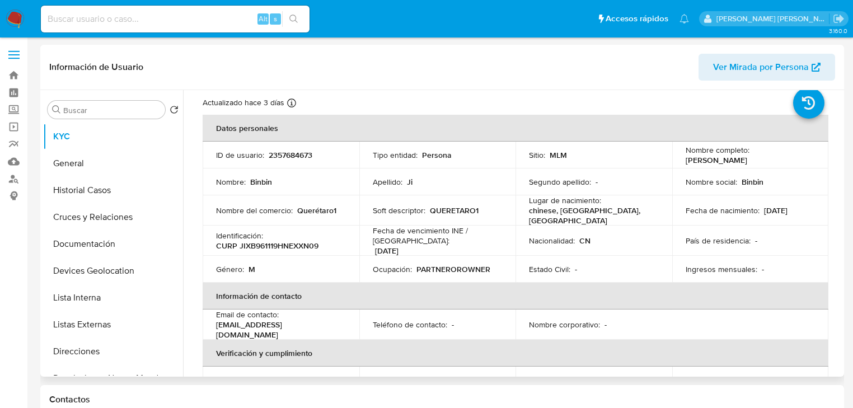
scroll to position [45, 0]
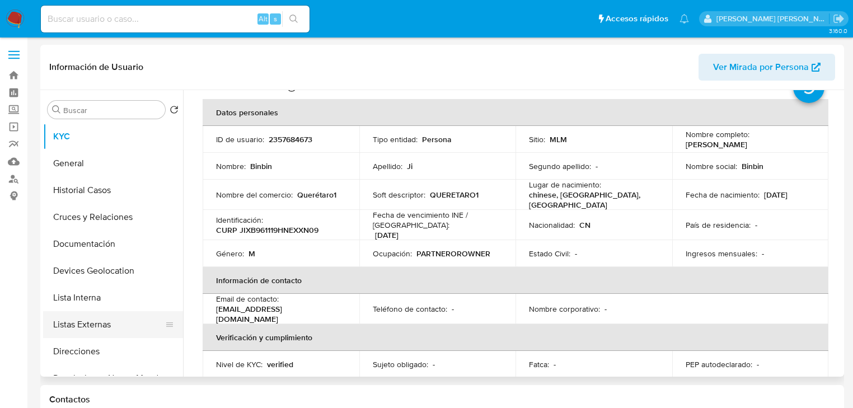
drag, startPoint x: 112, startPoint y: 331, endPoint x: 135, endPoint y: 328, distance: 23.1
click at [112, 331] on button "Listas Externas" at bounding box center [108, 324] width 131 height 27
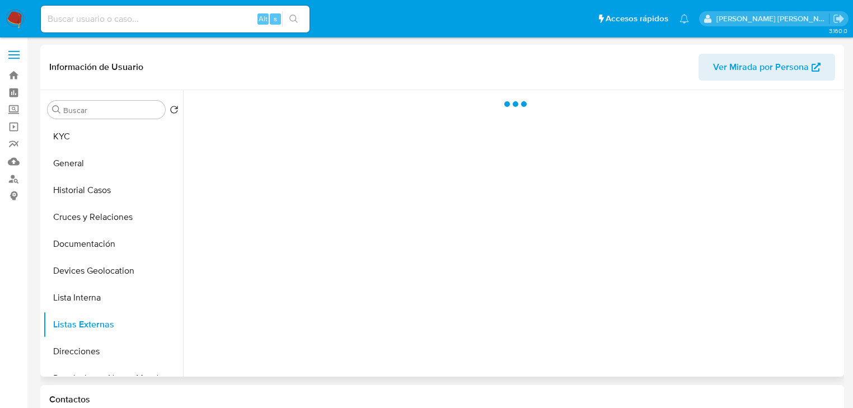
click at [428, 316] on div at bounding box center [512, 233] width 658 height 287
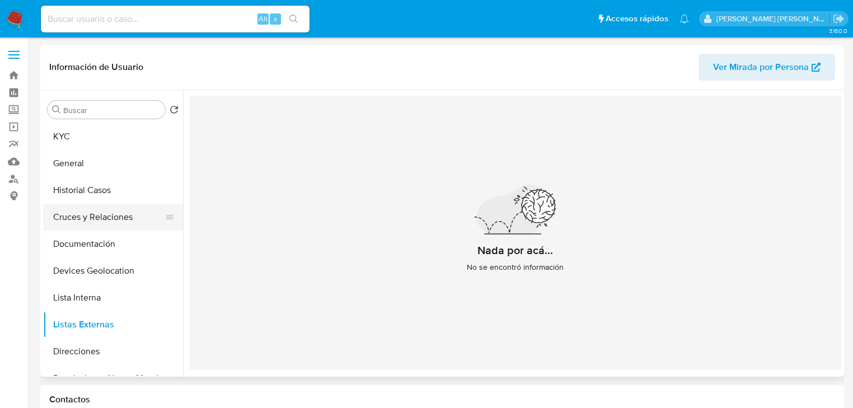
click at [107, 204] on button "Cruces y Relaciones" at bounding box center [108, 217] width 131 height 27
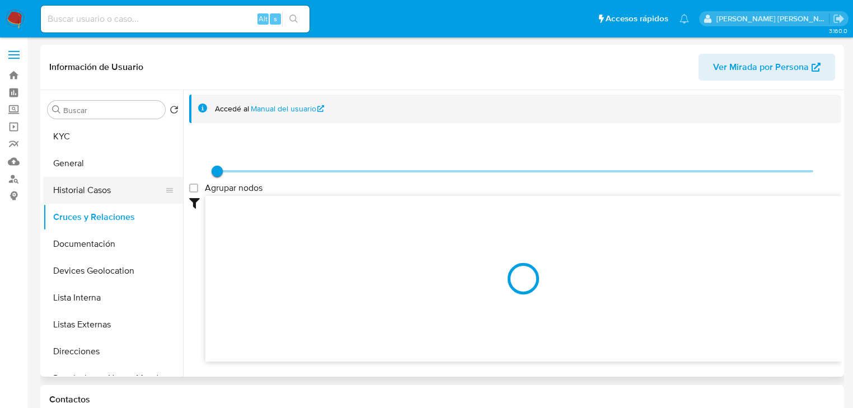
click at [97, 190] on button "Historial Casos" at bounding box center [108, 190] width 131 height 27
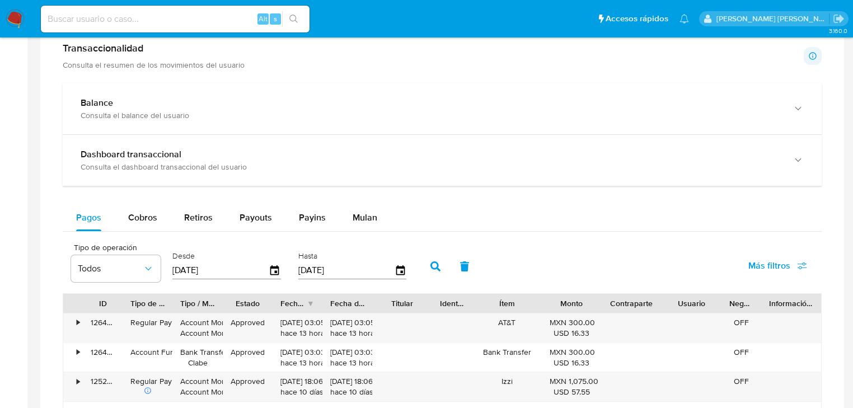
scroll to position [403, 0]
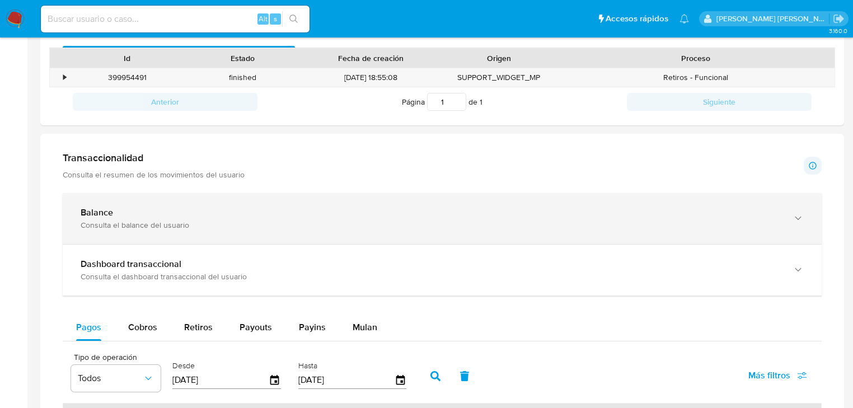
click at [191, 228] on div "Consulta el balance del usuario" at bounding box center [431, 225] width 701 height 10
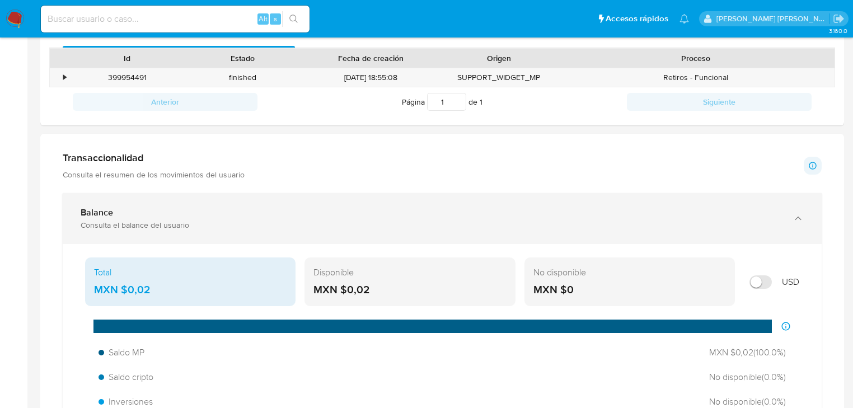
click at [184, 229] on div "Consulta el balance del usuario" at bounding box center [431, 225] width 701 height 10
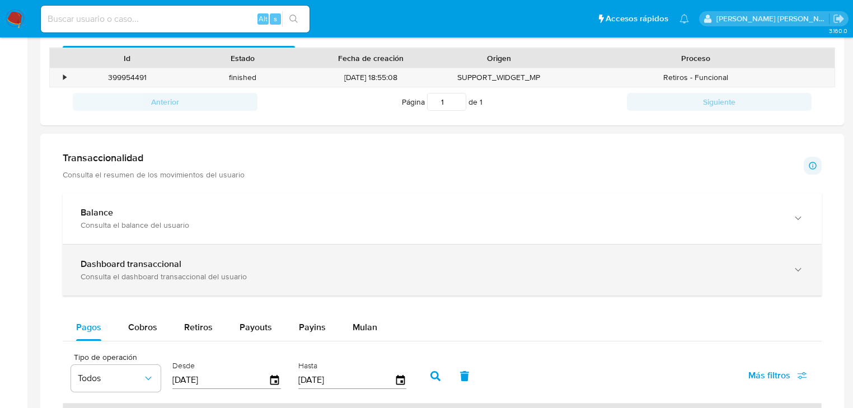
click at [181, 283] on div "Dashboard transaccional Consulta el dashboard transaccional del usuario" at bounding box center [442, 270] width 759 height 51
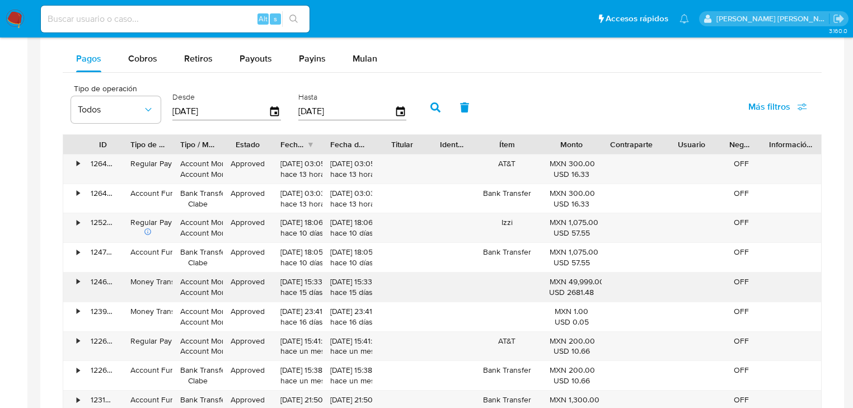
scroll to position [1209, 0]
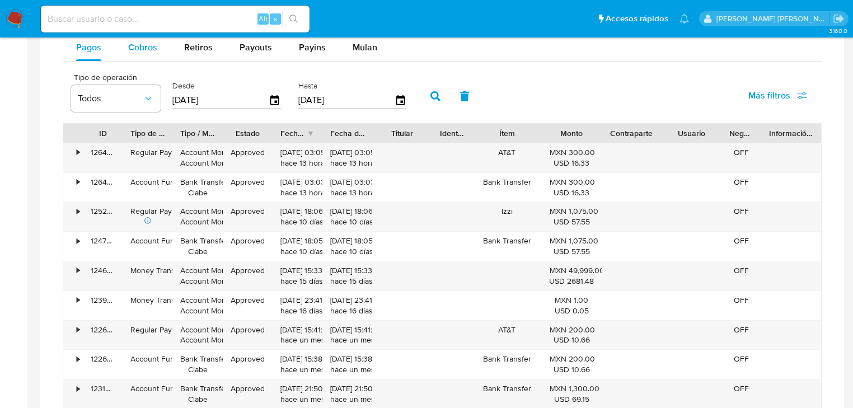
click at [138, 55] on div "Cobros" at bounding box center [142, 47] width 29 height 27
select select "10"
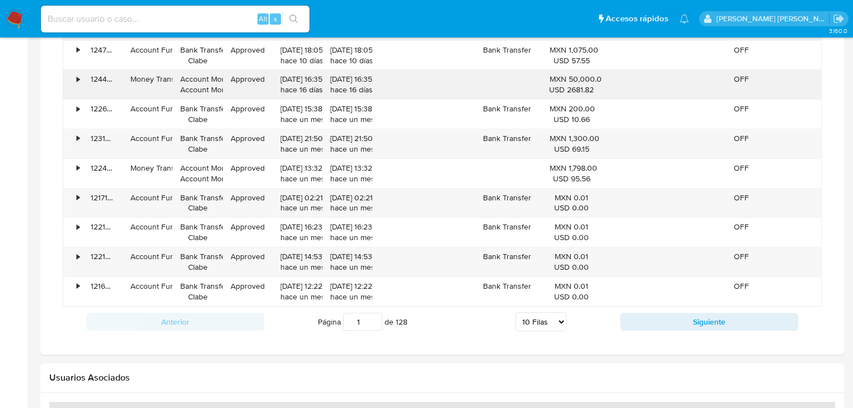
scroll to position [1343, 0]
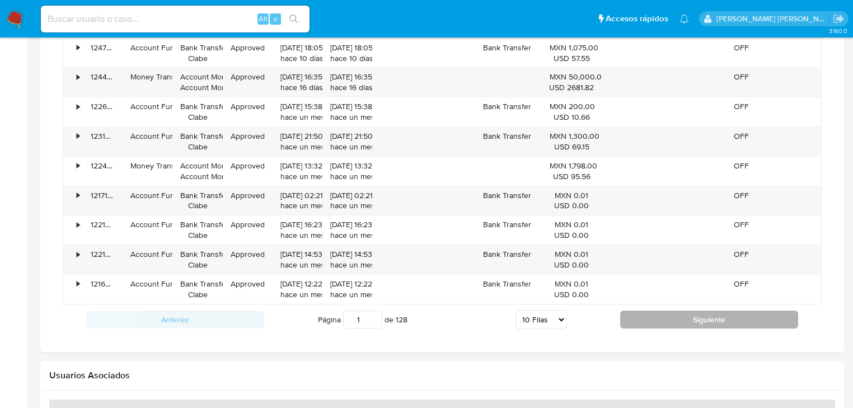
click at [687, 321] on button "Siguiente" at bounding box center [709, 320] width 178 height 18
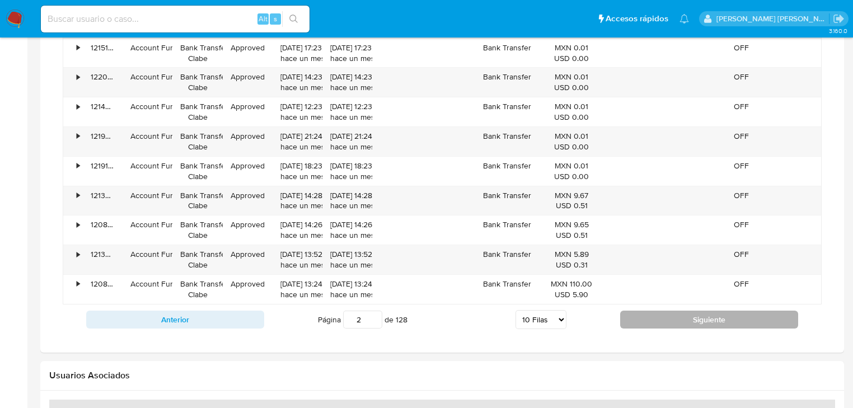
click at [639, 325] on button "Siguiente" at bounding box center [709, 320] width 178 height 18
click at [646, 315] on button "Siguiente" at bounding box center [709, 320] width 178 height 18
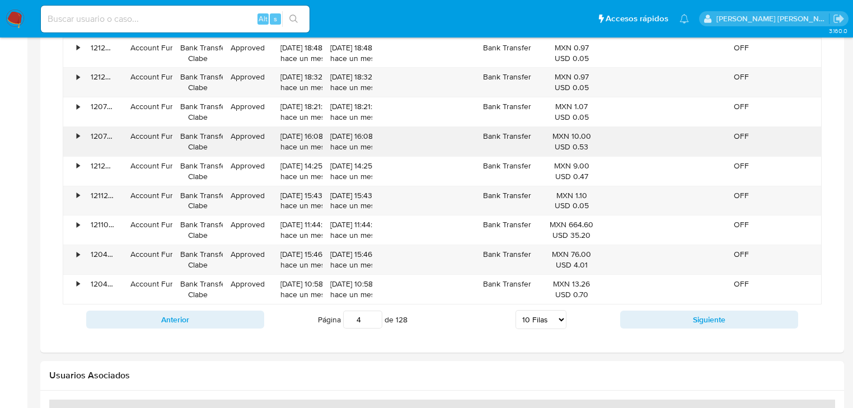
click at [546, 138] on div "MXN 10.00 USD 0.53" at bounding box center [572, 141] width 60 height 29
click at [636, 318] on button "Siguiente" at bounding box center [709, 320] width 178 height 18
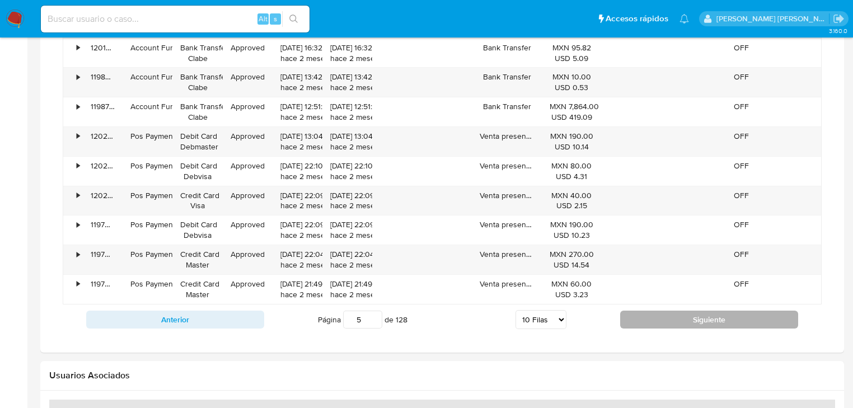
click at [636, 318] on button "Siguiente" at bounding box center [709, 320] width 178 height 18
type input "6"
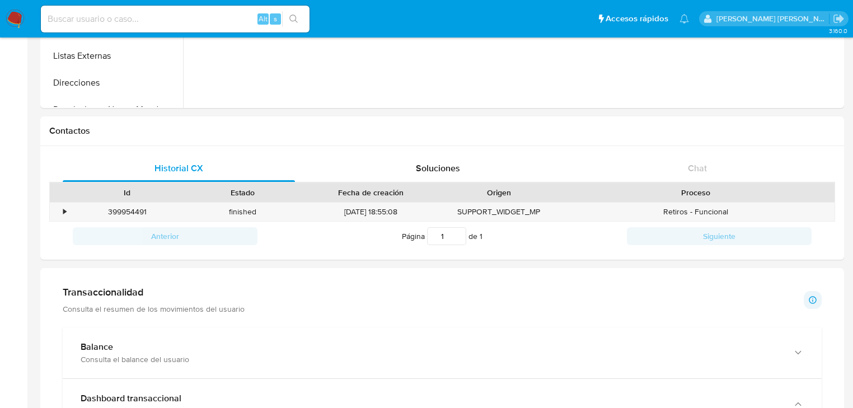
scroll to position [0, 0]
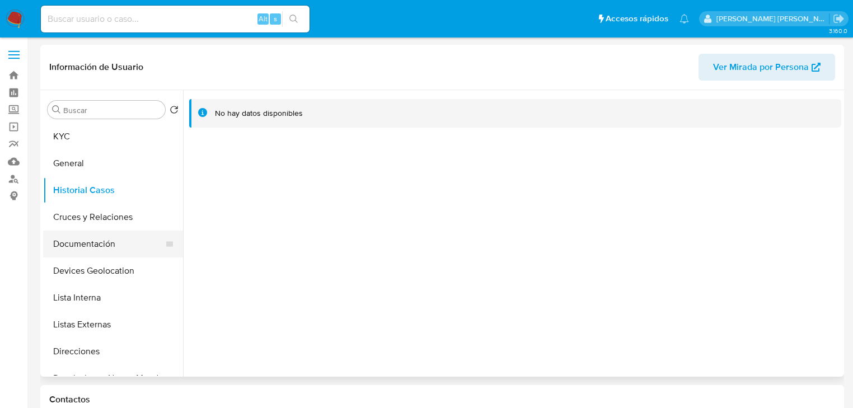
click at [97, 250] on button "Documentación" at bounding box center [108, 244] width 131 height 27
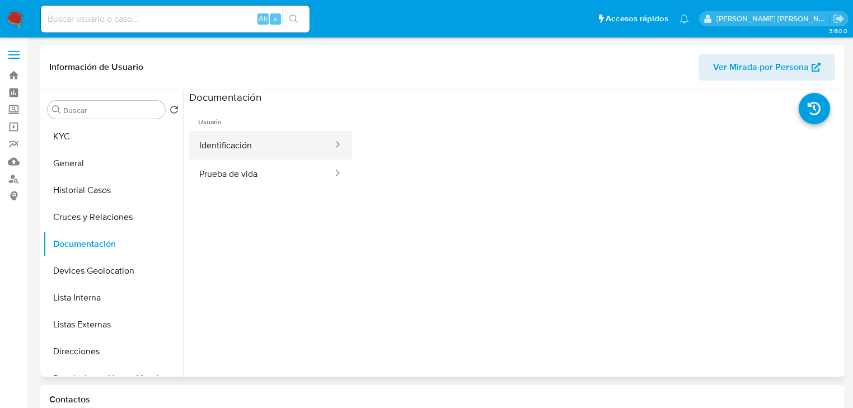
drag, startPoint x: 268, startPoint y: 149, endPoint x: 292, endPoint y: 154, distance: 24.2
click at [269, 149] on button "Identificación" at bounding box center [261, 145] width 145 height 29
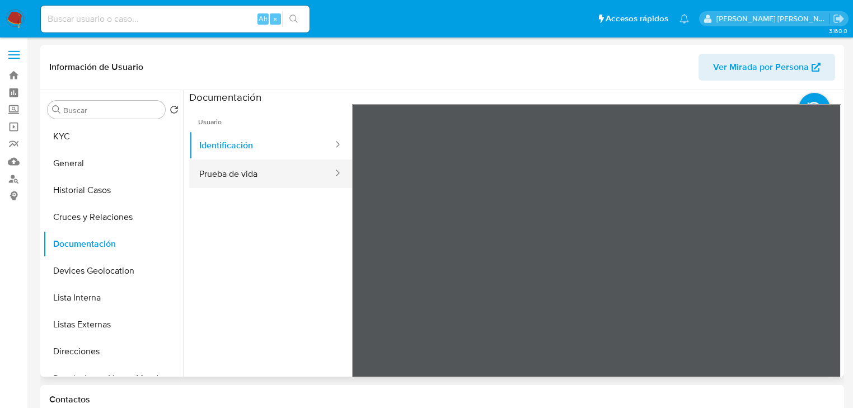
click at [305, 175] on button "Prueba de vida" at bounding box center [261, 173] width 145 height 29
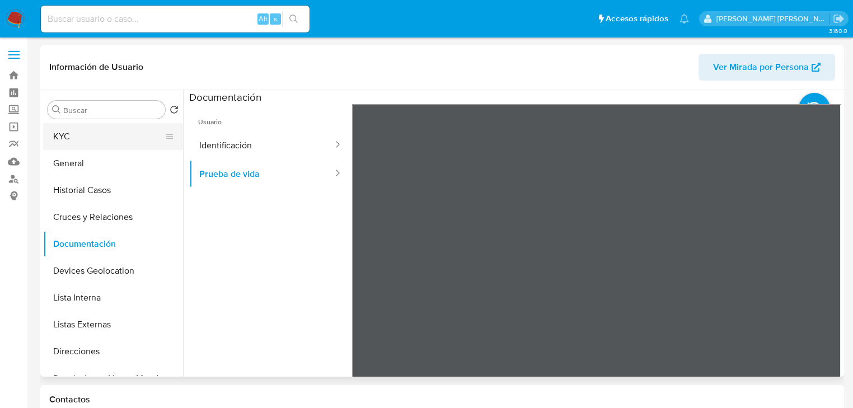
click at [117, 128] on button "KYC" at bounding box center [108, 136] width 131 height 27
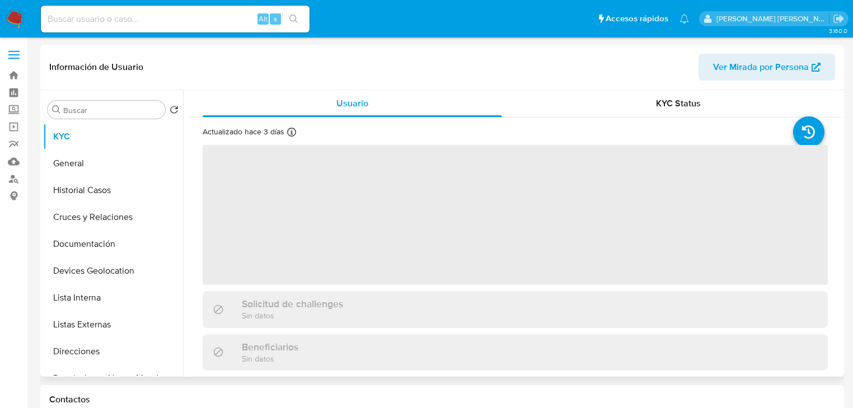
click at [353, 203] on span "‌" at bounding box center [515, 215] width 625 height 140
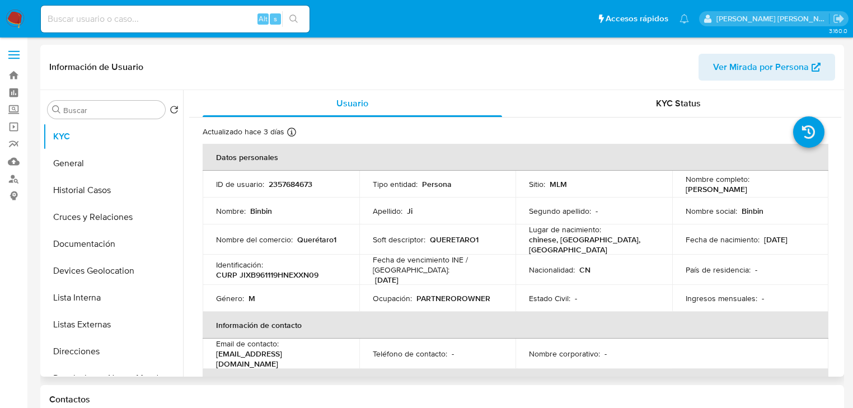
click at [295, 191] on td "ID de usuario : 2357684673" at bounding box center [281, 184] width 157 height 27
click at [295, 182] on p "2357684673" at bounding box center [291, 184] width 44 height 10
copy p "2357684673"
click at [281, 224] on td "Nombre del comercio : Querétaro1" at bounding box center [281, 239] width 157 height 30
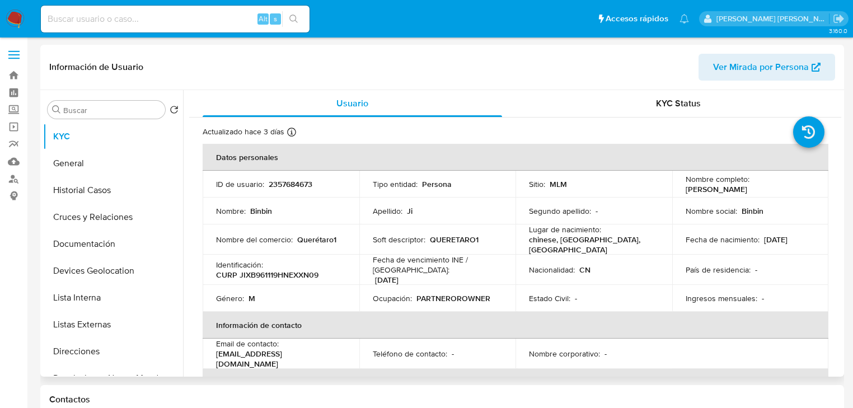
click at [282, 273] on p "CURP JIXB961119HNEXXN09" at bounding box center [267, 275] width 102 height 10
copy p "JIXB961119HNEXXN09"
click at [748, 275] on td "País de residencia : -" at bounding box center [750, 270] width 157 height 30
click at [776, 250] on td "Fecha de nacimiento : 19/11/1996" at bounding box center [750, 239] width 157 height 30
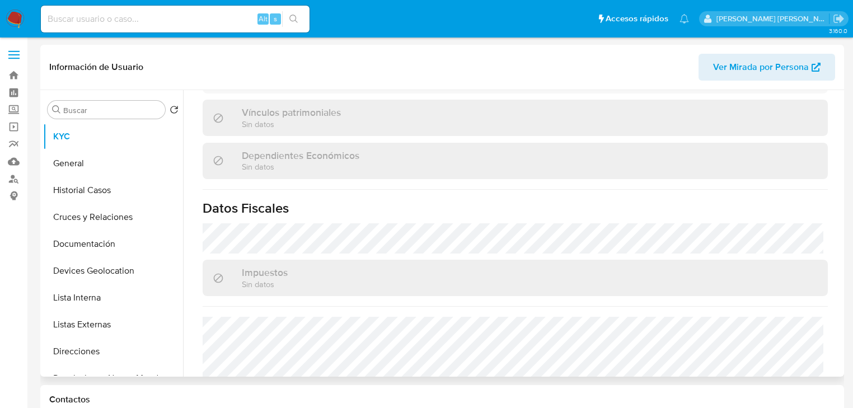
scroll to position [707, 0]
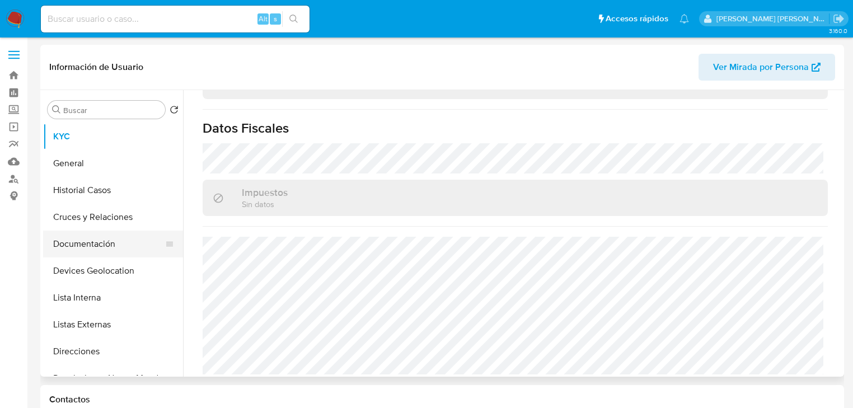
click at [83, 254] on button "Documentación" at bounding box center [108, 244] width 131 height 27
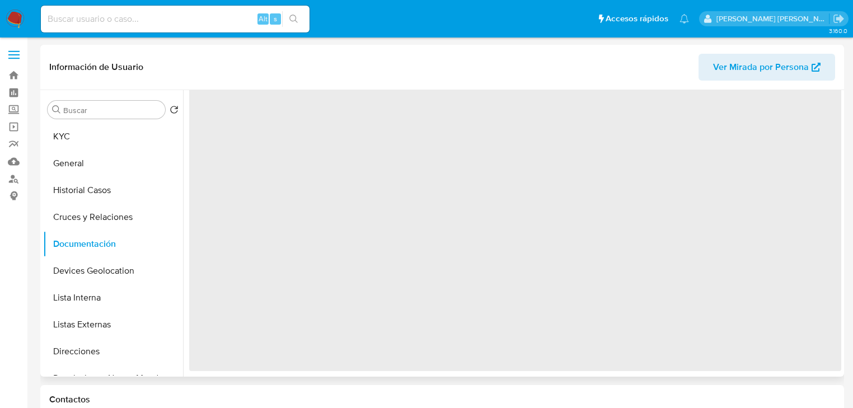
scroll to position [0, 0]
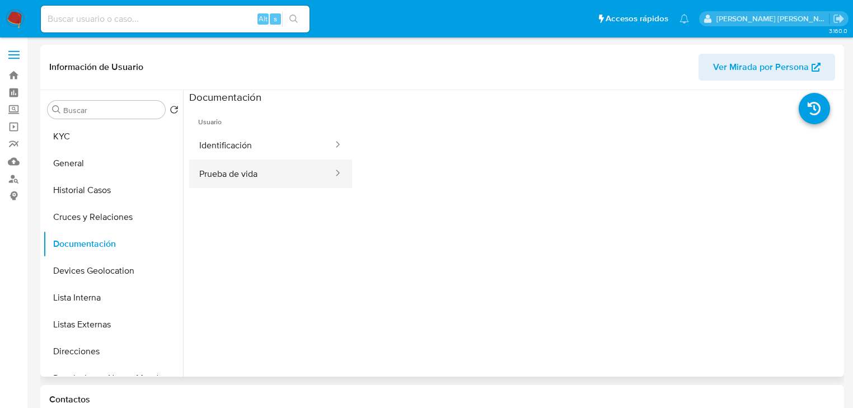
click at [246, 180] on button "Prueba de vida" at bounding box center [261, 173] width 145 height 29
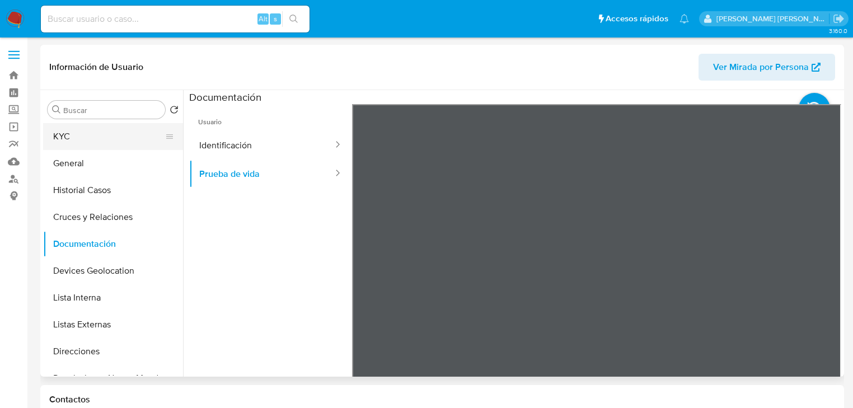
click at [80, 138] on button "KYC" at bounding box center [108, 136] width 131 height 27
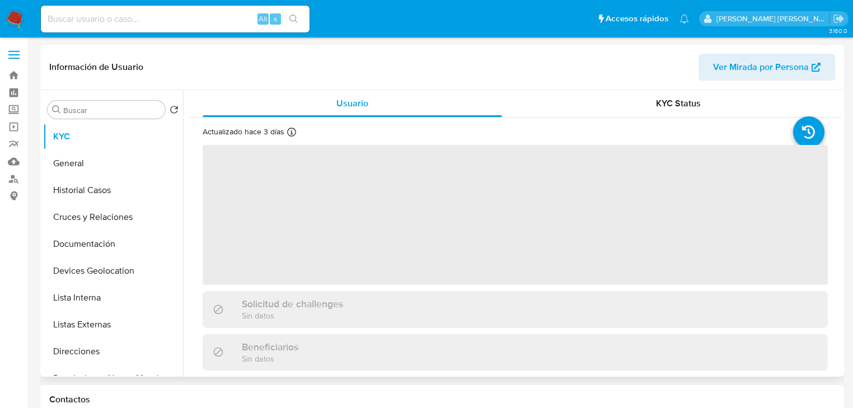
click at [391, 255] on span "‌" at bounding box center [515, 215] width 625 height 140
click at [375, 262] on span "‌" at bounding box center [515, 215] width 625 height 140
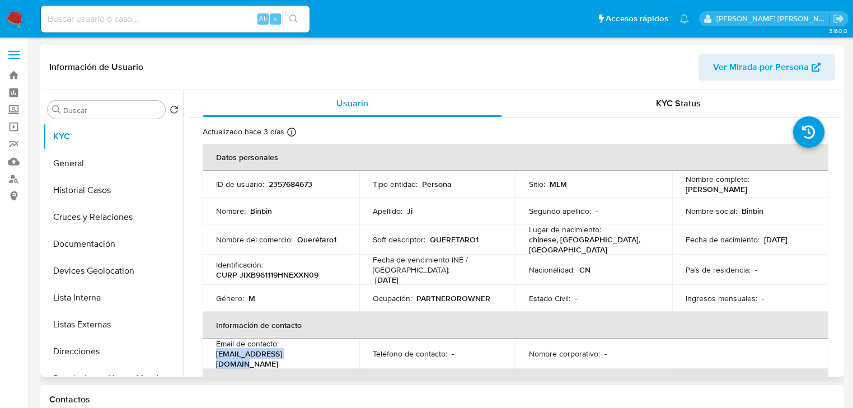
drag, startPoint x: 256, startPoint y: 358, endPoint x: 264, endPoint y: 253, distance: 105.5
click at [215, 356] on td "Email de contacto : a15557831599@gmail.com" at bounding box center [281, 354] width 157 height 30
copy p "a15557831599@gmail.com"
click at [78, 285] on button "Lista Interna" at bounding box center [108, 297] width 131 height 27
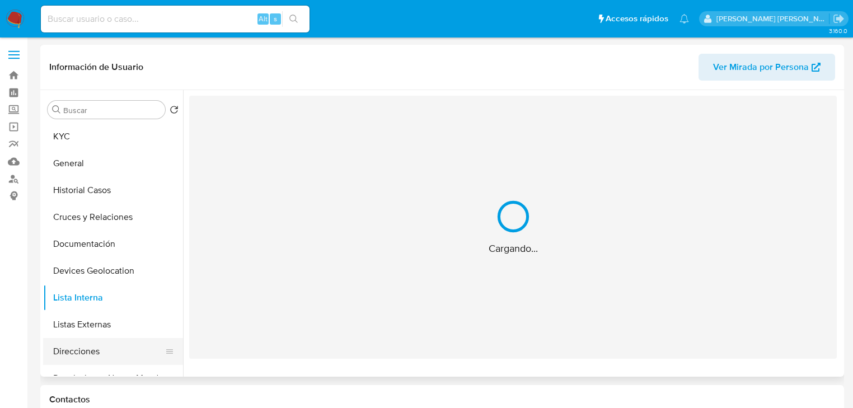
drag, startPoint x: 71, startPoint y: 363, endPoint x: 72, endPoint y: 351, distance: 11.2
click at [71, 363] on button "Direcciones" at bounding box center [108, 351] width 131 height 27
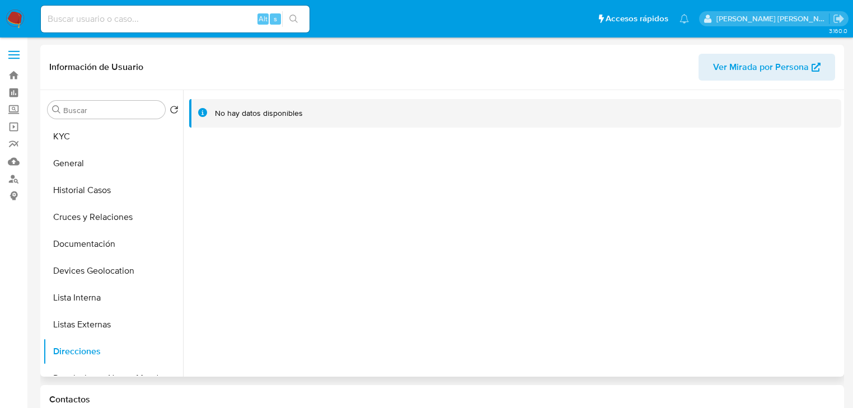
drag, startPoint x: 322, startPoint y: 228, endPoint x: 330, endPoint y: 127, distance: 101.0
click at [322, 220] on div "No hay datos disponibles" at bounding box center [512, 233] width 658 height 287
click at [12, 128] on link "Operaciones masivas" at bounding box center [66, 126] width 133 height 17
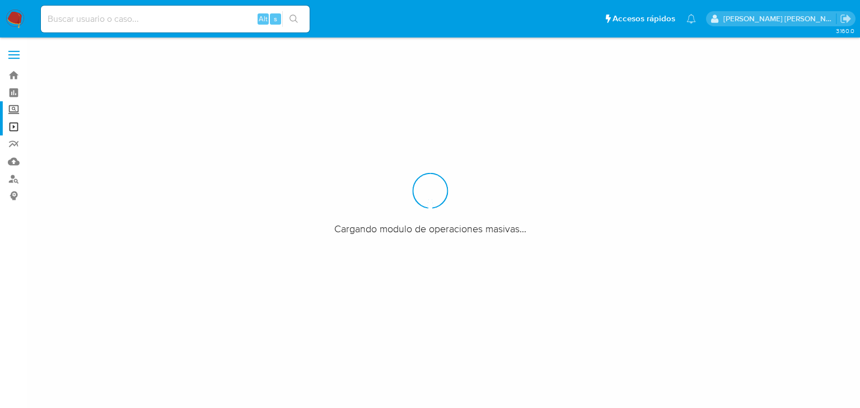
click at [12, 107] on label "Screening" at bounding box center [66, 109] width 133 height 17
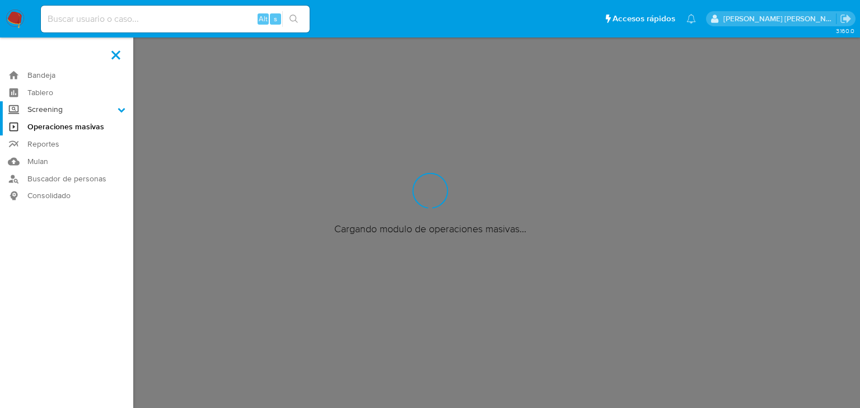
click at [0, 0] on input "Screening" at bounding box center [0, 0] width 0 height 0
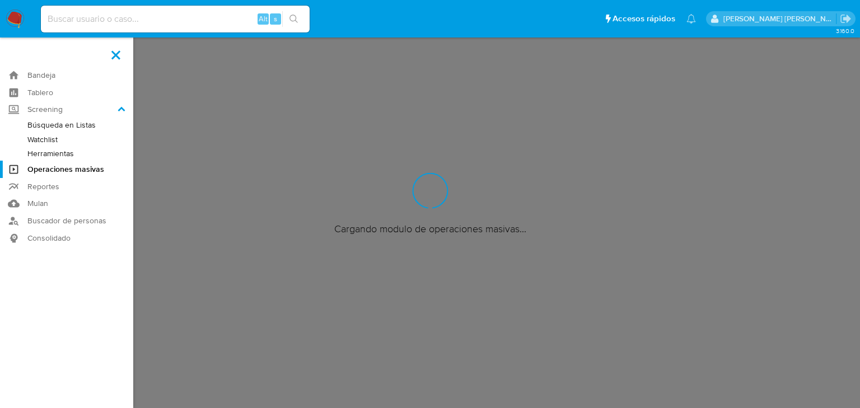
click at [47, 152] on link "Herramientas" at bounding box center [66, 154] width 133 height 14
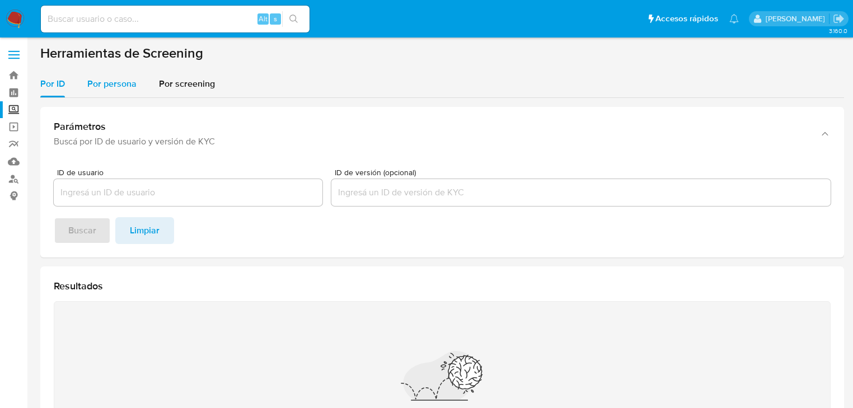
drag, startPoint x: 110, startPoint y: 85, endPoint x: 107, endPoint y: 97, distance: 12.6
click at [108, 78] on span "Por persona" at bounding box center [111, 83] width 49 height 13
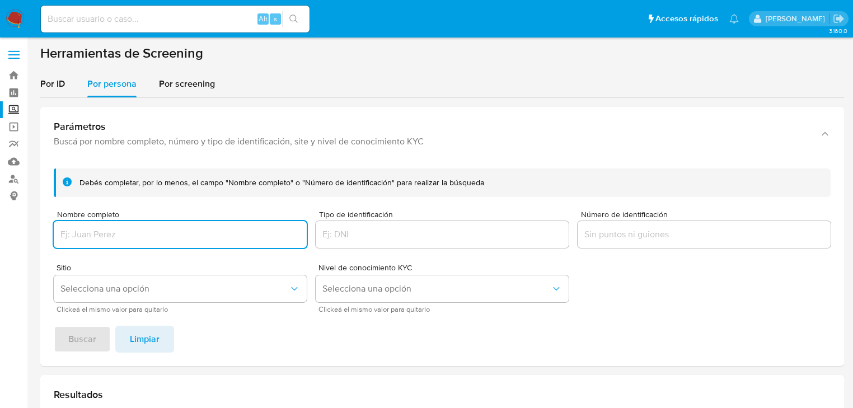
click at [92, 238] on input "Nombre completo" at bounding box center [180, 234] width 253 height 15
type input "GRUPO ABSTEIN KESP SA DE CV"
click at [72, 342] on span "Buscar" at bounding box center [82, 339] width 28 height 25
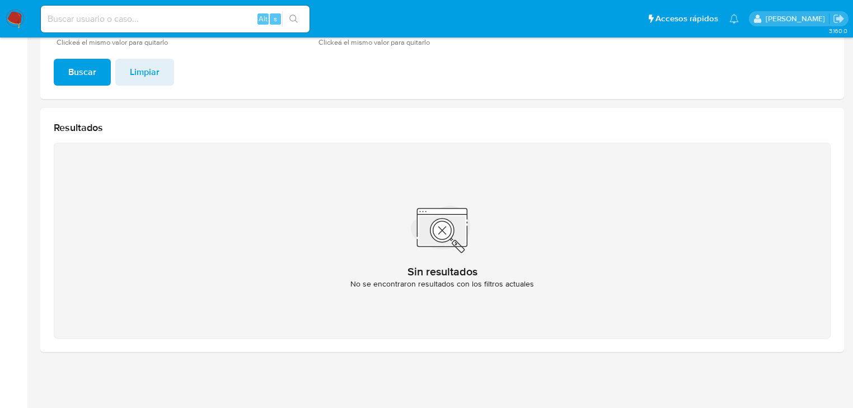
scroll to position [133, 0]
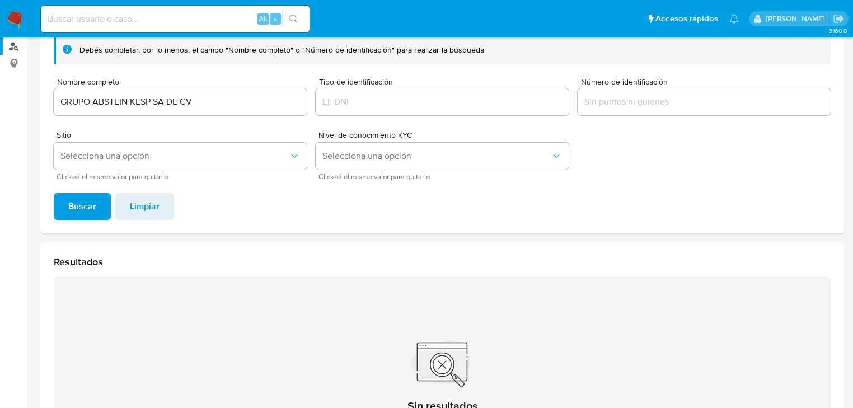
drag, startPoint x: 217, startPoint y: 104, endPoint x: 9, endPoint y: 52, distance: 214.4
click at [0, 60] on section "Bandeja Tablero Screening Búsqueda en Listas Watchlist Herramientas Operaciones…" at bounding box center [426, 204] width 853 height 675
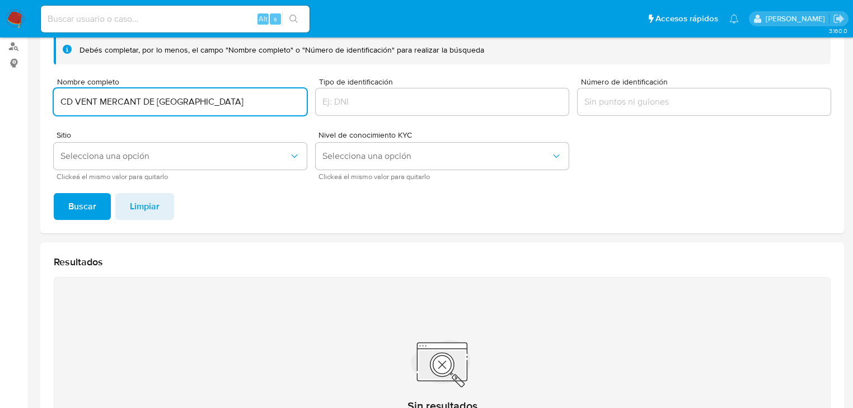
type input "CD VENT MERCANT DE [GEOGRAPHIC_DATA]"
click at [74, 209] on span "Buscar" at bounding box center [82, 206] width 28 height 25
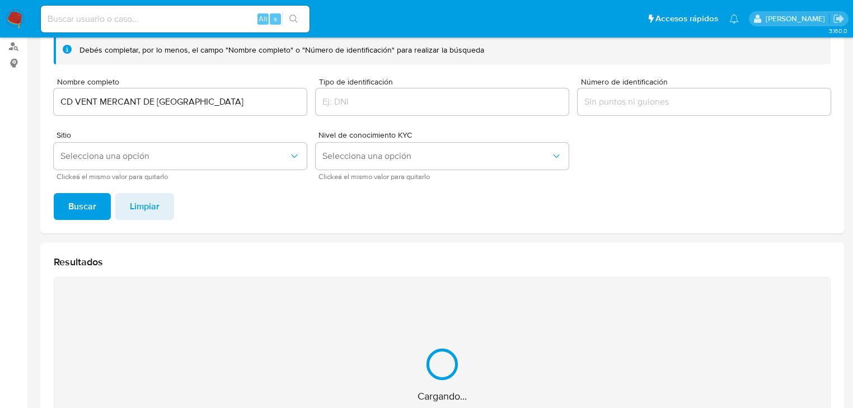
scroll to position [267, 0]
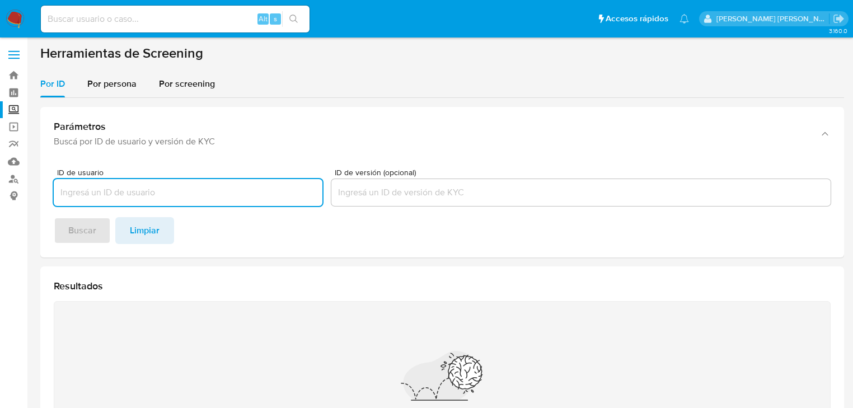
click at [85, 8] on div "Alt s" at bounding box center [175, 19] width 269 height 27
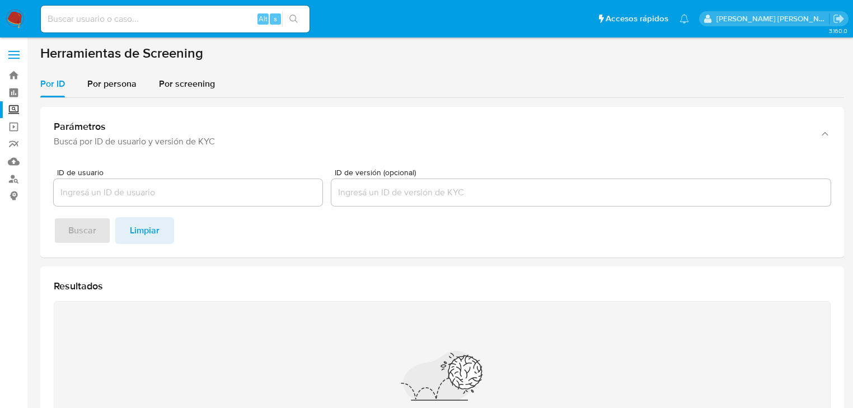
click at [94, 16] on input at bounding box center [175, 19] width 269 height 15
paste input "76trLxRuUfFt5ZfmL3OxoZ4p"
type input "76trLxRuUfFt5ZfmL3OxoZ4p"
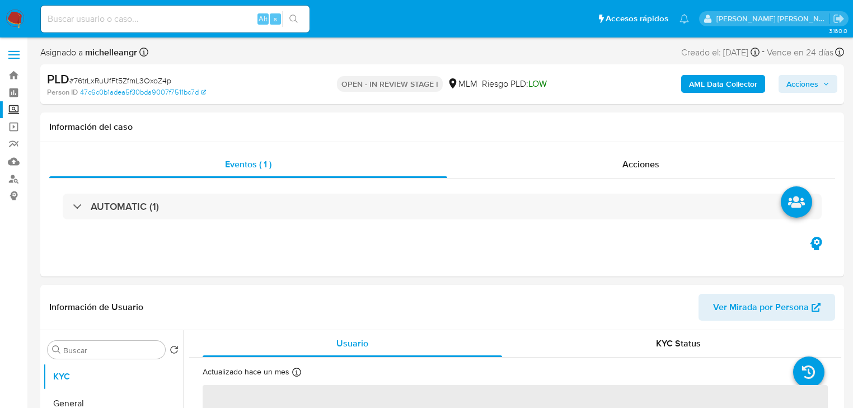
select select "10"
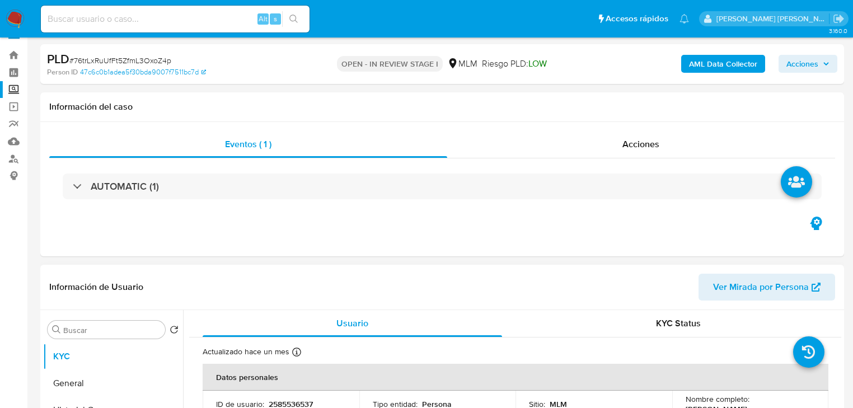
scroll to position [134, 0]
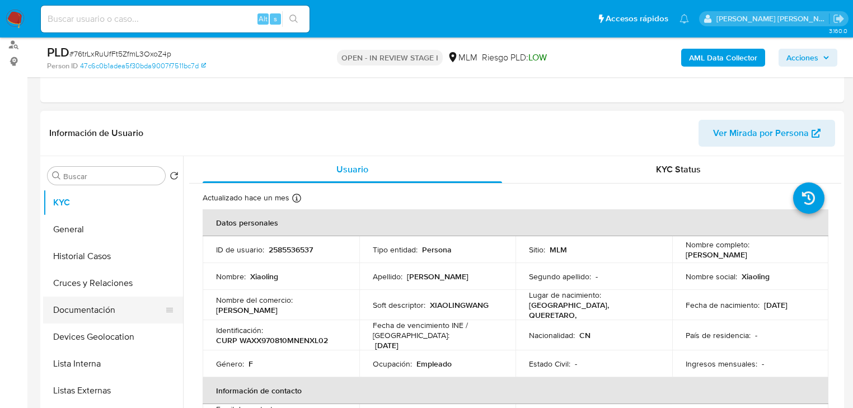
click at [92, 318] on button "Documentación" at bounding box center [108, 310] width 131 height 27
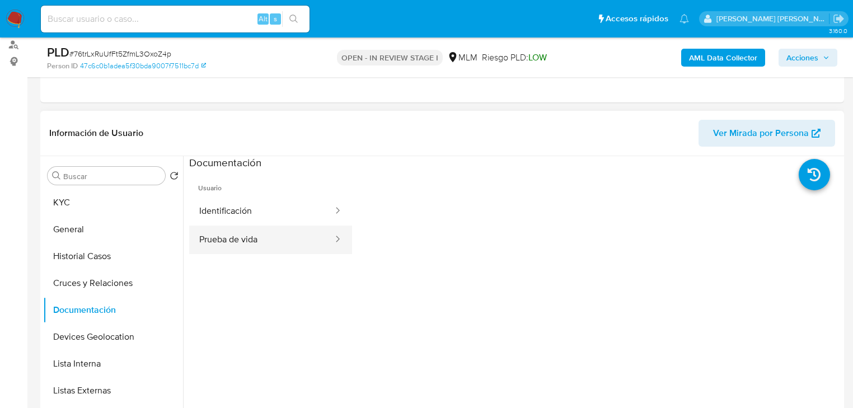
click at [267, 242] on button "Prueba de vida" at bounding box center [261, 240] width 145 height 29
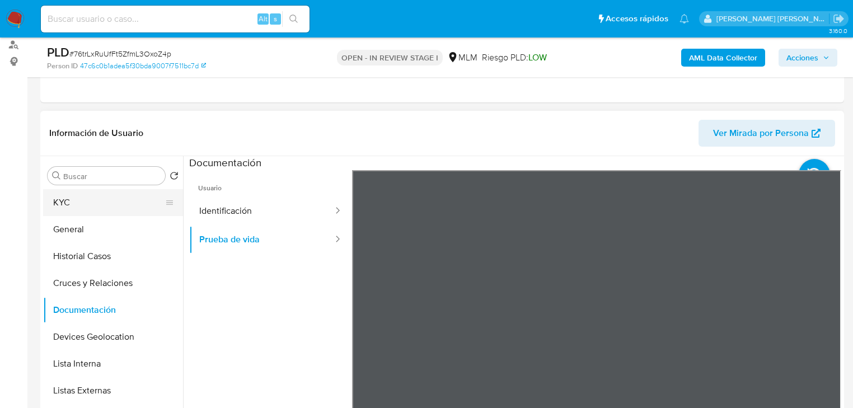
click at [73, 212] on button "KYC" at bounding box center [108, 202] width 131 height 27
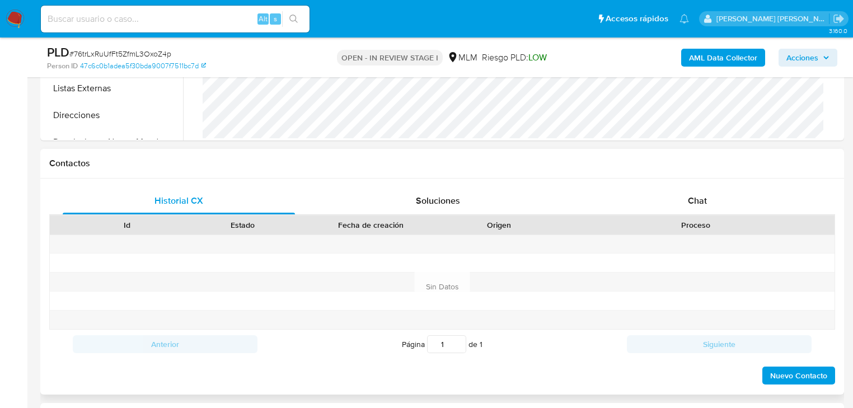
scroll to position [492, 0]
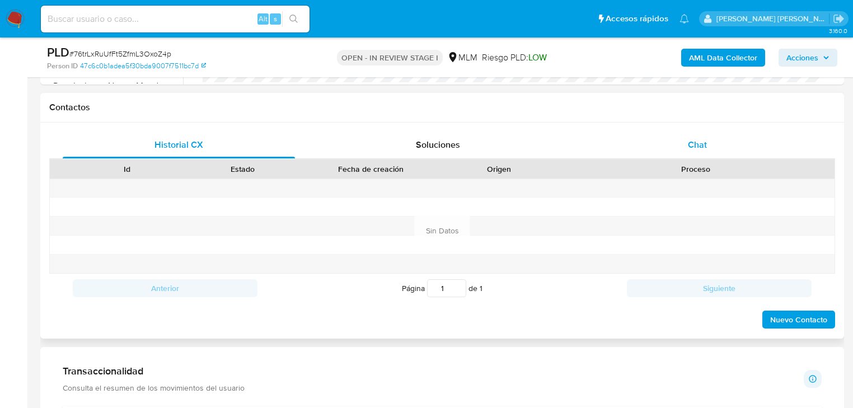
drag, startPoint x: 704, startPoint y: 140, endPoint x: 686, endPoint y: 142, distance: 18.5
click at [705, 140] on span "Chat" at bounding box center [697, 144] width 19 height 13
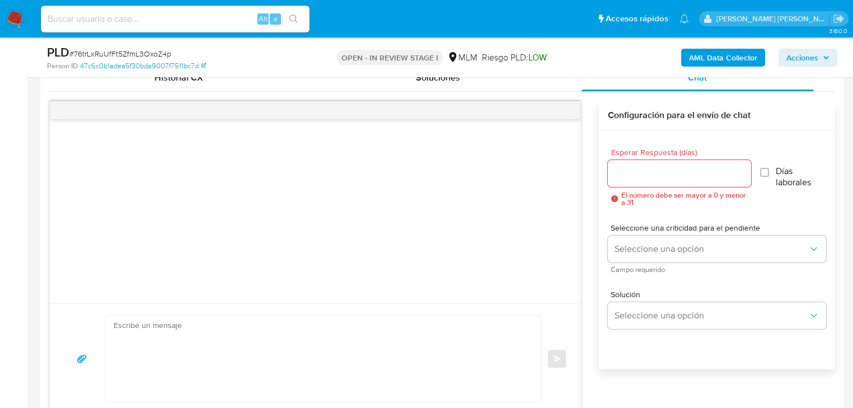
scroll to position [627, 0]
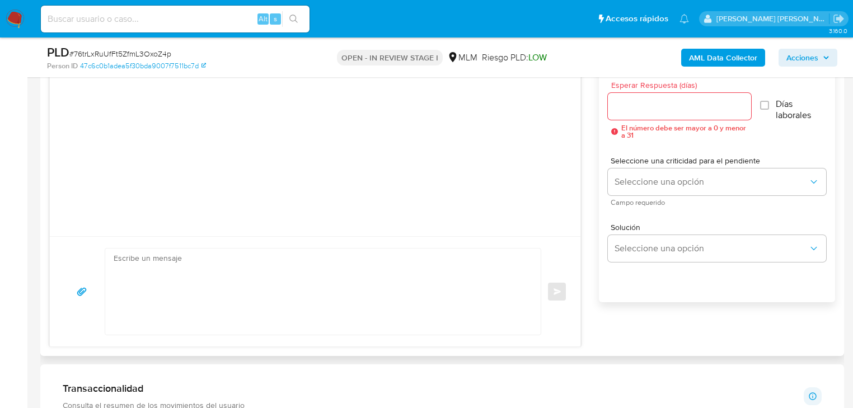
click at [150, 265] on textarea at bounding box center [320, 291] width 413 height 86
paste textarea "Estimado Marco Antonio, Te comunicamos que se ha identificado un cambio en el u…"
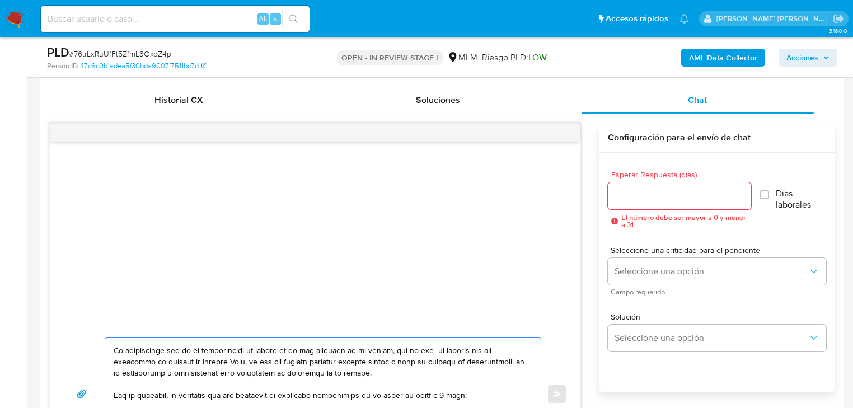
scroll to position [0, 0]
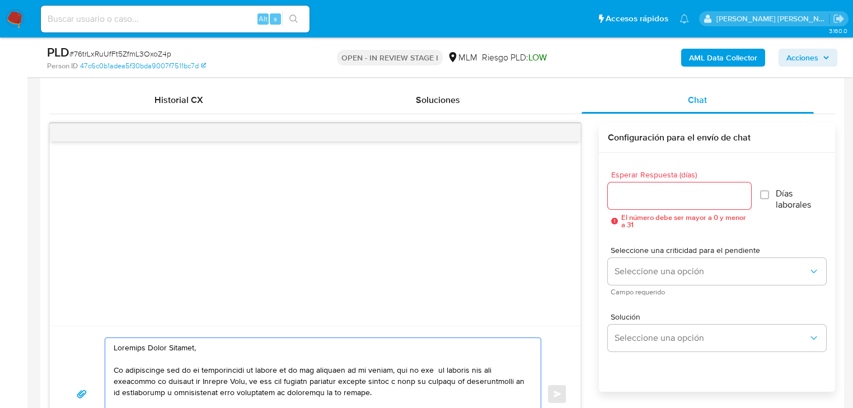
click at [115, 346] on textarea at bounding box center [320, 394] width 413 height 112
drag, startPoint x: 222, startPoint y: 348, endPoint x: 141, endPoint y: 349, distance: 81.2
click at [141, 349] on textarea at bounding box center [320, 394] width 413 height 112
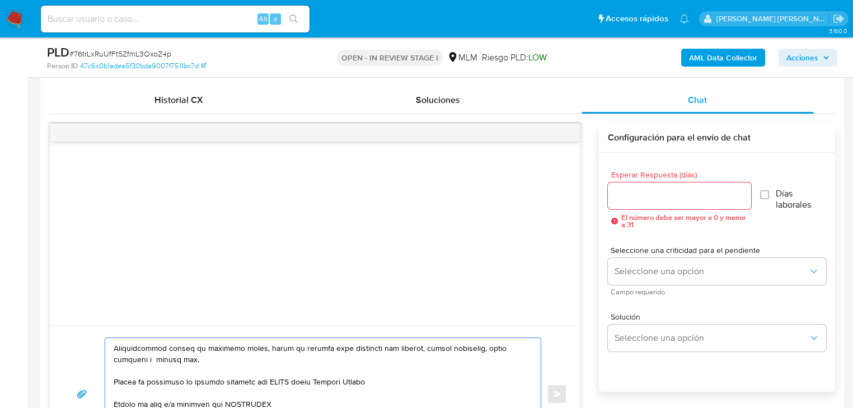
scroll to position [134, 0]
click at [112, 346] on div at bounding box center [320, 394] width 430 height 112
click at [112, 345] on div at bounding box center [320, 394] width 430 height 112
click at [112, 346] on div at bounding box center [320, 394] width 430 height 112
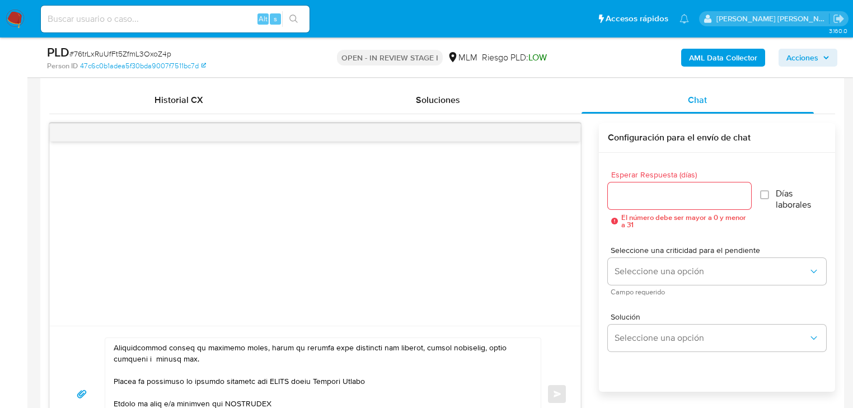
click at [114, 347] on textarea at bounding box center [320, 394] width 413 height 112
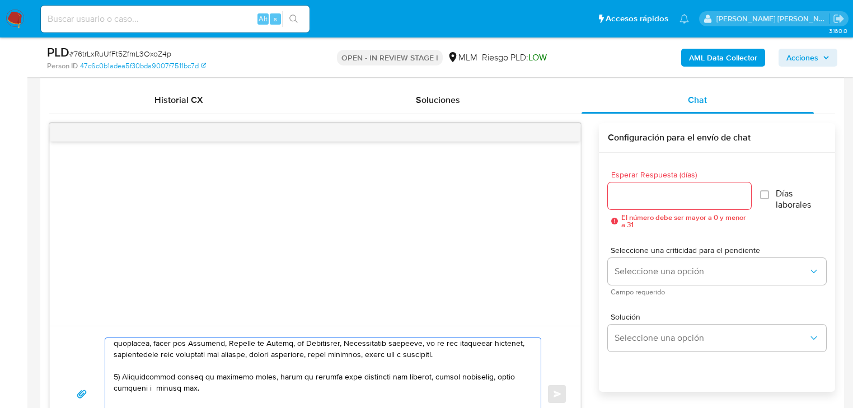
scroll to position [90, 0]
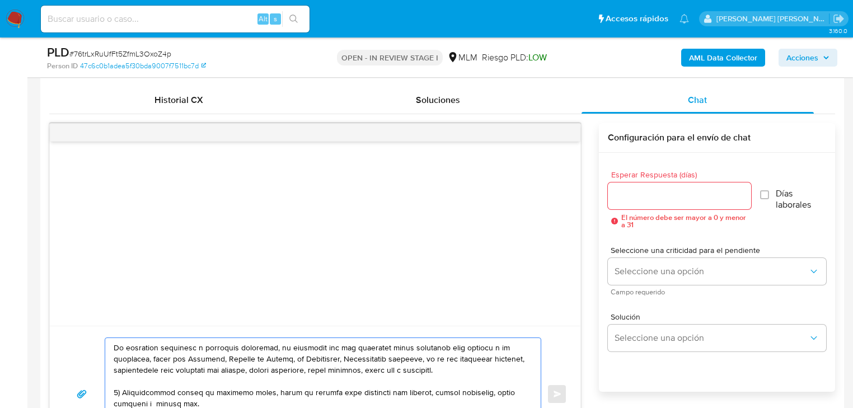
drag, startPoint x: 482, startPoint y: 373, endPoint x: 423, endPoint y: 362, distance: 60.3
click at [423, 362] on textarea at bounding box center [320, 394] width 413 height 112
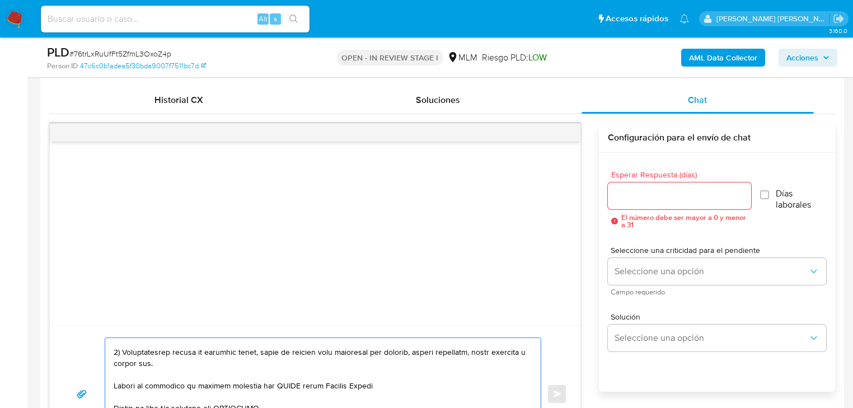
scroll to position [134, 0]
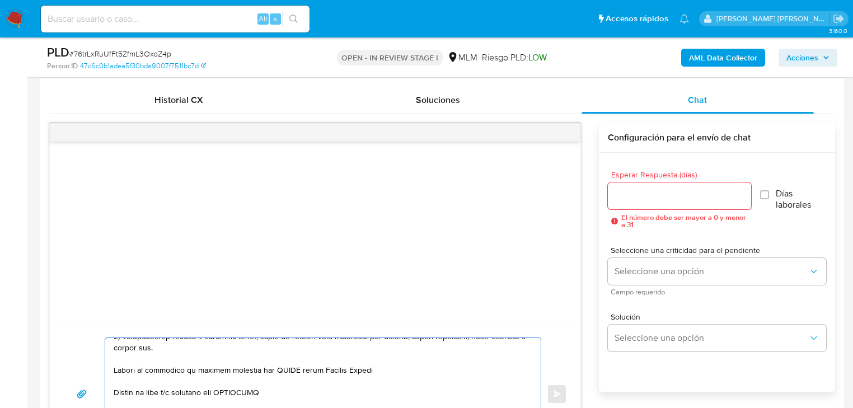
click at [114, 373] on textarea at bounding box center [320, 394] width 413 height 112
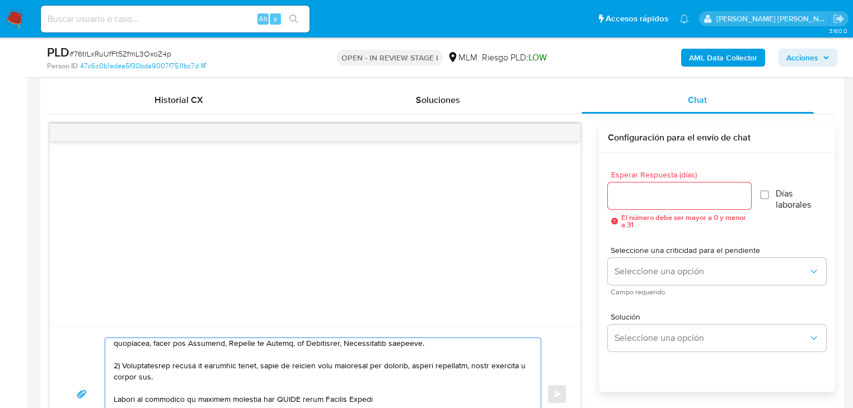
scroll to position [90, 0]
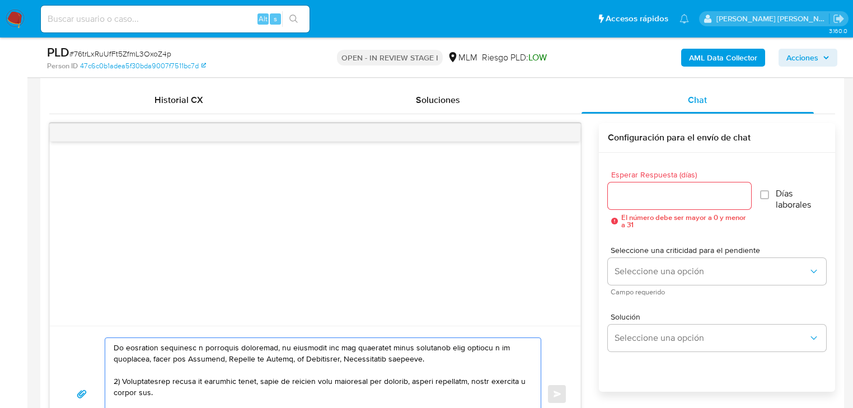
click at [214, 392] on textarea at bounding box center [320, 394] width 413 height 112
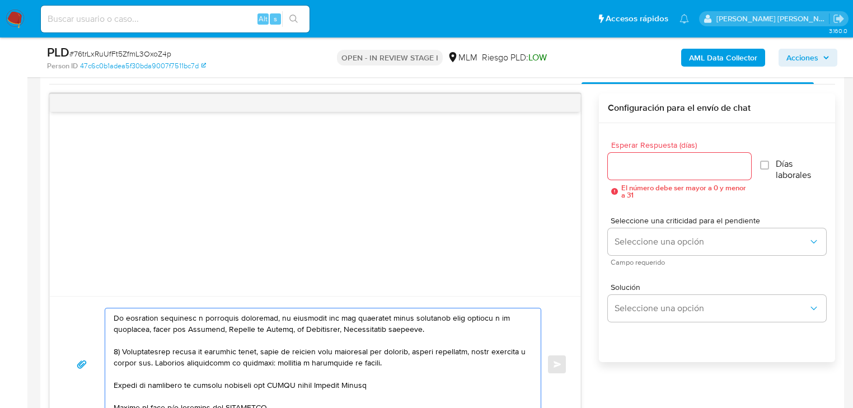
scroll to position [582, 0]
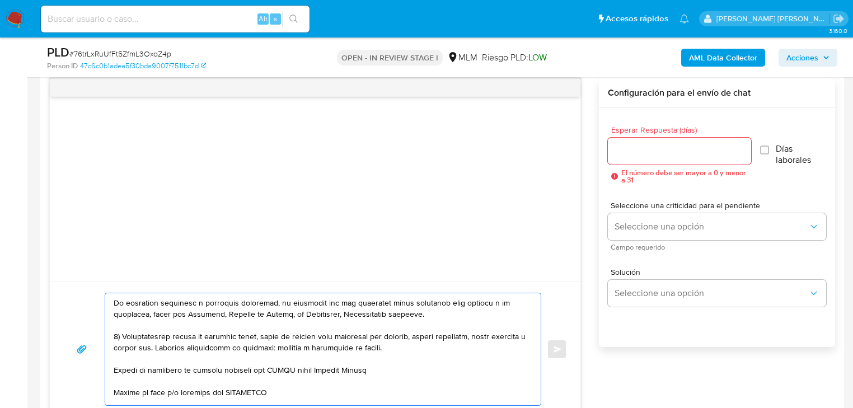
click at [114, 369] on textarea at bounding box center [320, 349] width 413 height 112
drag, startPoint x: 198, startPoint y: 368, endPoint x: 387, endPoint y: 367, distance: 189.1
click at [387, 367] on textarea at bounding box center [320, 349] width 413 height 112
paste textarea "Binbin Ji"
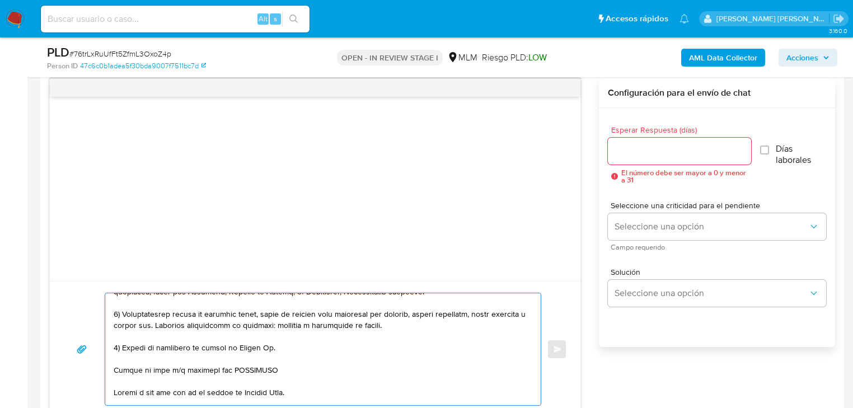
scroll to position [134, 0]
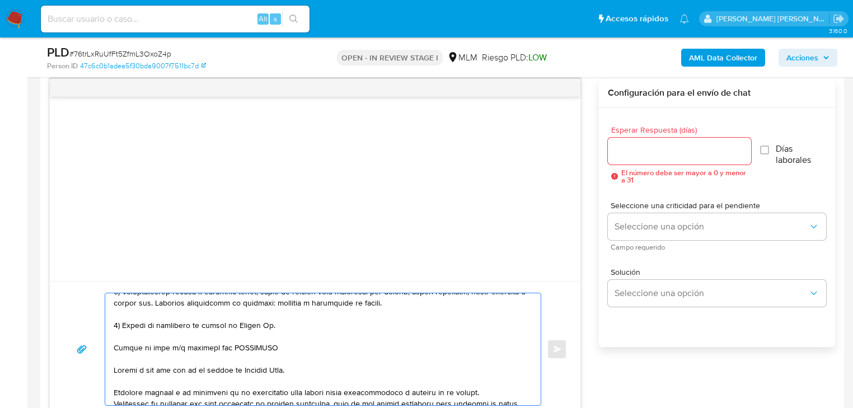
click at [114, 344] on textarea at bounding box center [320, 349] width 413 height 112
click at [267, 341] on textarea at bounding box center [320, 349] width 413 height 112
paste textarea "GRUPO ABSTEIN KESP SA DE CV"
paste textarea "CD VENT MERCANT DE MEXICO SA DE CV"
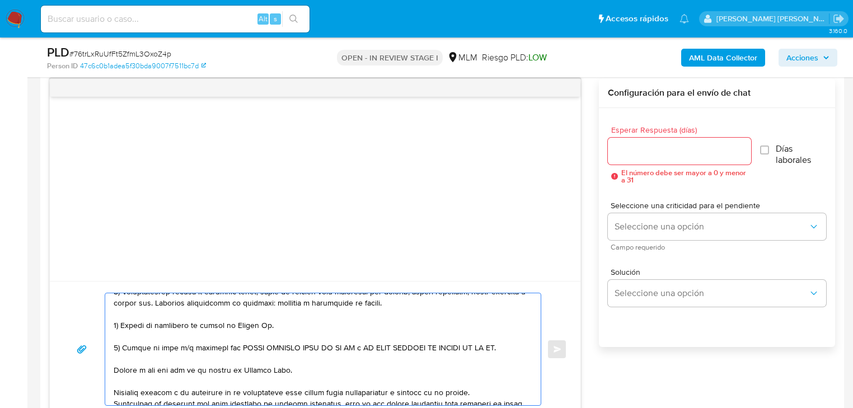
drag, startPoint x: 115, startPoint y: 368, endPoint x: 342, endPoint y: 377, distance: 227.4
click at [342, 377] on textarea at bounding box center [320, 349] width 413 height 112
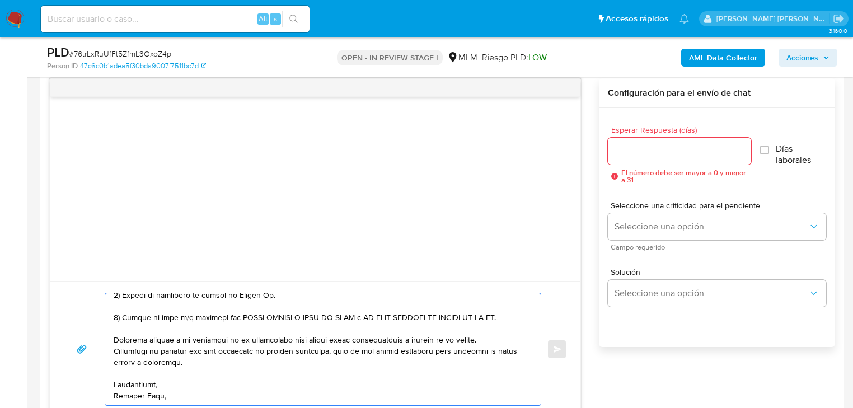
click at [176, 394] on textarea at bounding box center [320, 349] width 413 height 112
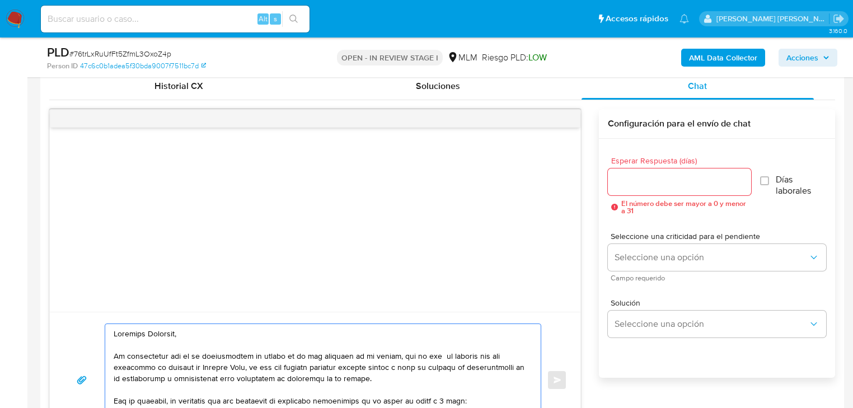
scroll to position [537, 0]
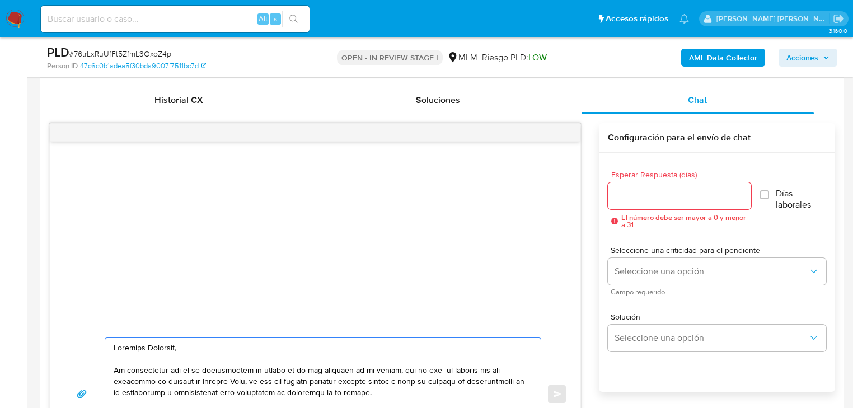
type textarea "Estimada Xiaoling, Te comunicamos que se ha identificado un cambio en el uso ha…"
click at [645, 195] on input "Esperar Respuesta (días)" at bounding box center [679, 196] width 143 height 15
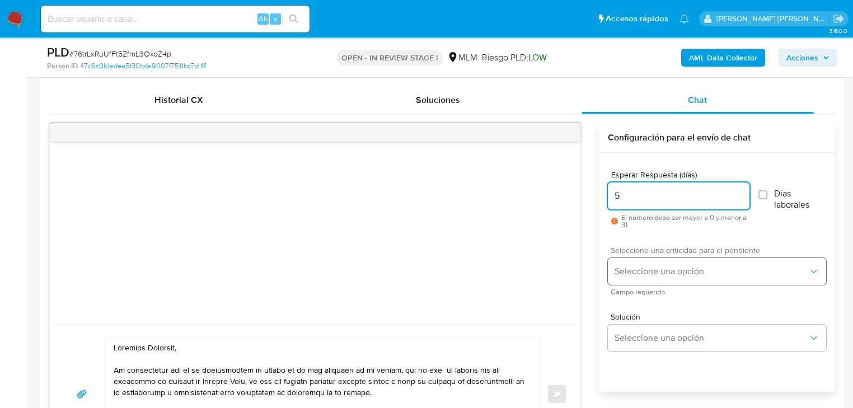
type input "5"
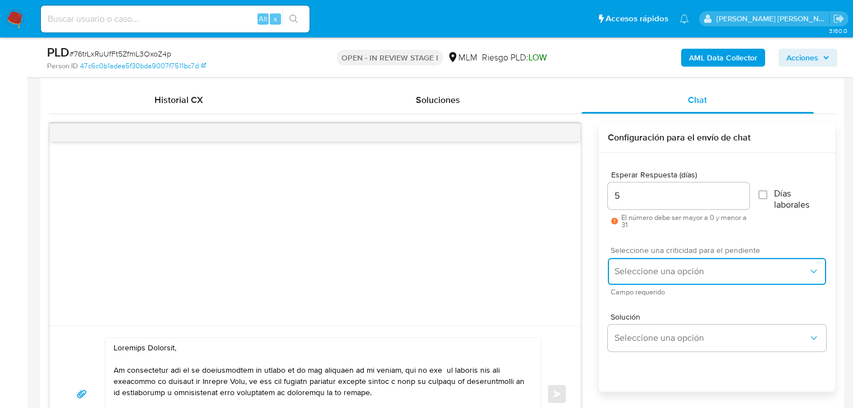
click at [638, 271] on span "Seleccione una opción" at bounding box center [711, 271] width 194 height 11
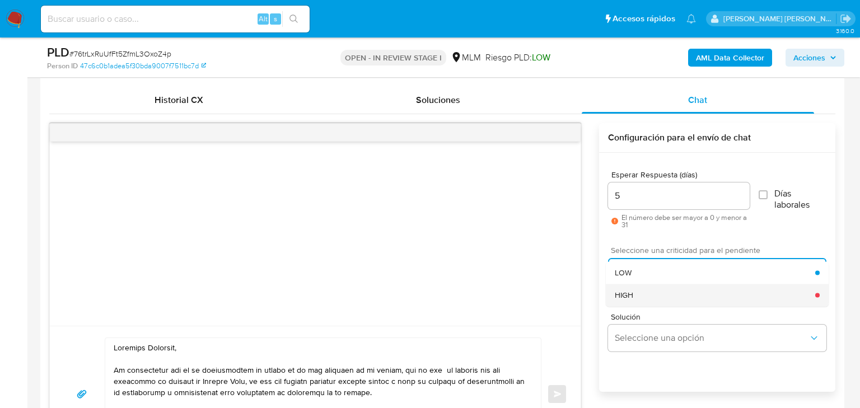
click at [646, 300] on div "HIGH" at bounding box center [714, 295] width 200 height 22
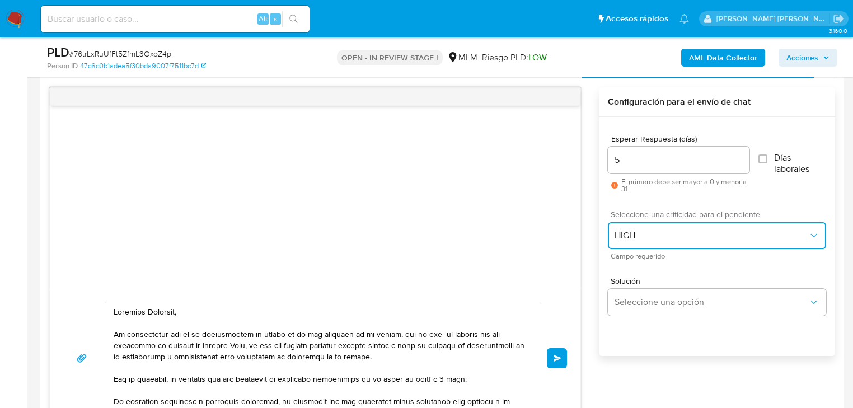
scroll to position [627, 0]
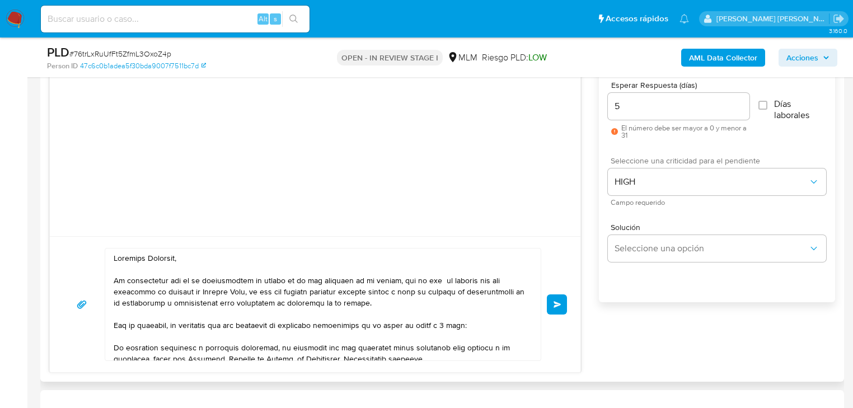
click at [555, 304] on span "Enviar" at bounding box center [557, 304] width 8 height 7
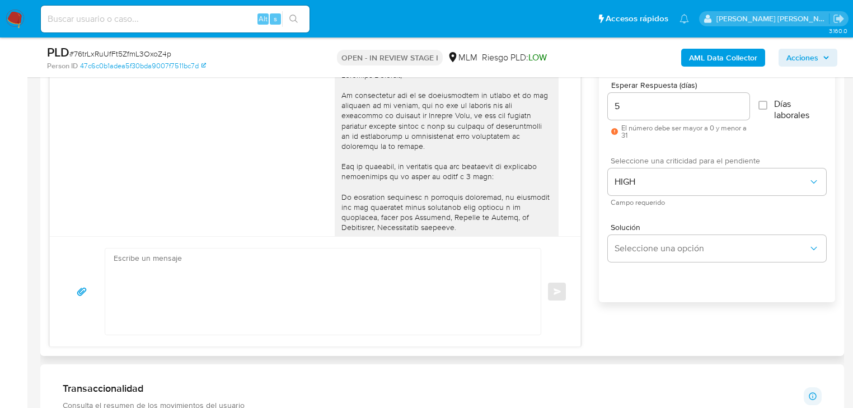
scroll to position [216, 0]
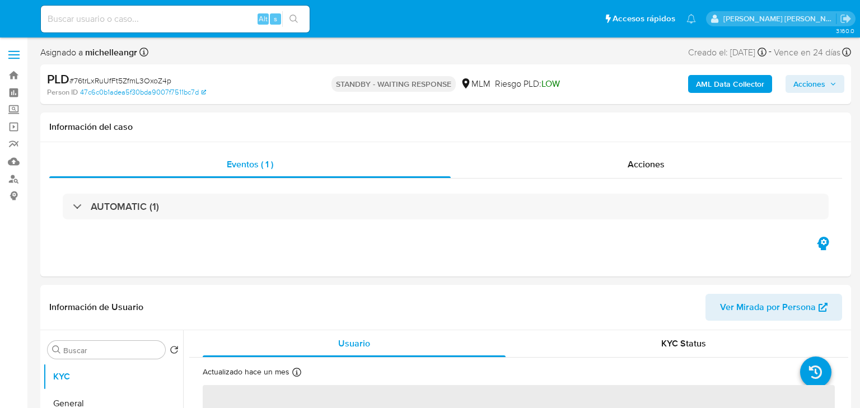
select select "10"
